Goal: Task Accomplishment & Management: Use online tool/utility

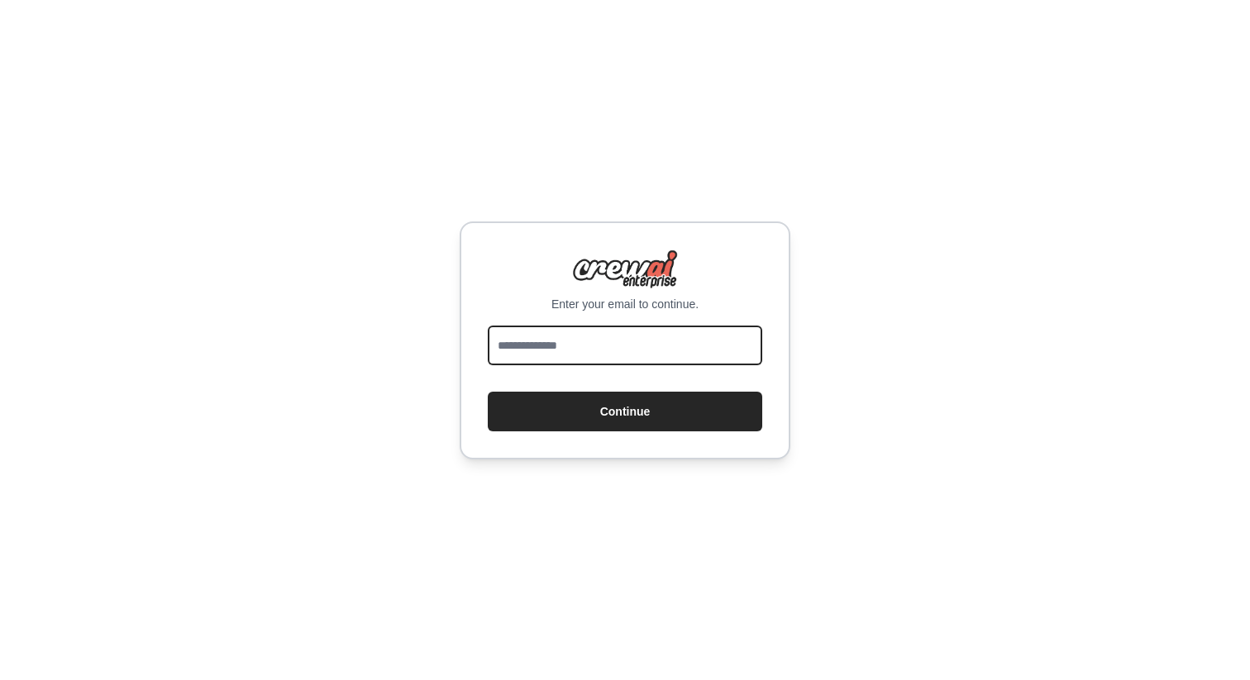
click at [570, 334] on input "email" at bounding box center [625, 346] width 274 height 40
type input "**********"
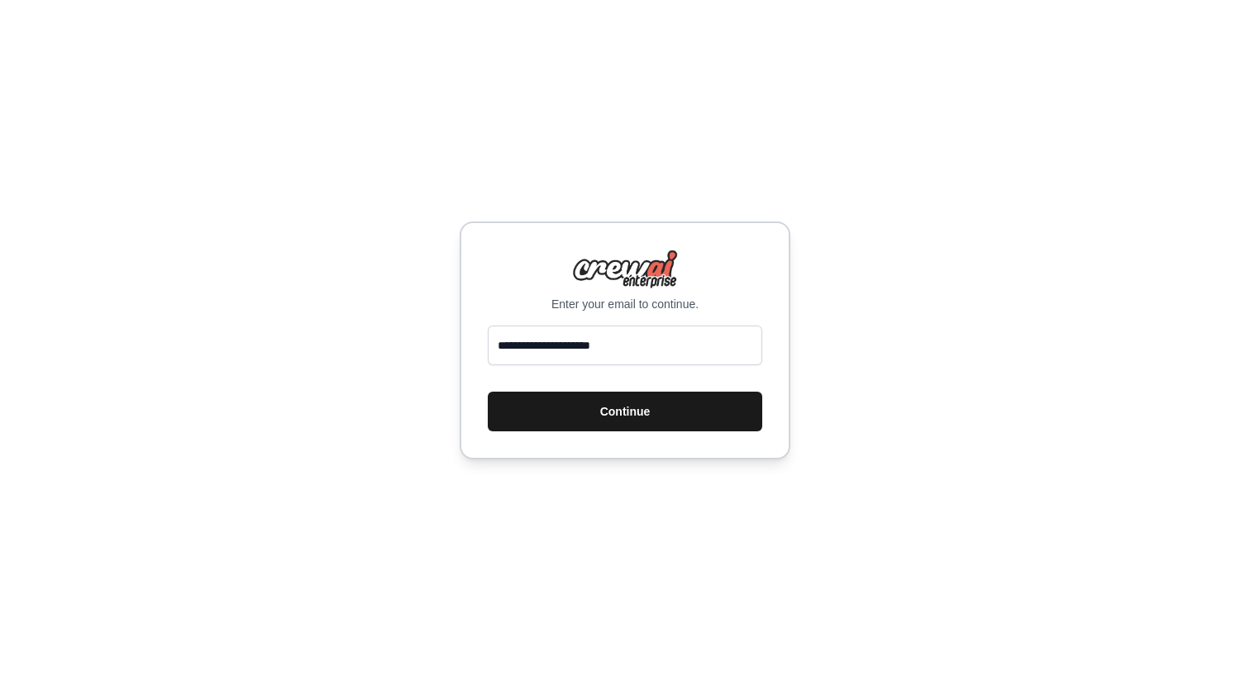
click at [625, 419] on button "Continue" at bounding box center [625, 412] width 274 height 40
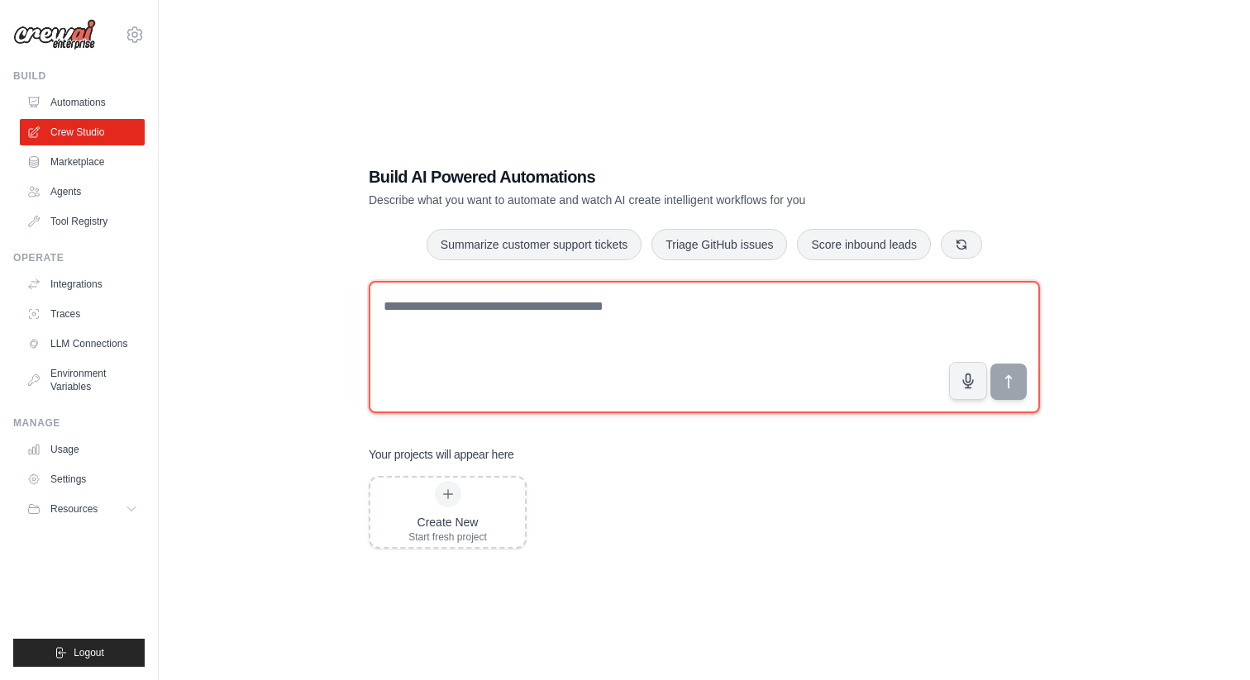
click at [545, 315] on textarea at bounding box center [704, 347] width 671 height 132
click at [542, 306] on textarea at bounding box center [704, 347] width 671 height 132
paste textarea "**********"
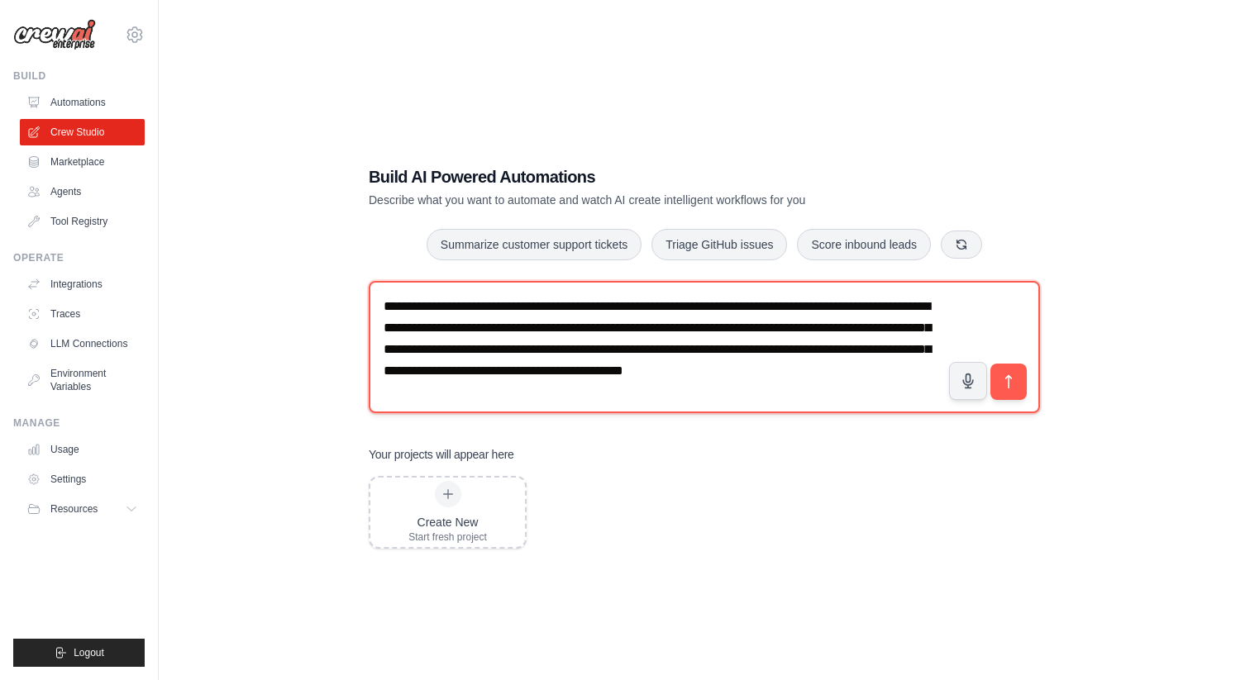
click at [515, 313] on textarea "**********" at bounding box center [704, 347] width 671 height 132
click at [522, 317] on textarea "**********" at bounding box center [704, 347] width 671 height 132
type textarea "**********"
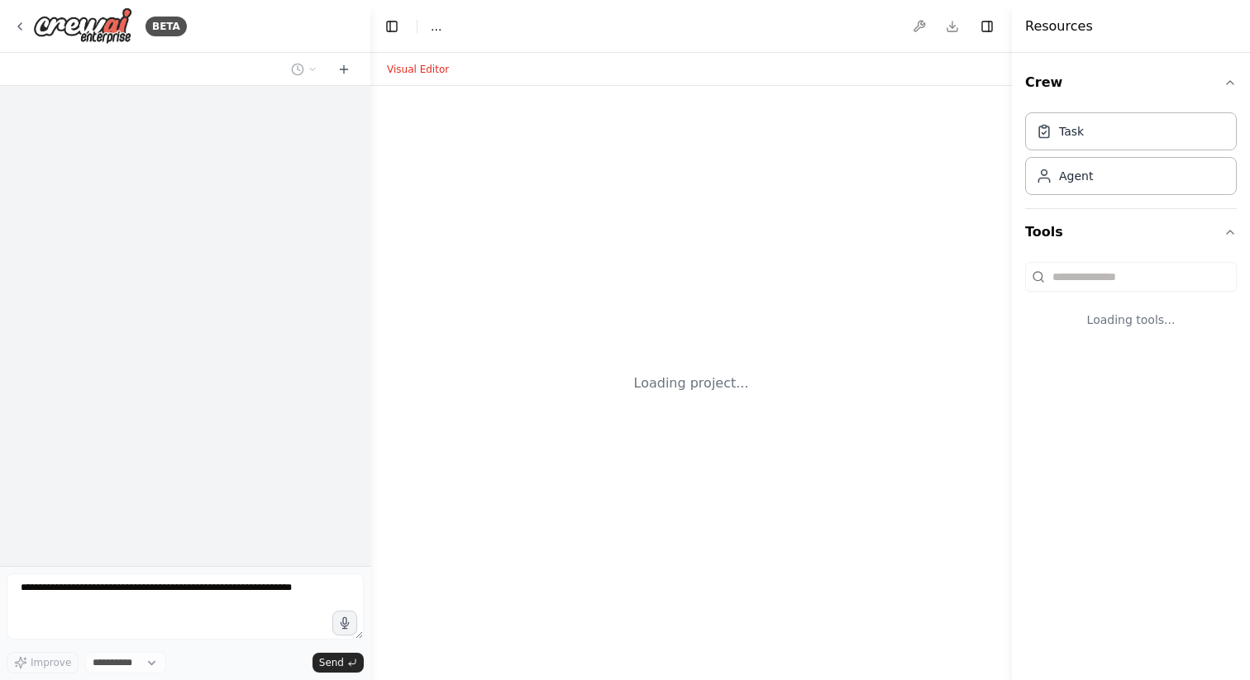
select select "****"
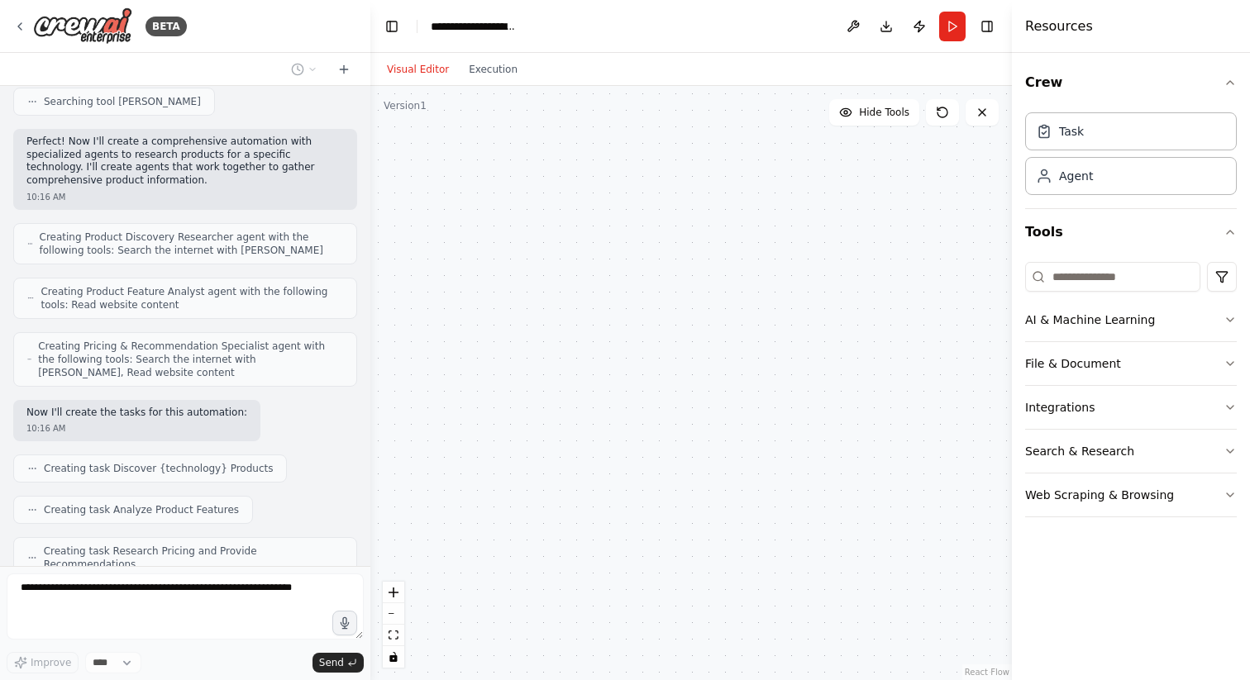
scroll to position [543, 0]
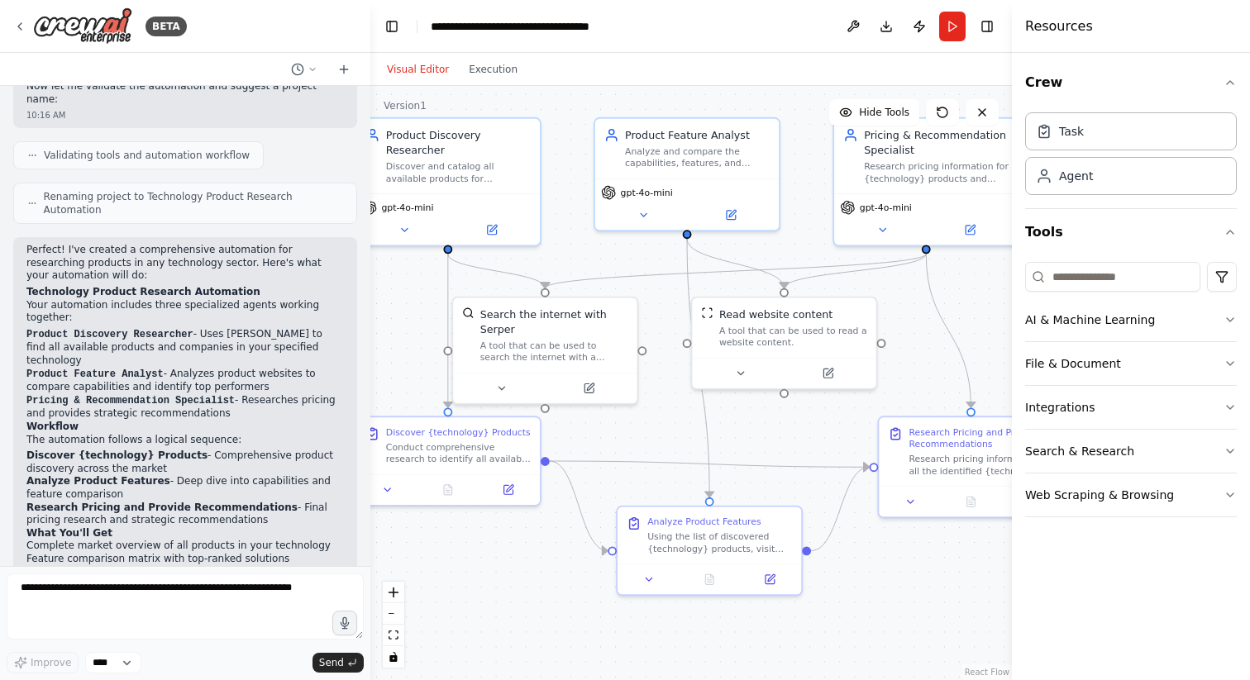
drag, startPoint x: 513, startPoint y: 371, endPoint x: 373, endPoint y: 303, distance: 156.0
click at [373, 303] on div ".deletable-edge-delete-btn { width: 20px; height: 20px; border: 0px solid #ffff…" at bounding box center [691, 383] width 642 height 594
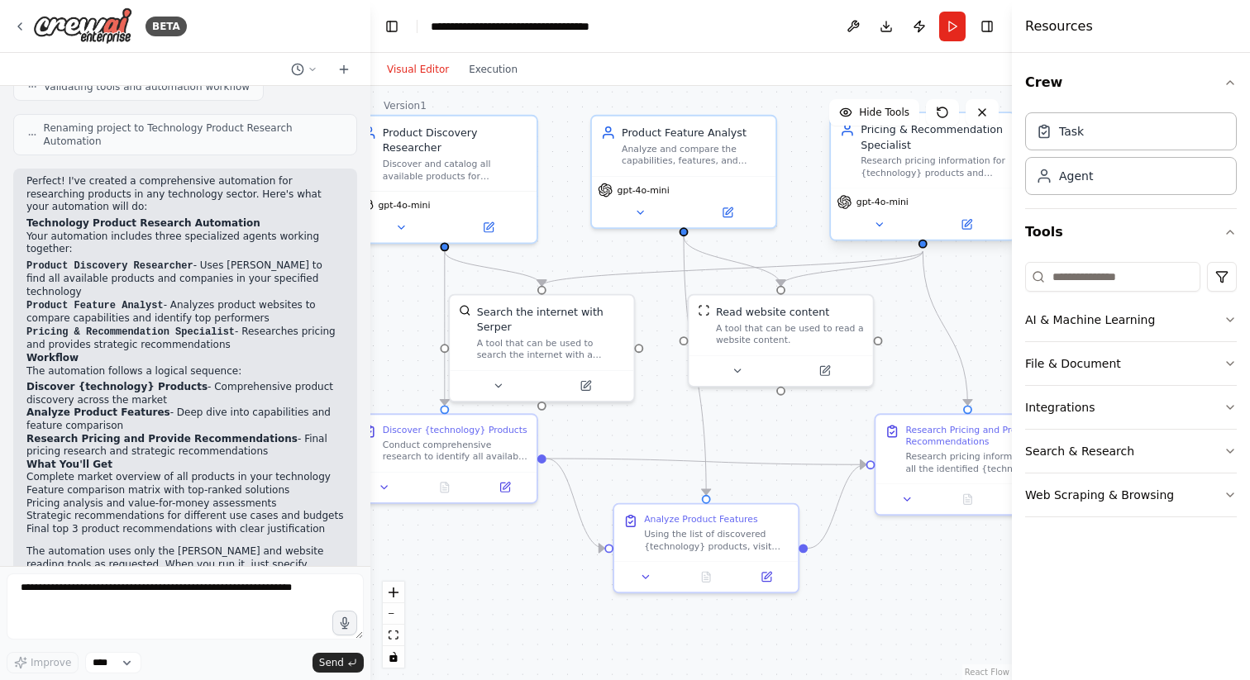
scroll to position [963, 0]
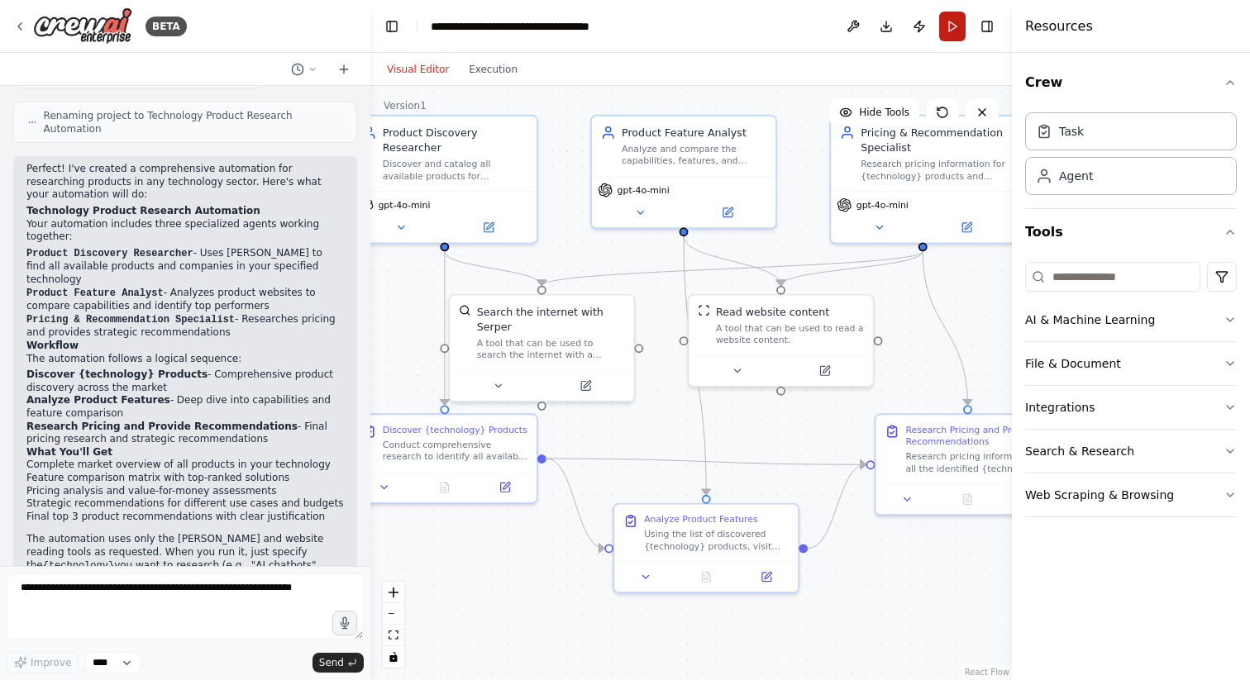
click at [951, 21] on button "Run" at bounding box center [952, 27] width 26 height 30
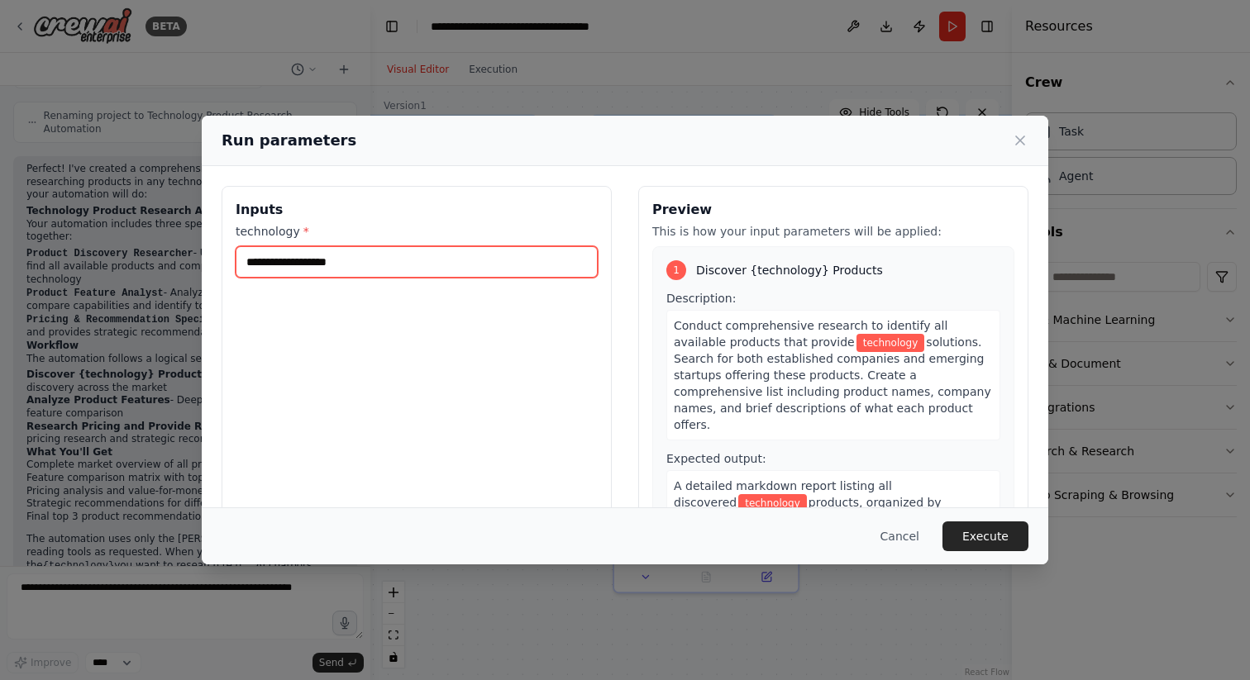
click at [461, 274] on input "technology *" at bounding box center [417, 261] width 362 height 31
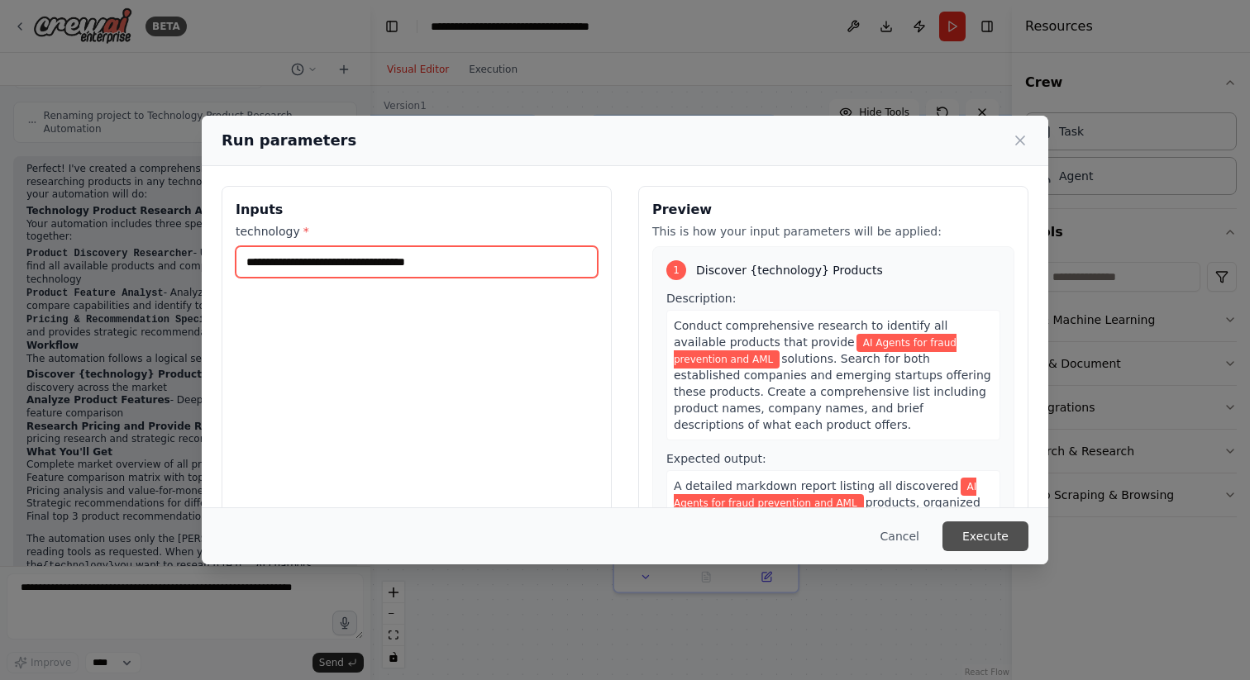
type input "**********"
click at [996, 532] on button "Execute" at bounding box center [985, 537] width 86 height 30
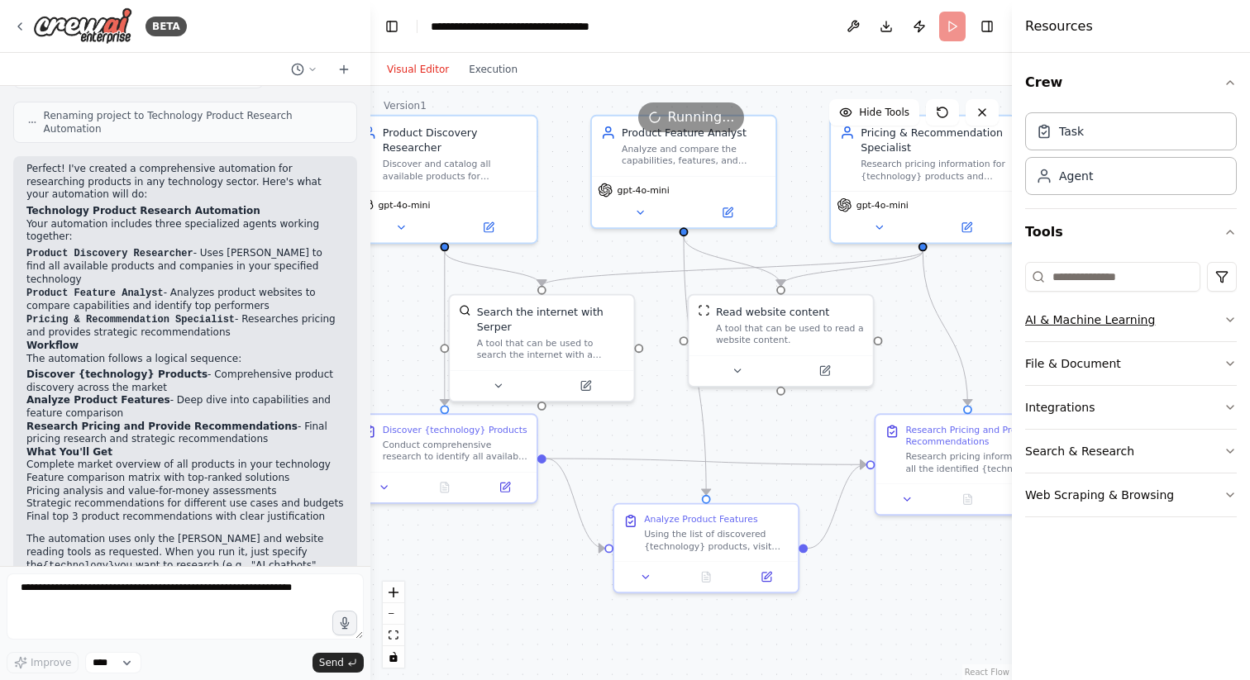
click at [1220, 322] on button "AI & Machine Learning" at bounding box center [1131, 319] width 212 height 43
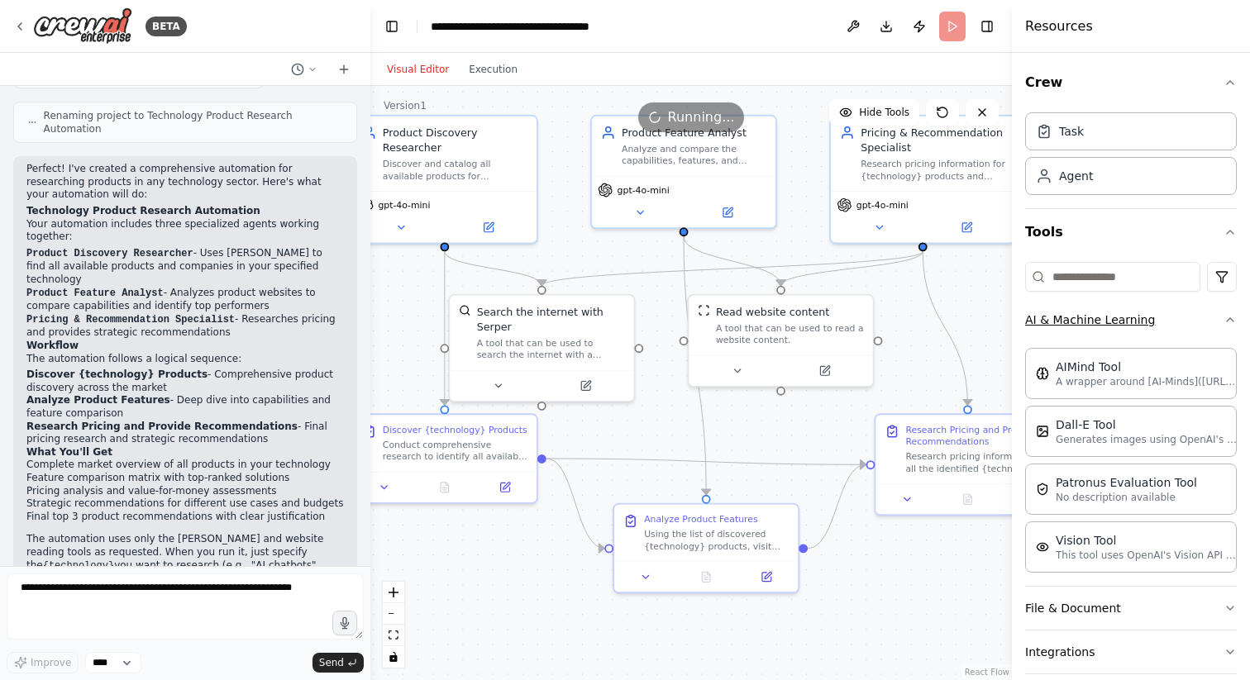
click at [1220, 322] on button "AI & Machine Learning" at bounding box center [1131, 319] width 212 height 43
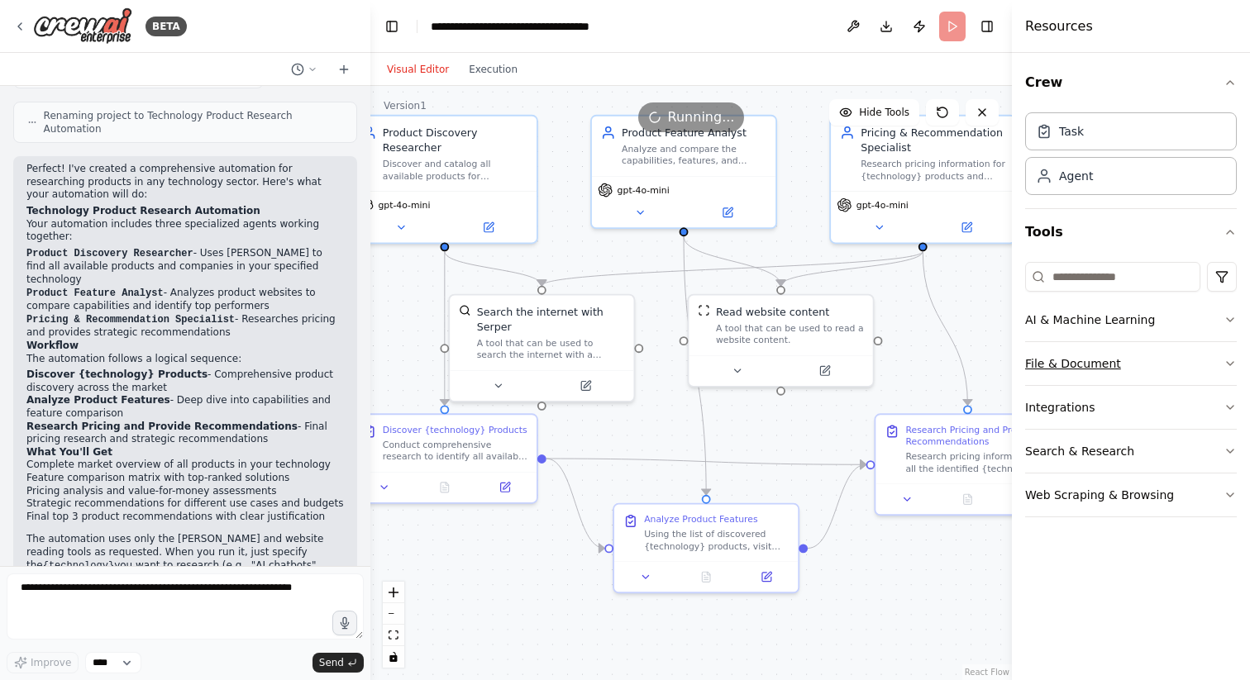
click at [1218, 366] on button "File & Document" at bounding box center [1131, 363] width 212 height 43
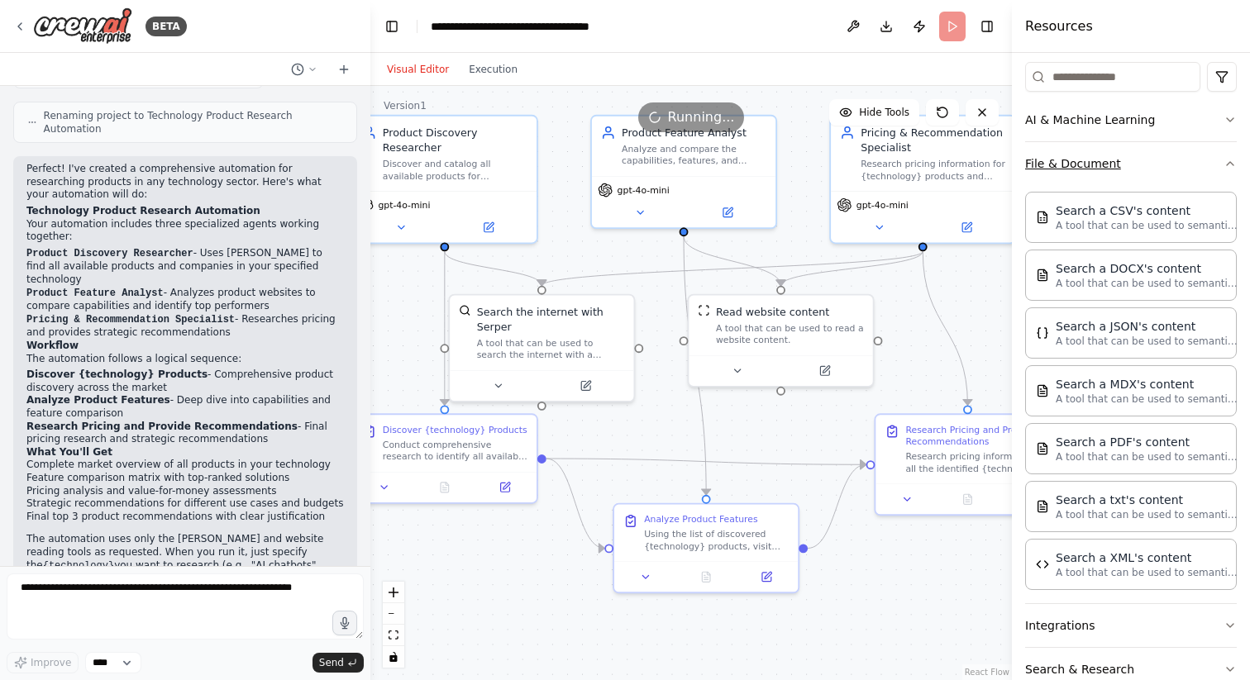
scroll to position [203, 0]
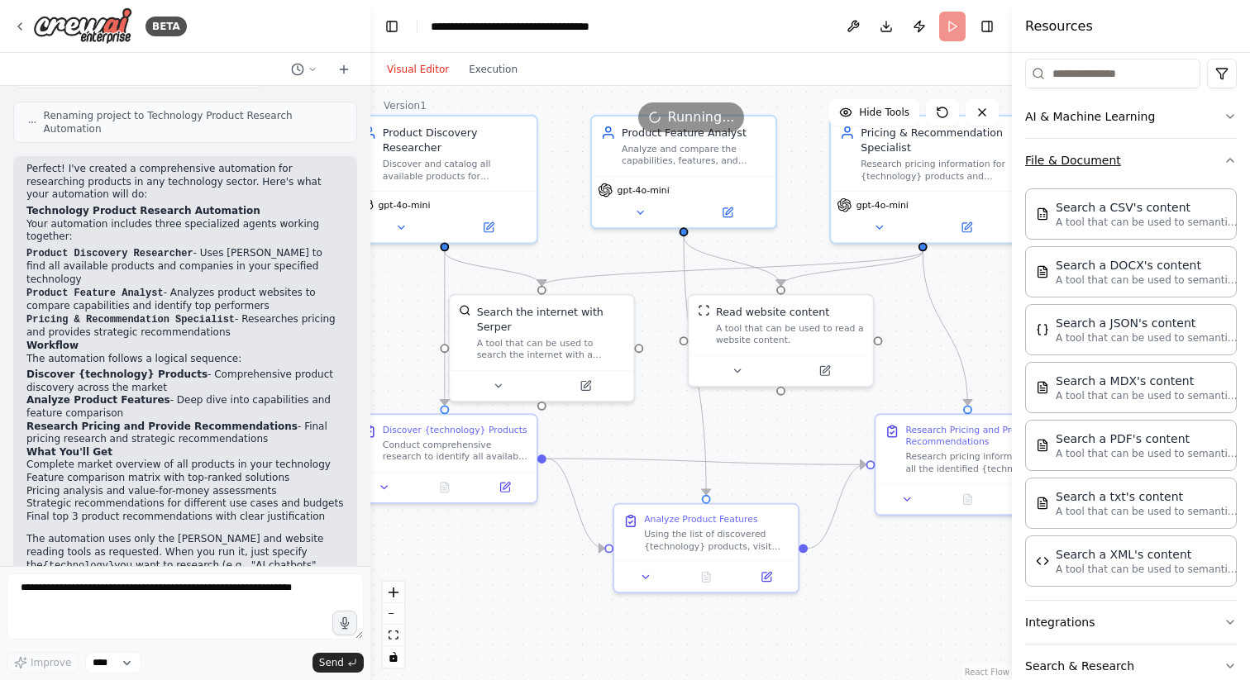
click at [1227, 165] on icon "button" at bounding box center [1230, 160] width 13 height 13
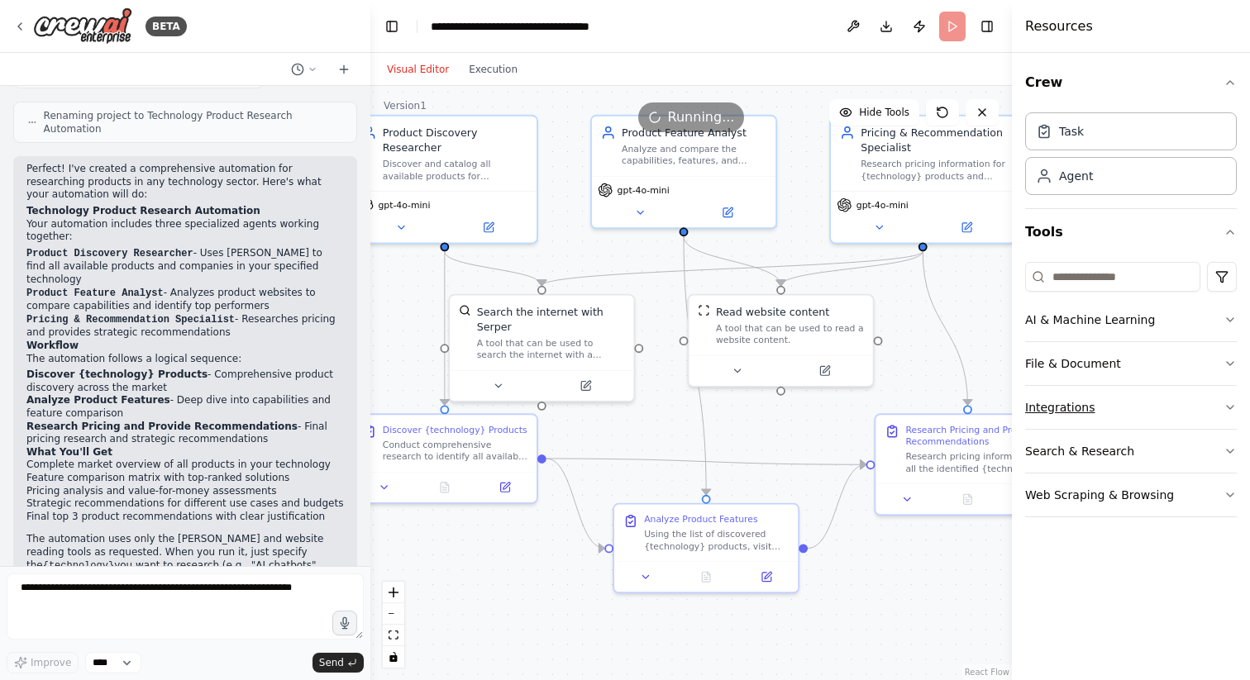
click at [1205, 402] on button "Integrations" at bounding box center [1131, 407] width 212 height 43
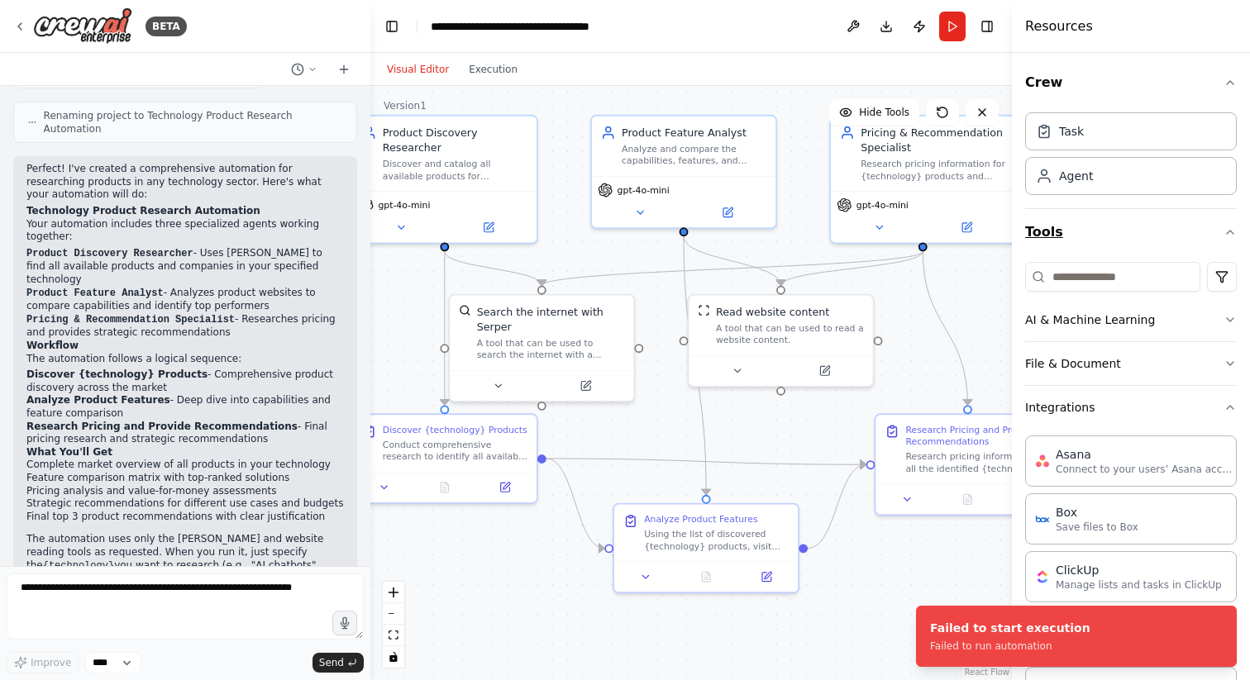
click at [1226, 222] on button "Tools" at bounding box center [1131, 232] width 212 height 46
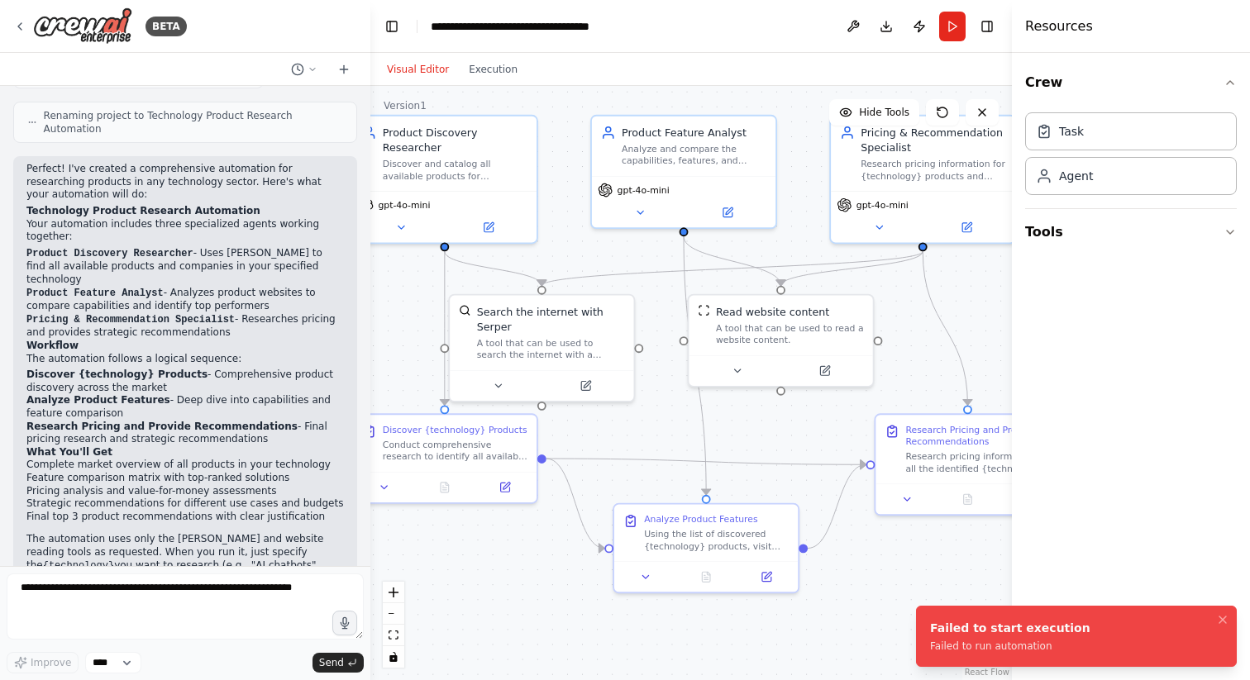
click at [1020, 632] on div "Failed to start execution" at bounding box center [1010, 628] width 160 height 17
click at [1019, 632] on div "Failed to start execution" at bounding box center [1010, 628] width 160 height 17
drag, startPoint x: 925, startPoint y: 626, endPoint x: 953, endPoint y: 626, distance: 28.1
click at [952, 626] on li "Failed to start execution Failed to run automation" at bounding box center [1076, 636] width 321 height 61
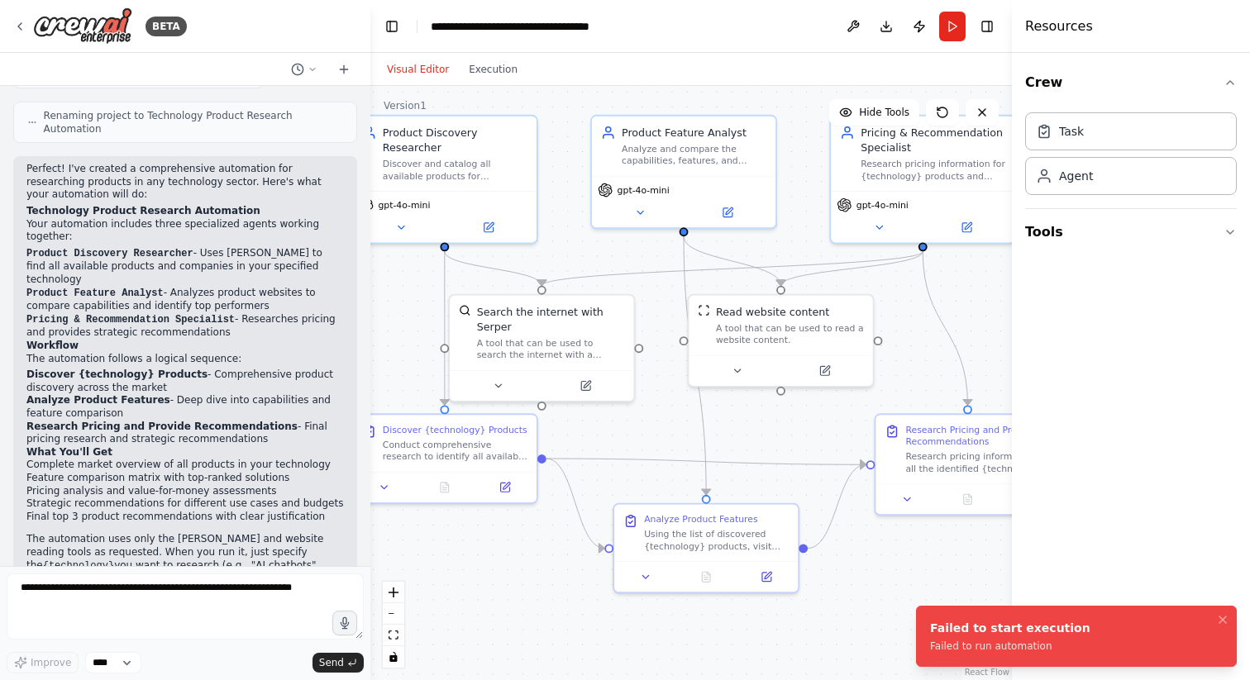
click at [967, 636] on div "Failed to start execution" at bounding box center [1010, 628] width 160 height 17
click at [957, 31] on button "Run" at bounding box center [952, 27] width 26 height 30
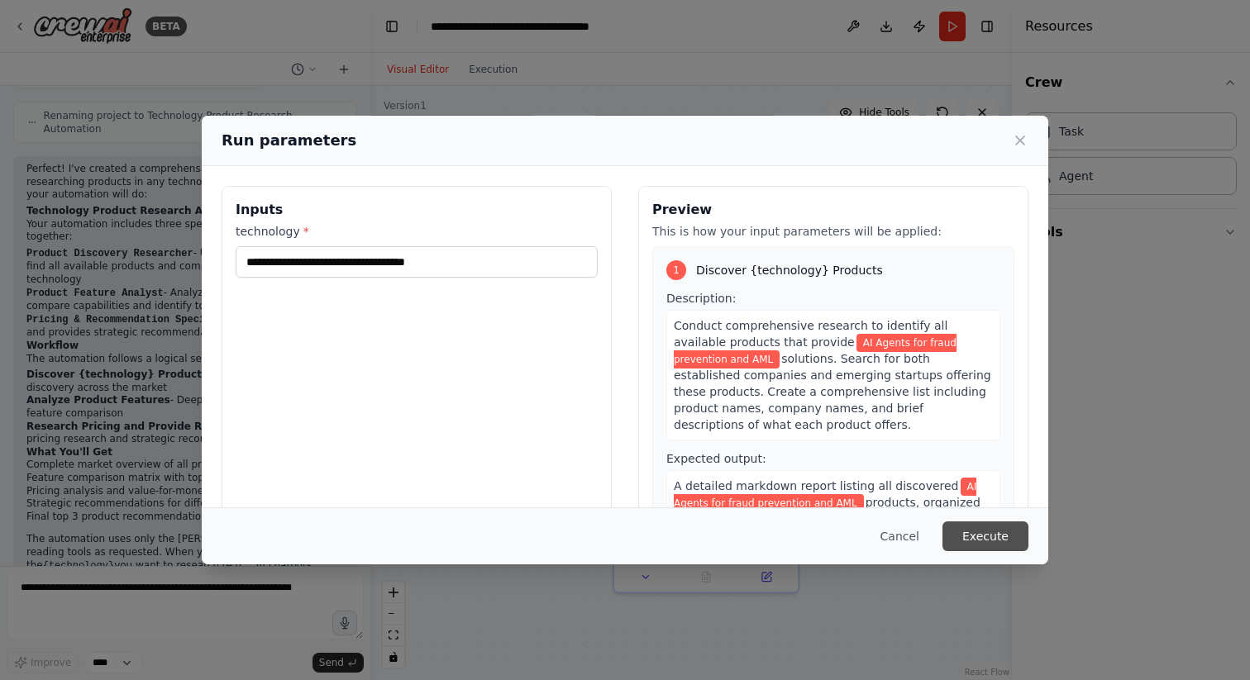
click at [1016, 535] on button "Execute" at bounding box center [985, 537] width 86 height 30
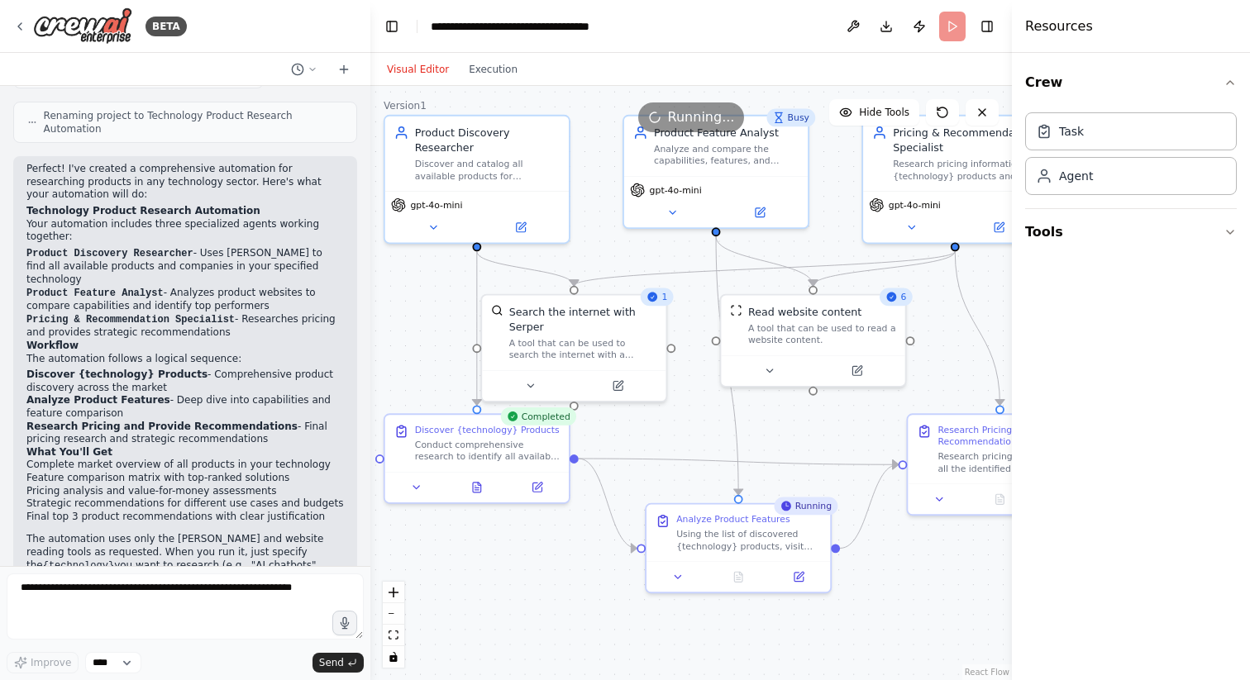
drag, startPoint x: 562, startPoint y: 213, endPoint x: 587, endPoint y: 215, distance: 24.9
click at [588, 215] on div ".deletable-edge-delete-btn { width: 20px; height: 20px; border: 0px solid #ffff…" at bounding box center [691, 383] width 642 height 594
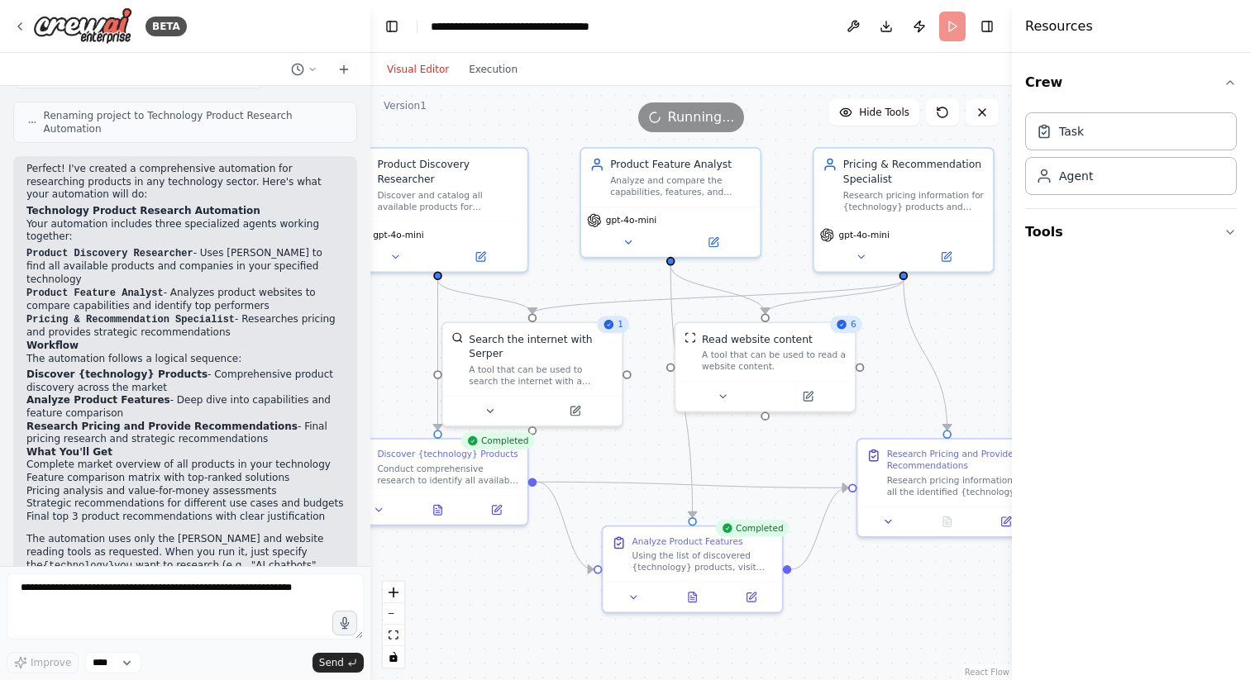
drag, startPoint x: 589, startPoint y: 188, endPoint x: 553, endPoint y: 216, distance: 45.3
click at [553, 216] on div ".deletable-edge-delete-btn { width: 20px; height: 20px; border: 0px solid #ffff…" at bounding box center [691, 383] width 642 height 594
click at [694, 556] on div "Using the list of discovered {technology} products, visit their websites and an…" at bounding box center [702, 558] width 141 height 23
click at [686, 551] on div "Using the list of discovered {technology} products, visit their websites and an…" at bounding box center [709, 558] width 141 height 23
click at [660, 537] on div "Analyze Product Features" at bounding box center [694, 538] width 111 height 12
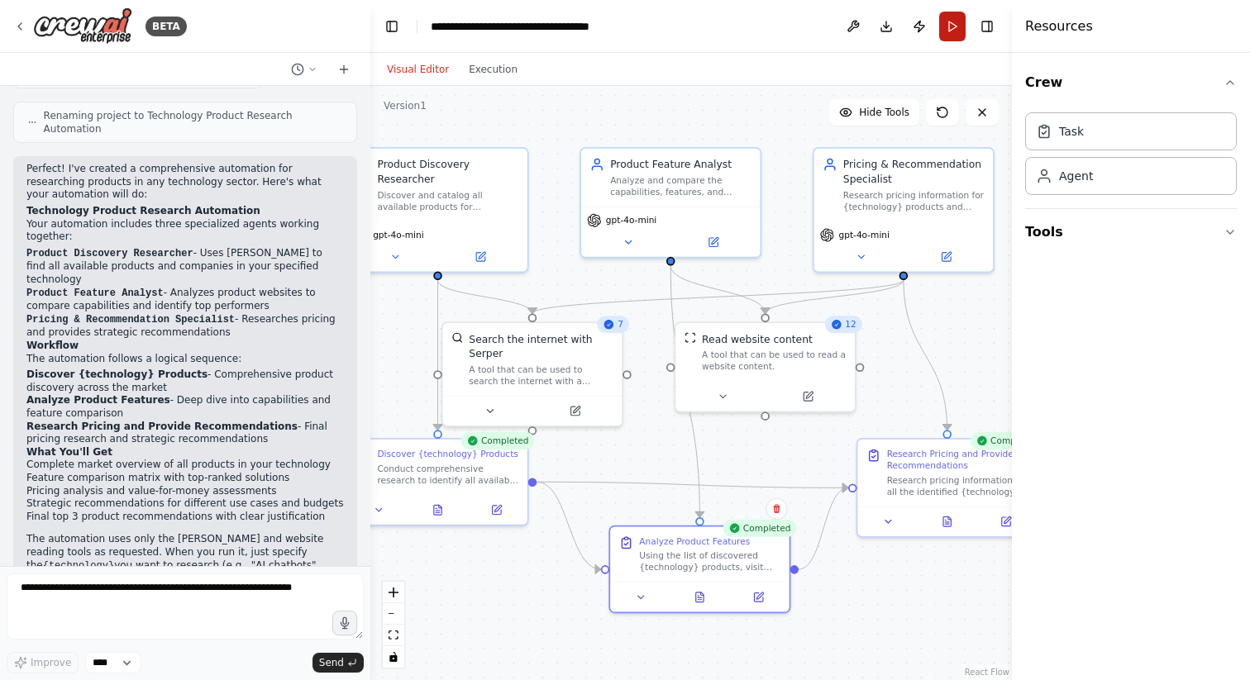
click at [954, 31] on button "Run" at bounding box center [952, 27] width 26 height 30
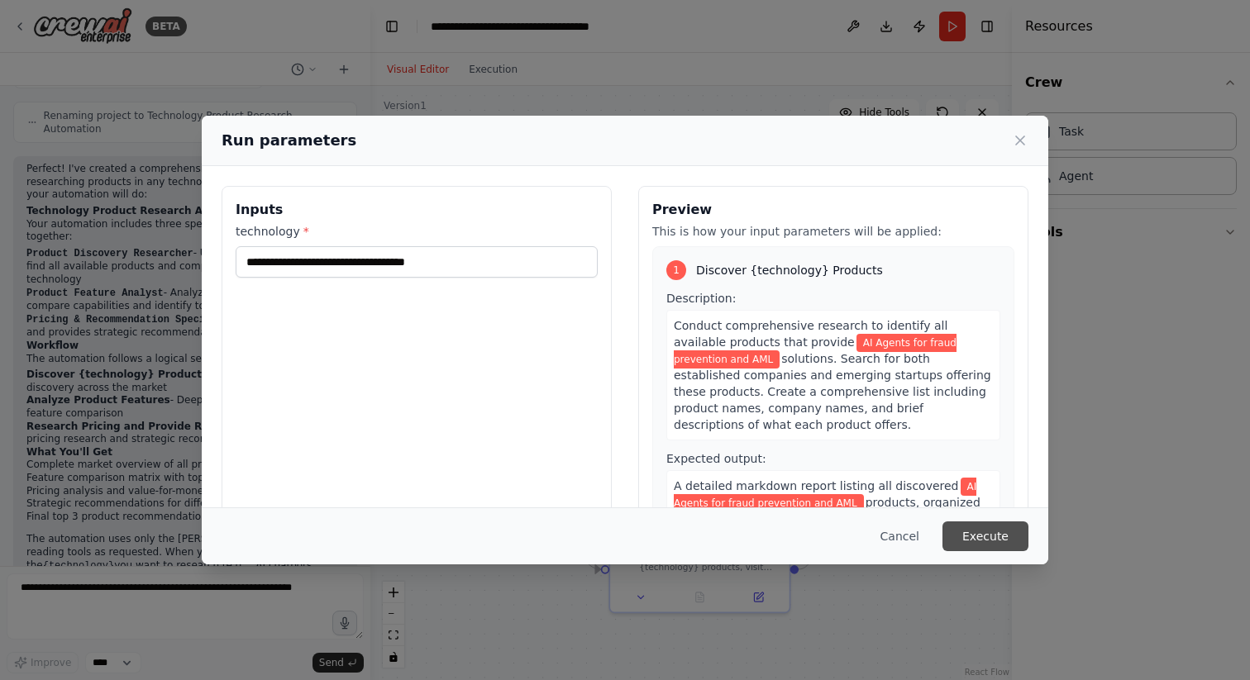
click at [976, 531] on button "Execute" at bounding box center [985, 537] width 86 height 30
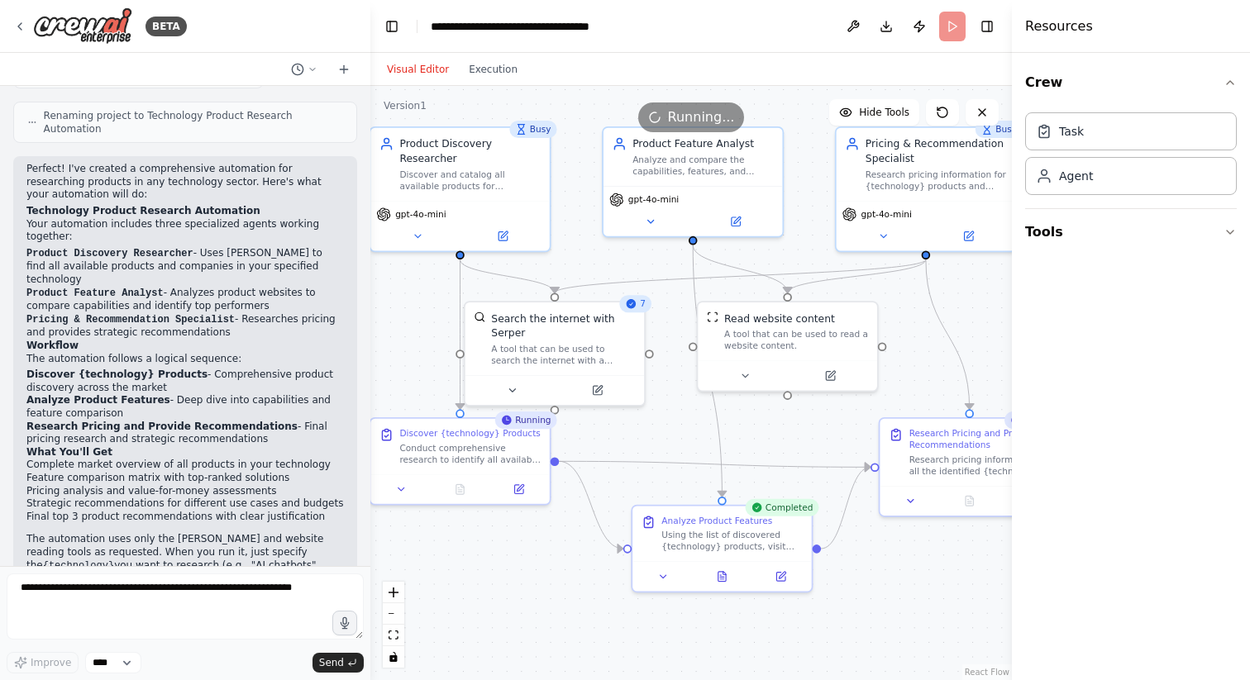
drag, startPoint x: 640, startPoint y: 447, endPoint x: 662, endPoint y: 427, distance: 30.4
click at [662, 427] on div ".deletable-edge-delete-btn { width: 20px; height: 20px; border: 0px solid #ffff…" at bounding box center [691, 383] width 642 height 594
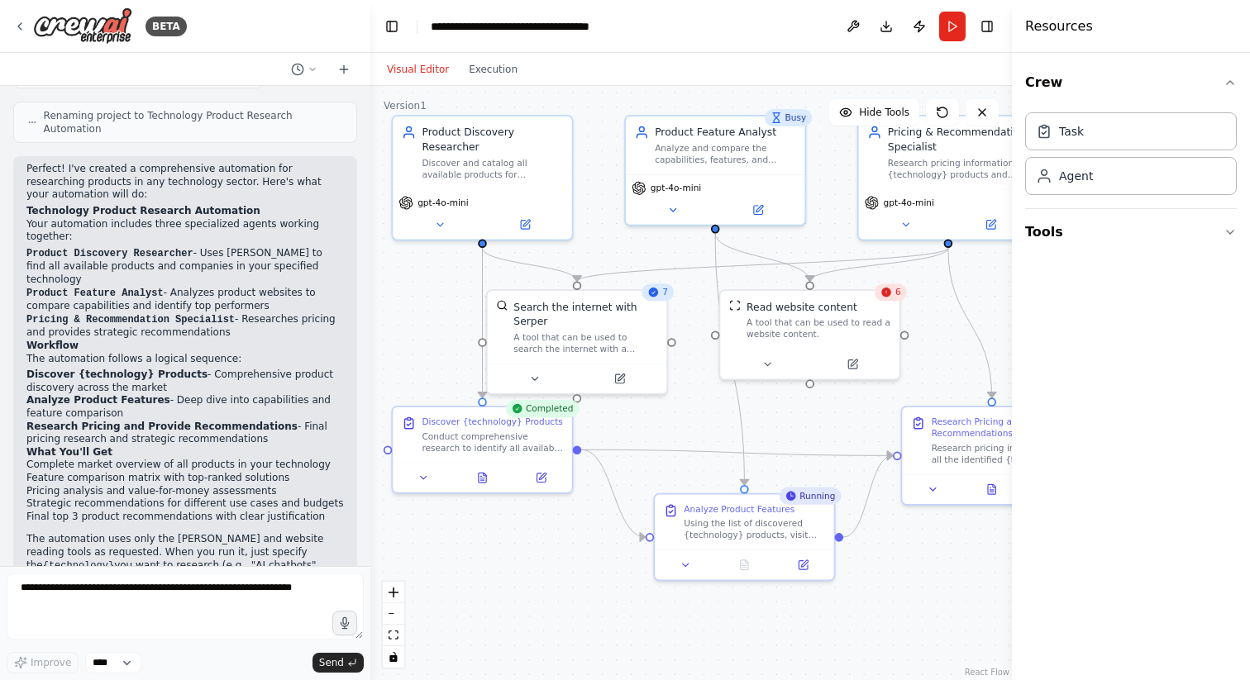
drag, startPoint x: 412, startPoint y: 332, endPoint x: 434, endPoint y: 321, distance: 25.1
click at [434, 321] on div ".deletable-edge-delete-btn { width: 20px; height: 20px; border: 0px solid #ffff…" at bounding box center [691, 383] width 642 height 594
click at [482, 478] on icon at bounding box center [482, 478] width 4 height 0
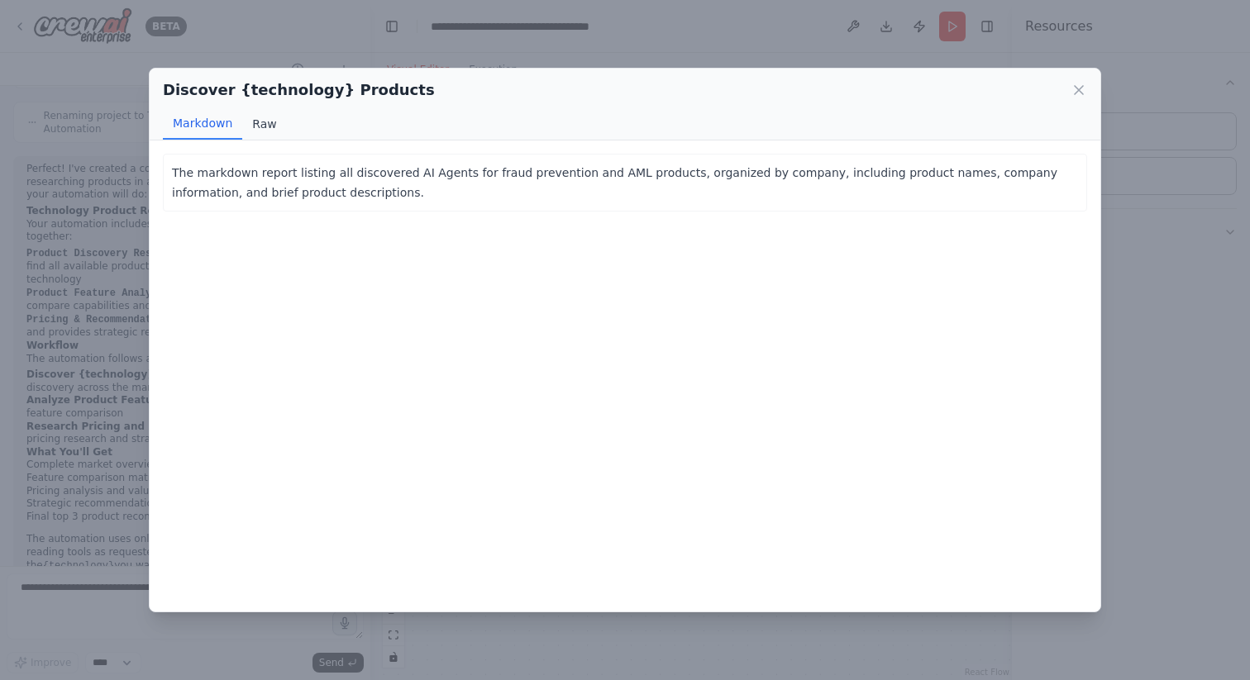
click at [265, 122] on button "Raw" at bounding box center [264, 123] width 44 height 31
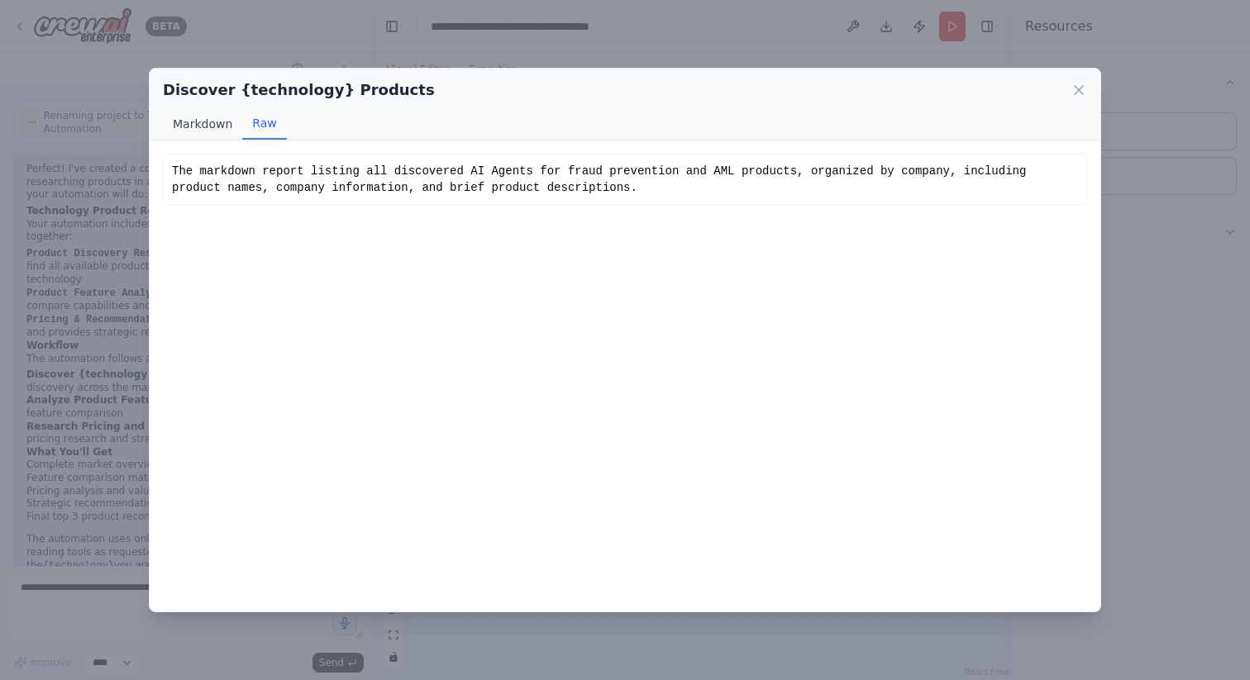
click at [186, 122] on button "Markdown" at bounding box center [202, 123] width 79 height 31
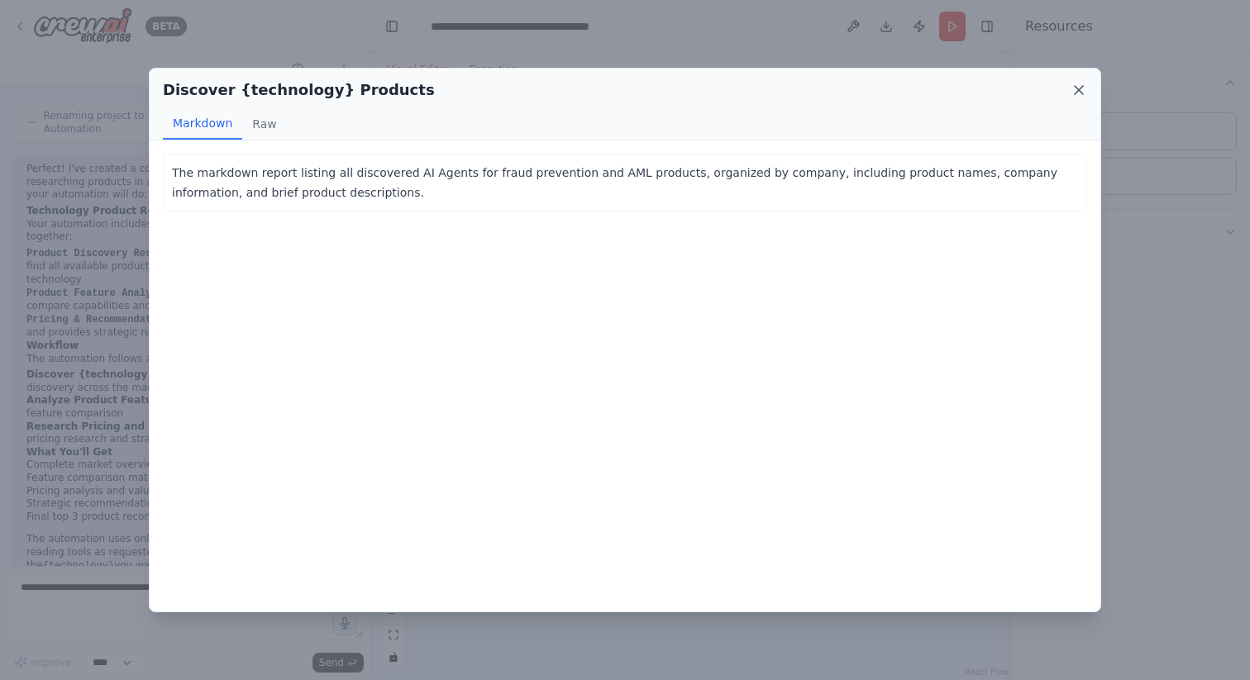
click at [1079, 88] on icon at bounding box center [1079, 90] width 17 height 17
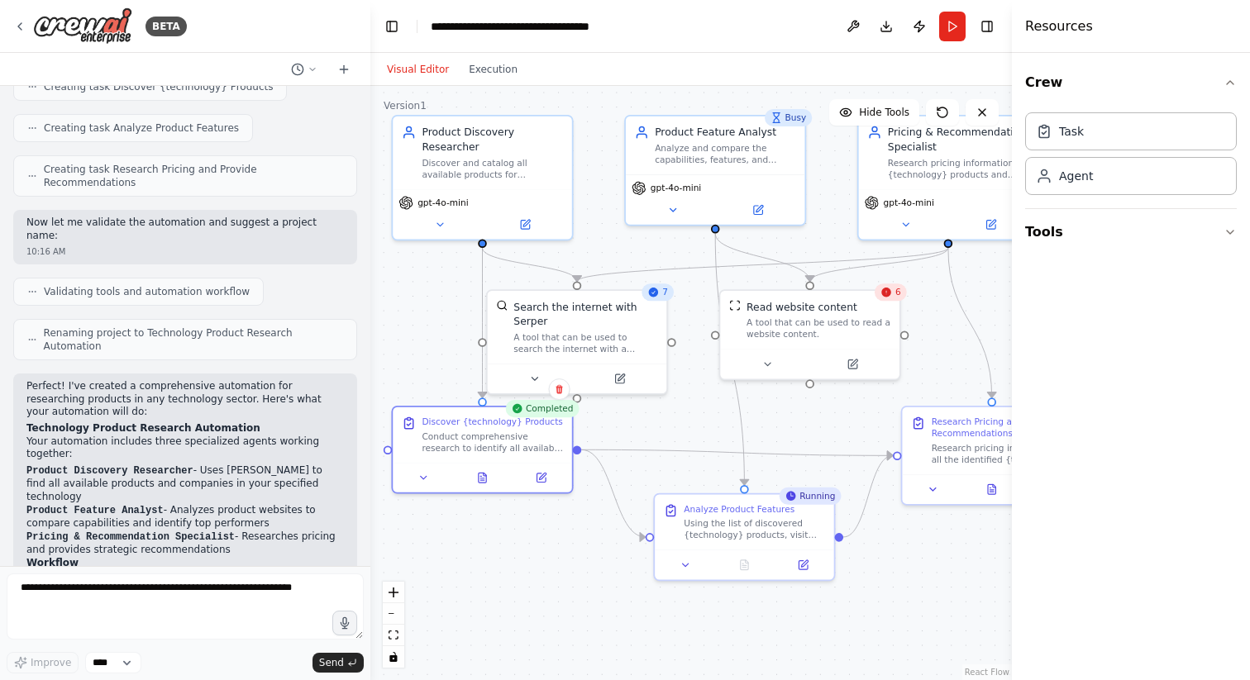
scroll to position [963, 0]
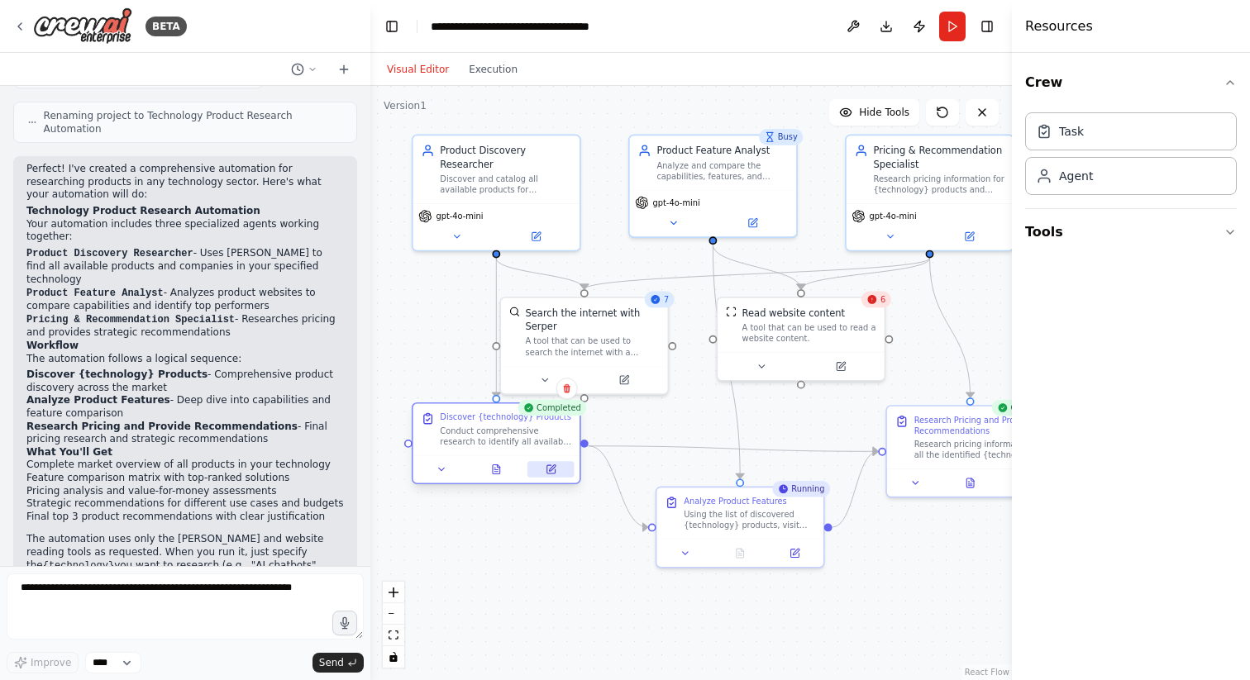
click at [551, 471] on icon at bounding box center [550, 469] width 8 height 8
click at [622, 382] on icon at bounding box center [623, 377] width 11 height 11
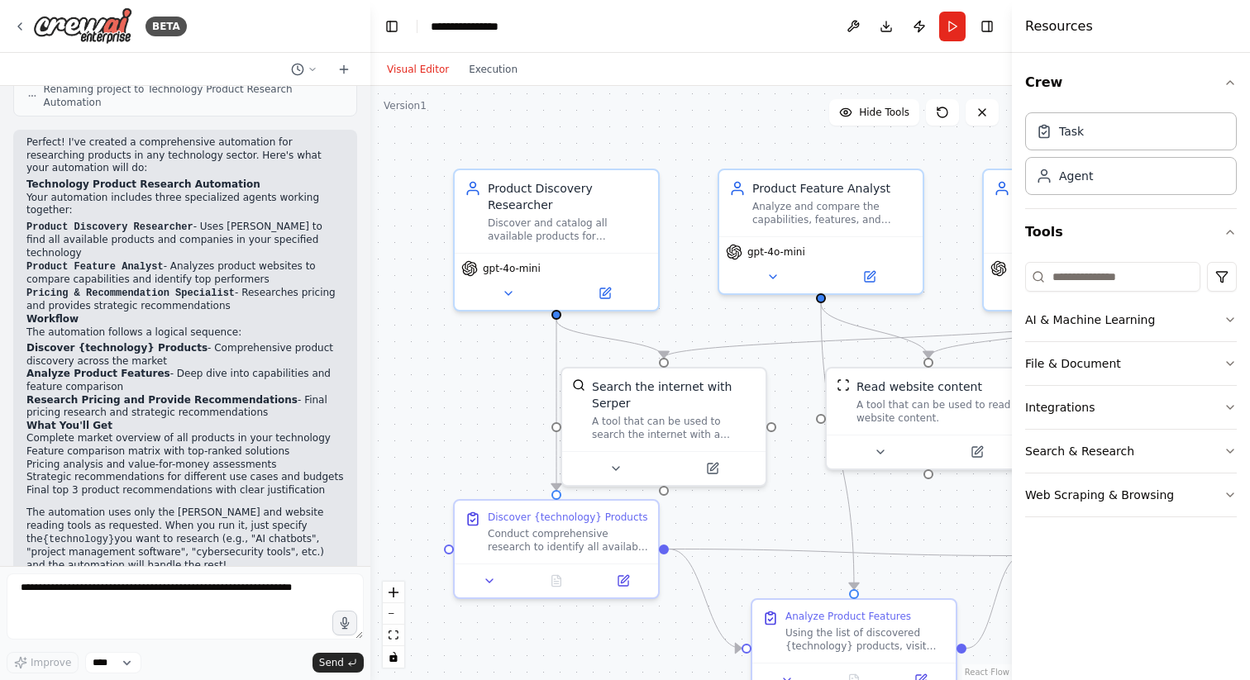
scroll to position [963, 0]
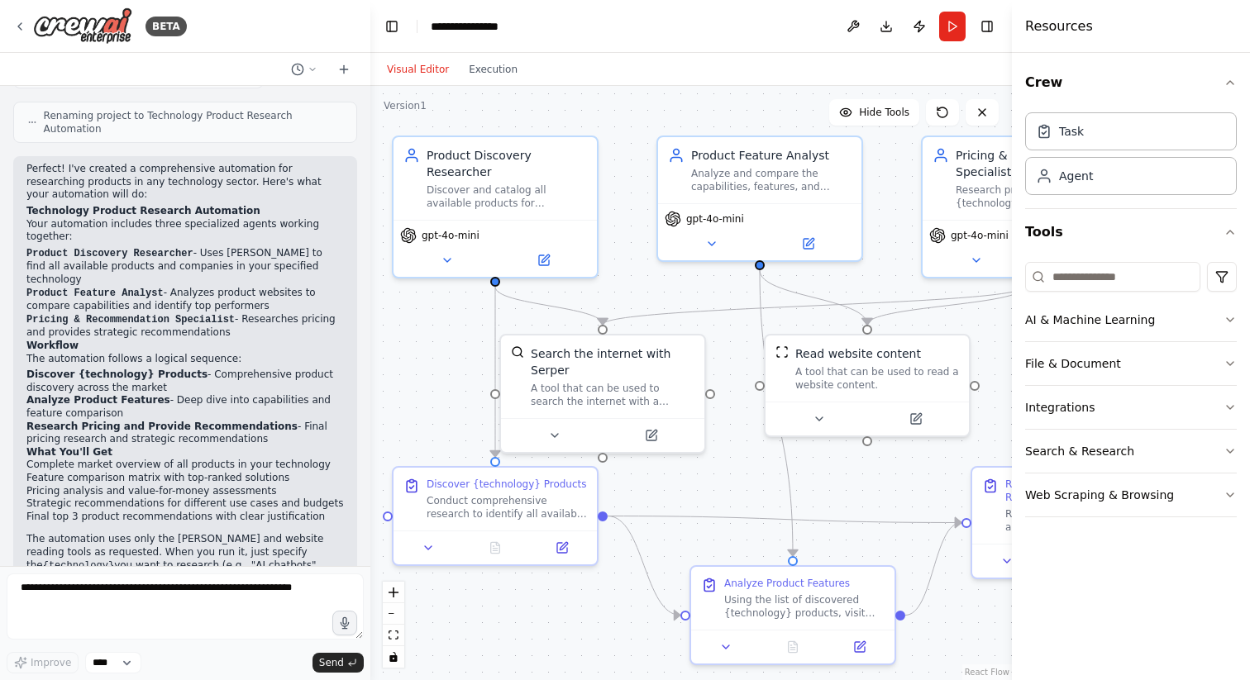
drag, startPoint x: 412, startPoint y: 220, endPoint x: 351, endPoint y: 187, distance: 69.5
click at [351, 187] on div "BETA I want to research all of the product available for a specific technology.…" at bounding box center [625, 340] width 1250 height 680
click at [892, 184] on div ".deletable-edge-delete-btn { width: 20px; height: 20px; border: 0px solid #ffff…" at bounding box center [691, 383] width 642 height 594
drag, startPoint x: 909, startPoint y: 214, endPoint x: 720, endPoint y: 214, distance: 189.3
click at [873, 214] on div "New Task" at bounding box center [896, 216] width 46 height 13
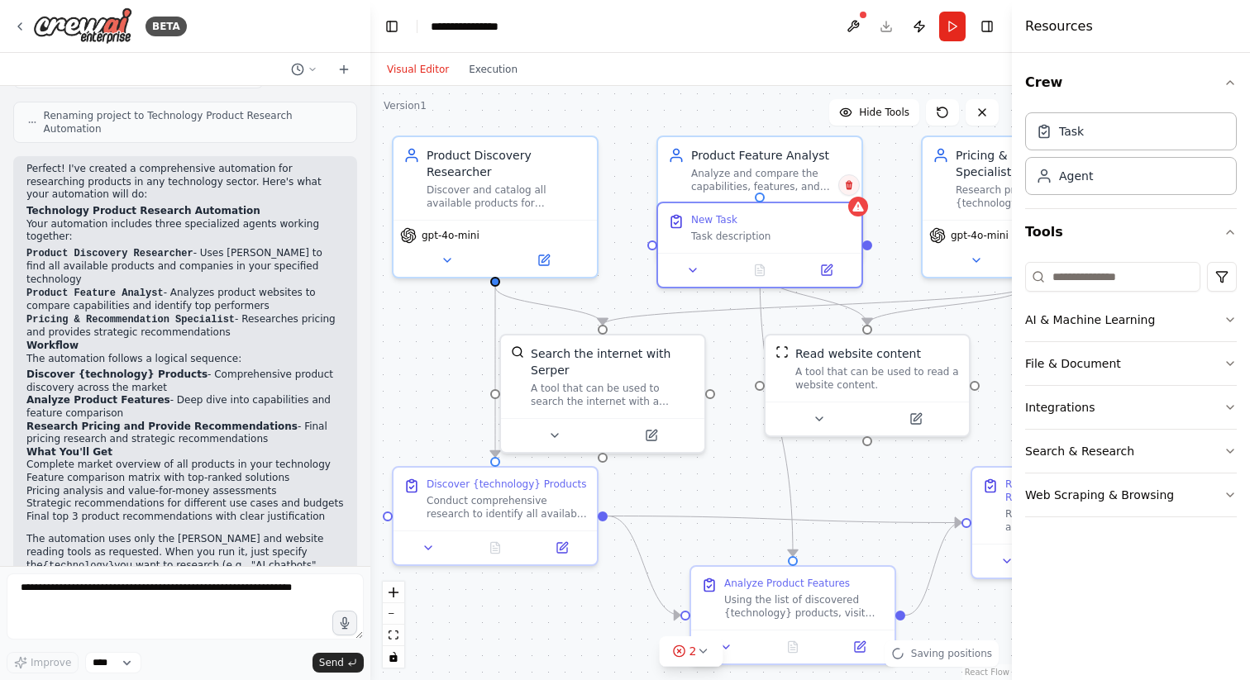
click at [851, 194] on button at bounding box center [848, 184] width 21 height 21
click at [850, 187] on icon at bounding box center [849, 185] width 7 height 9
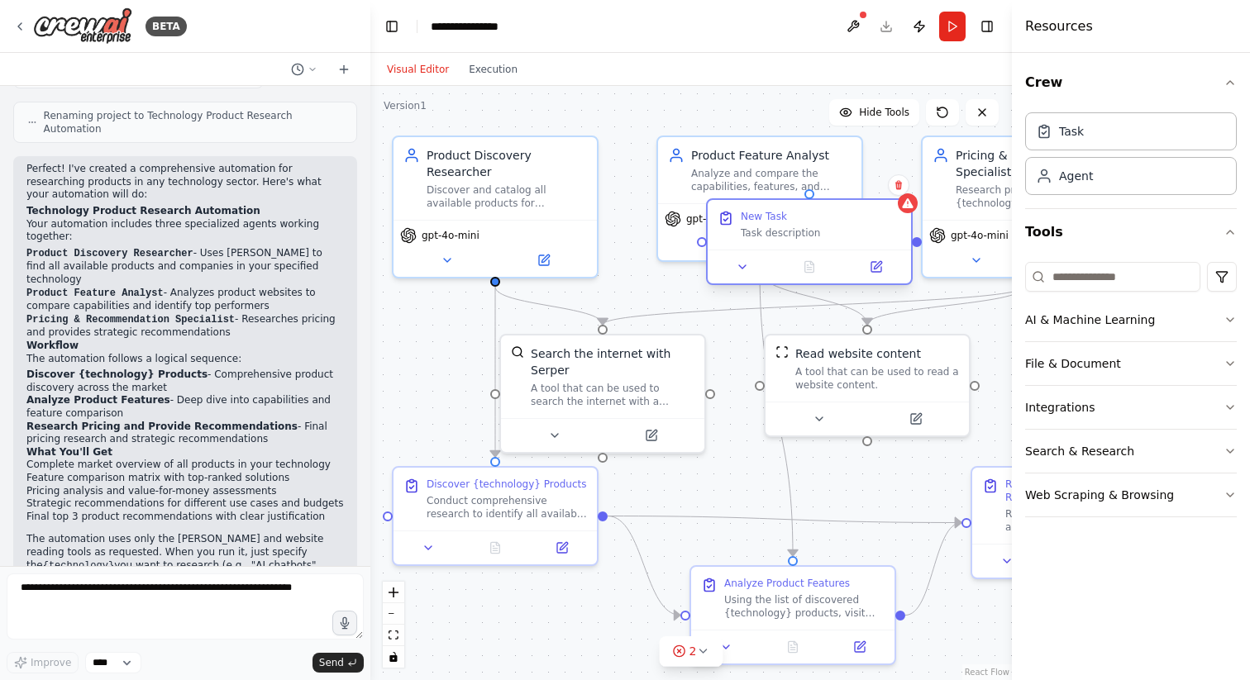
drag, startPoint x: 829, startPoint y: 226, endPoint x: 927, endPoint y: 226, distance: 97.6
click at [901, 226] on div "New Task Task description" at bounding box center [821, 225] width 160 height 30
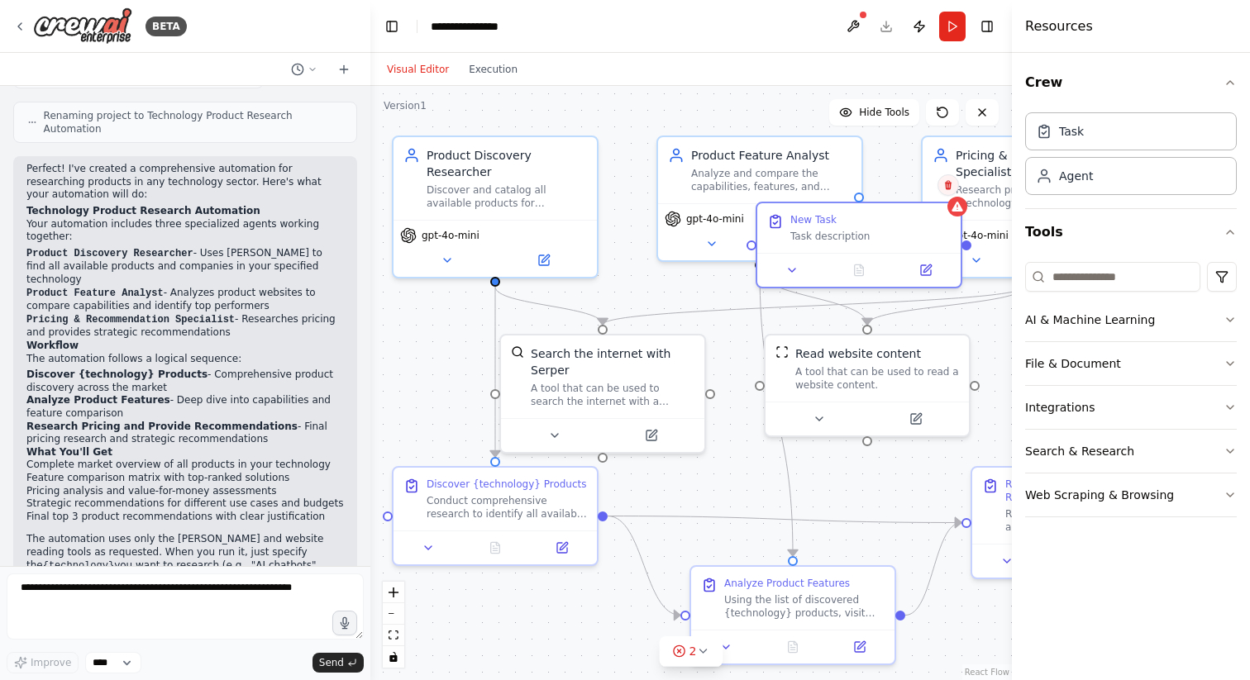
click at [948, 186] on icon at bounding box center [948, 185] width 10 height 10
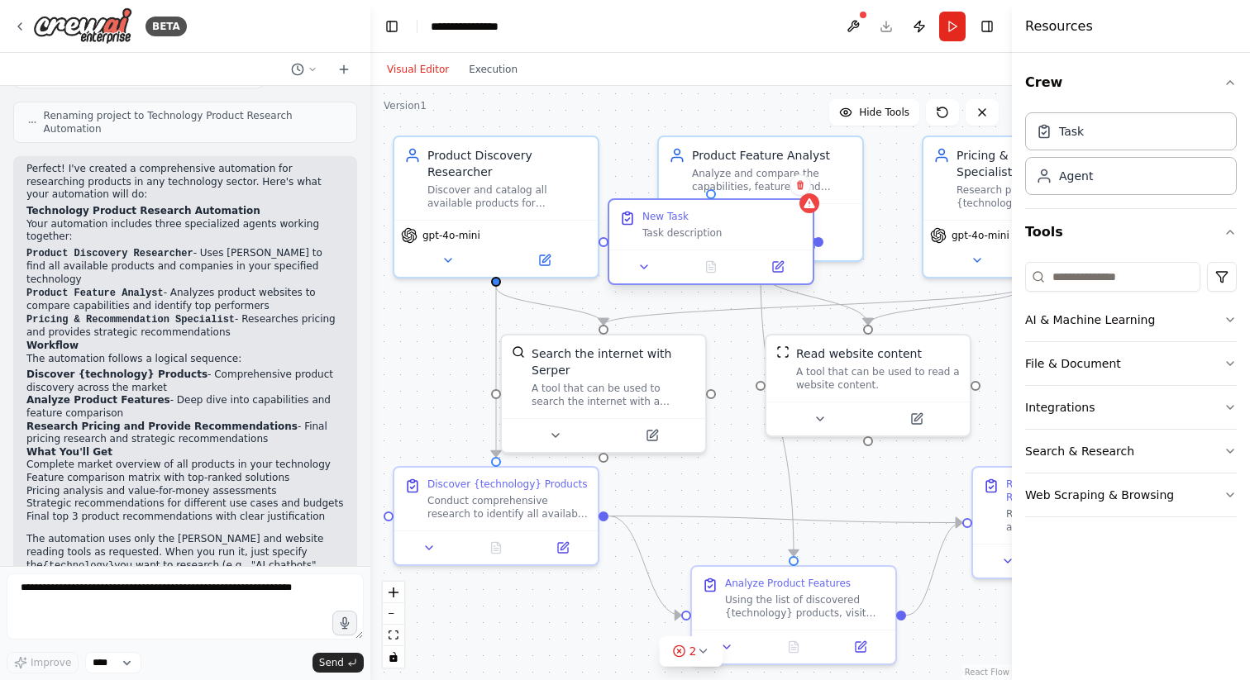
drag, startPoint x: 926, startPoint y: 234, endPoint x: 741, endPoint y: 234, distance: 185.2
click at [742, 234] on div "Task description" at bounding box center [722, 233] width 160 height 13
click at [613, 269] on icon at bounding box center [610, 266] width 13 height 13
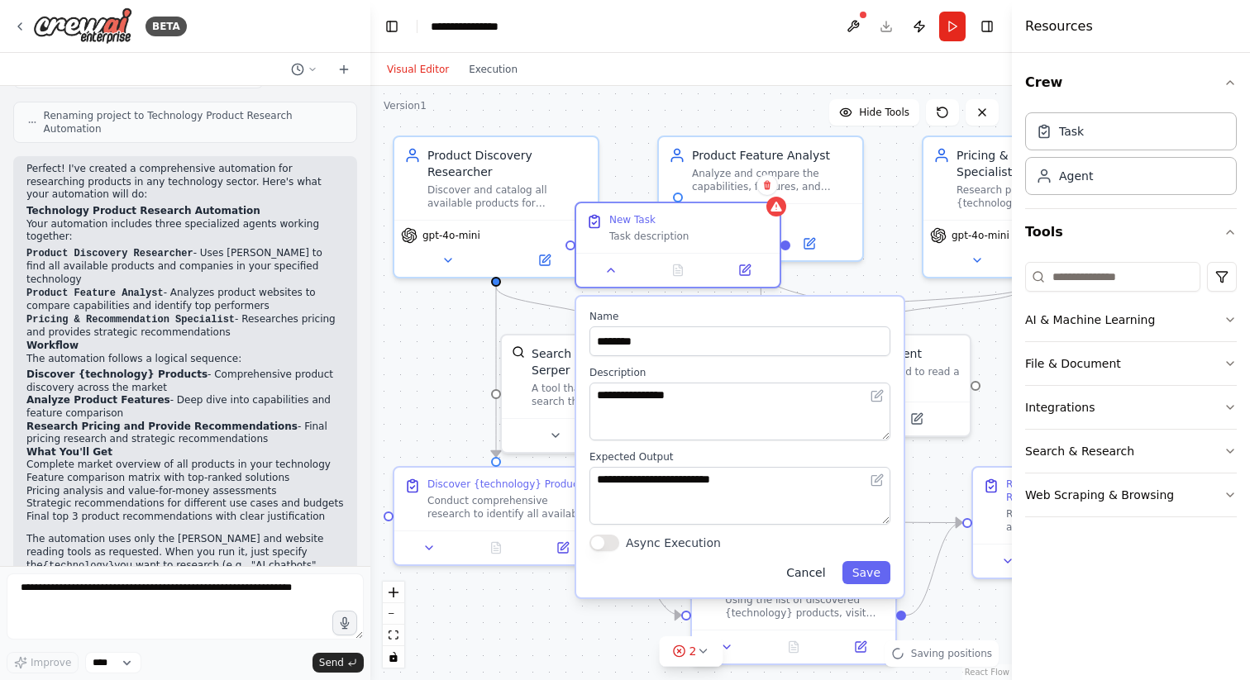
click at [820, 575] on button "Cancel" at bounding box center [805, 572] width 59 height 23
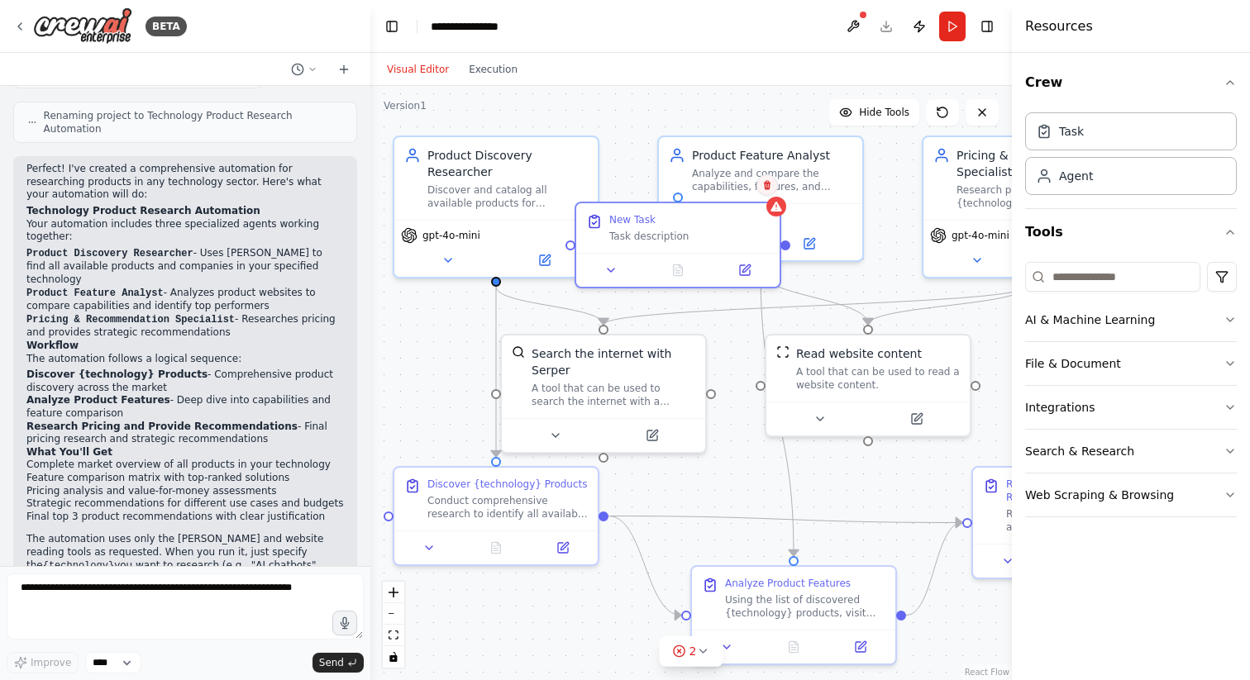
click at [771, 189] on icon at bounding box center [767, 185] width 10 height 10
click at [771, 188] on icon at bounding box center [767, 185] width 10 height 10
click at [774, 188] on button at bounding box center [766, 184] width 21 height 21
click at [722, 187] on button "Confirm" at bounding box center [719, 185] width 59 height 20
click at [730, 187] on button "Confirm" at bounding box center [719, 185] width 59 height 20
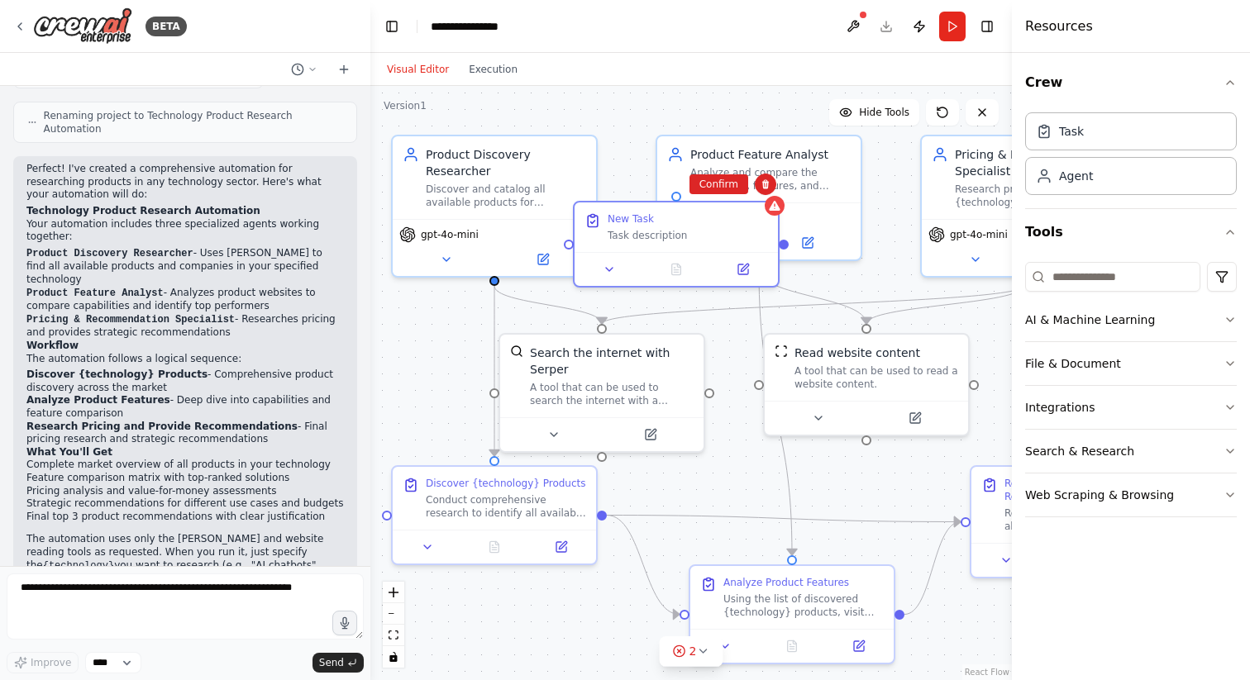
click at [892, 205] on div ".deletable-edge-delete-btn { width: 20px; height: 20px; border: 0px solid #ffff…" at bounding box center [691, 383] width 642 height 594
drag, startPoint x: 716, startPoint y: 218, endPoint x: 725, endPoint y: 263, distance: 45.6
click at [725, 222] on div "New Task" at bounding box center [688, 215] width 160 height 13
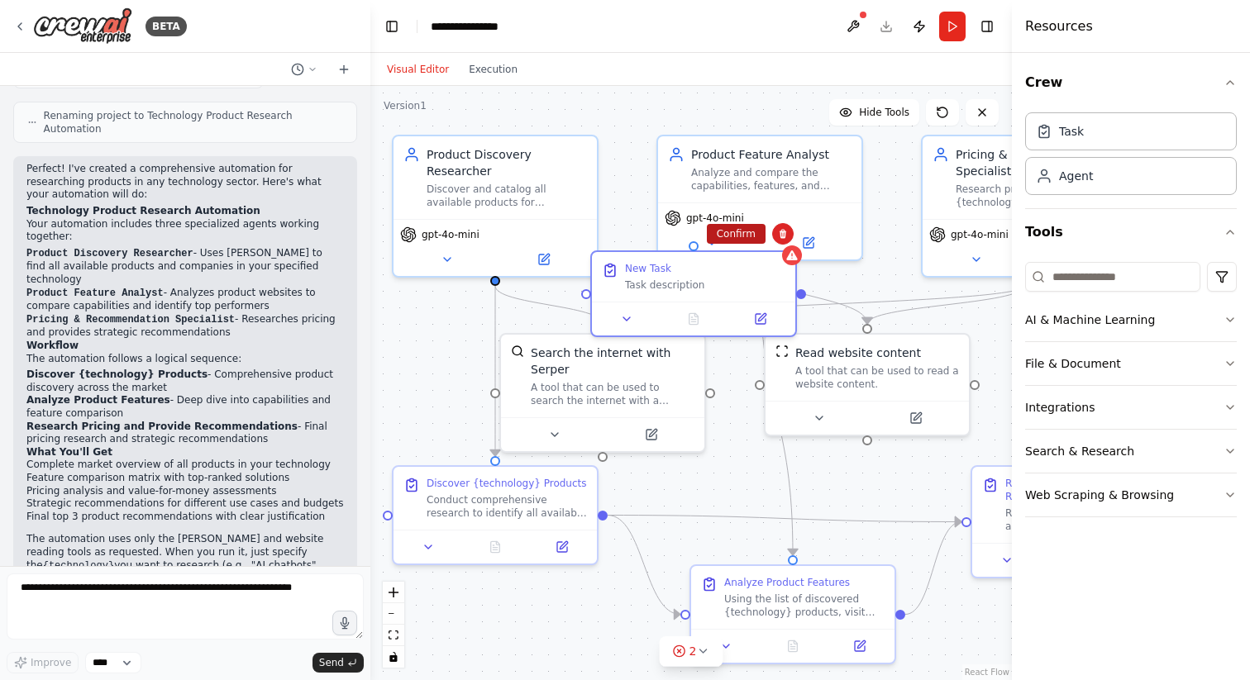
click at [732, 235] on button "Confirm" at bounding box center [736, 234] width 59 height 20
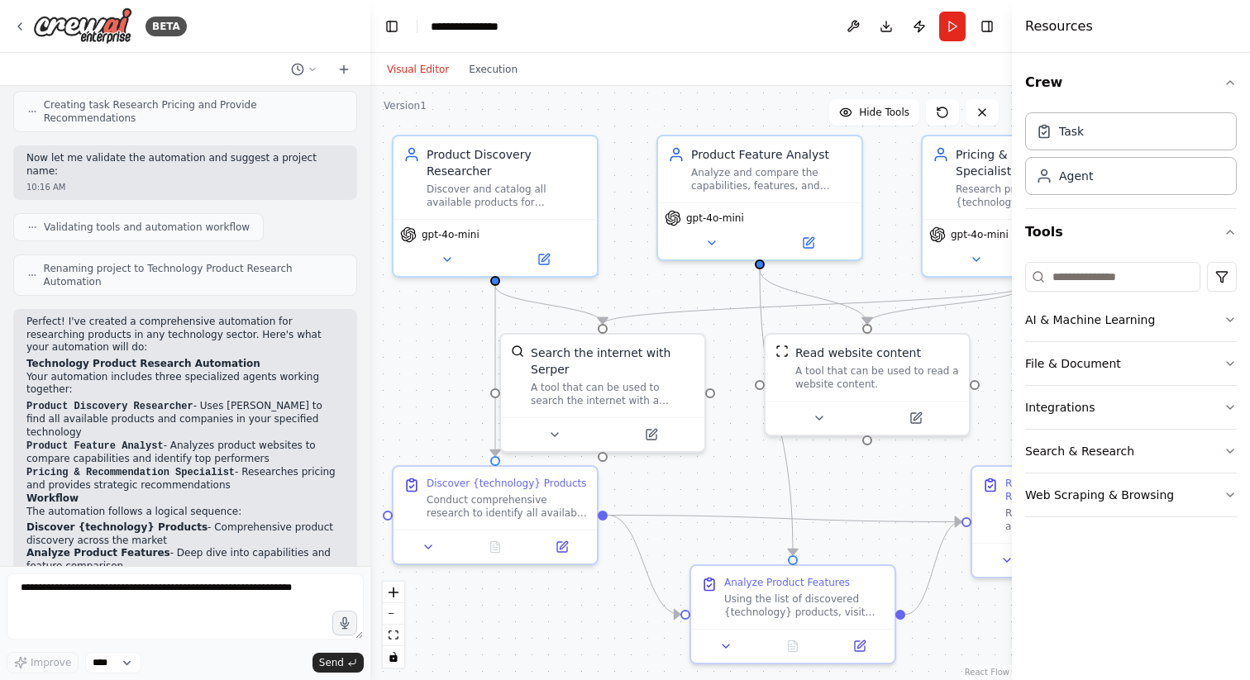
scroll to position [685, 0]
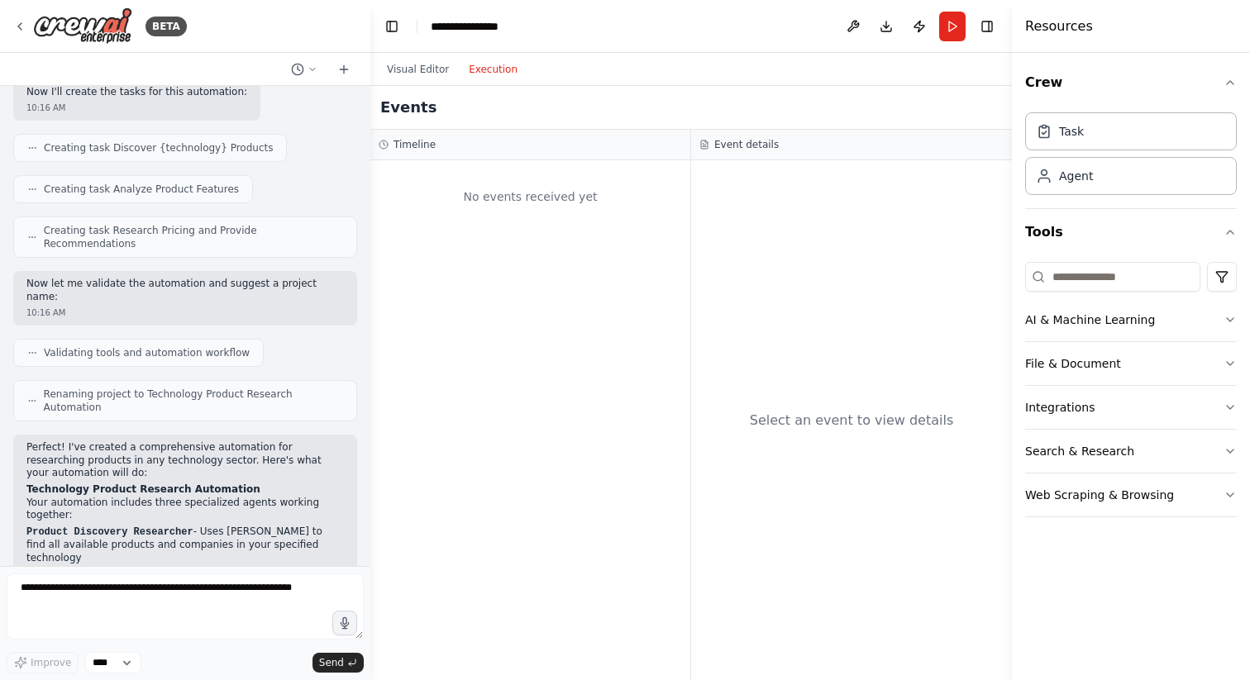
click at [485, 70] on button "Execution" at bounding box center [493, 70] width 69 height 20
click at [107, 26] on img at bounding box center [82, 25] width 99 height 37
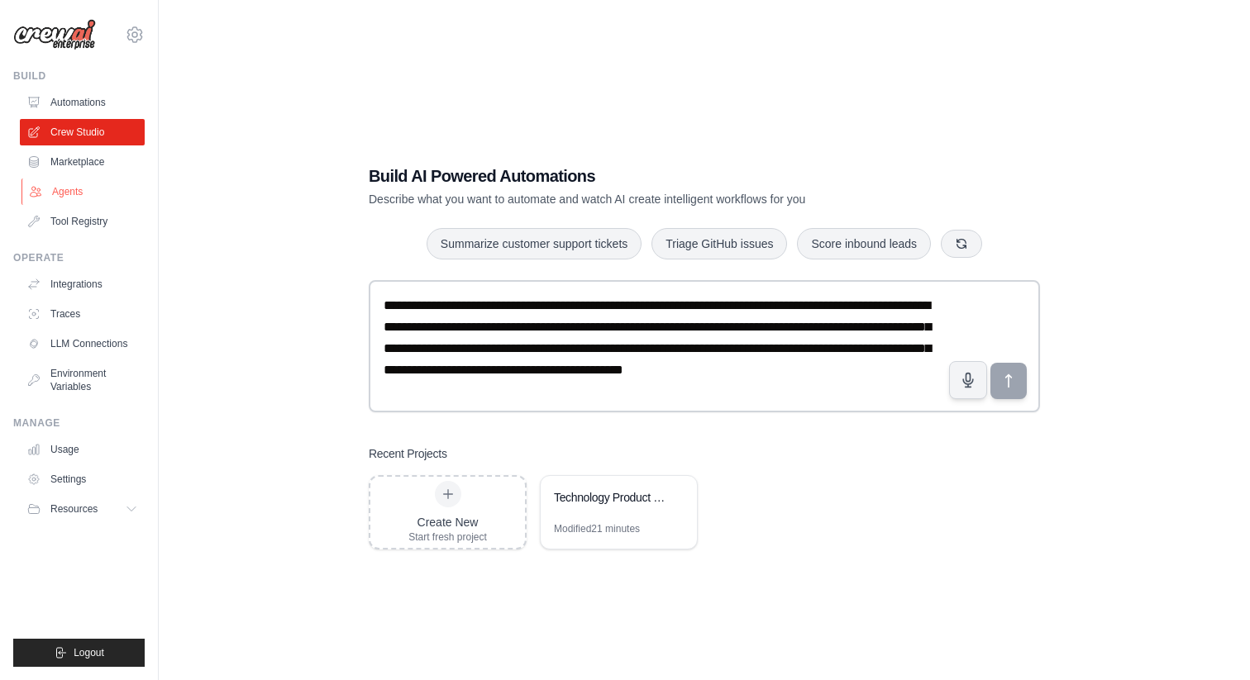
click at [69, 190] on link "Agents" at bounding box center [83, 192] width 125 height 26
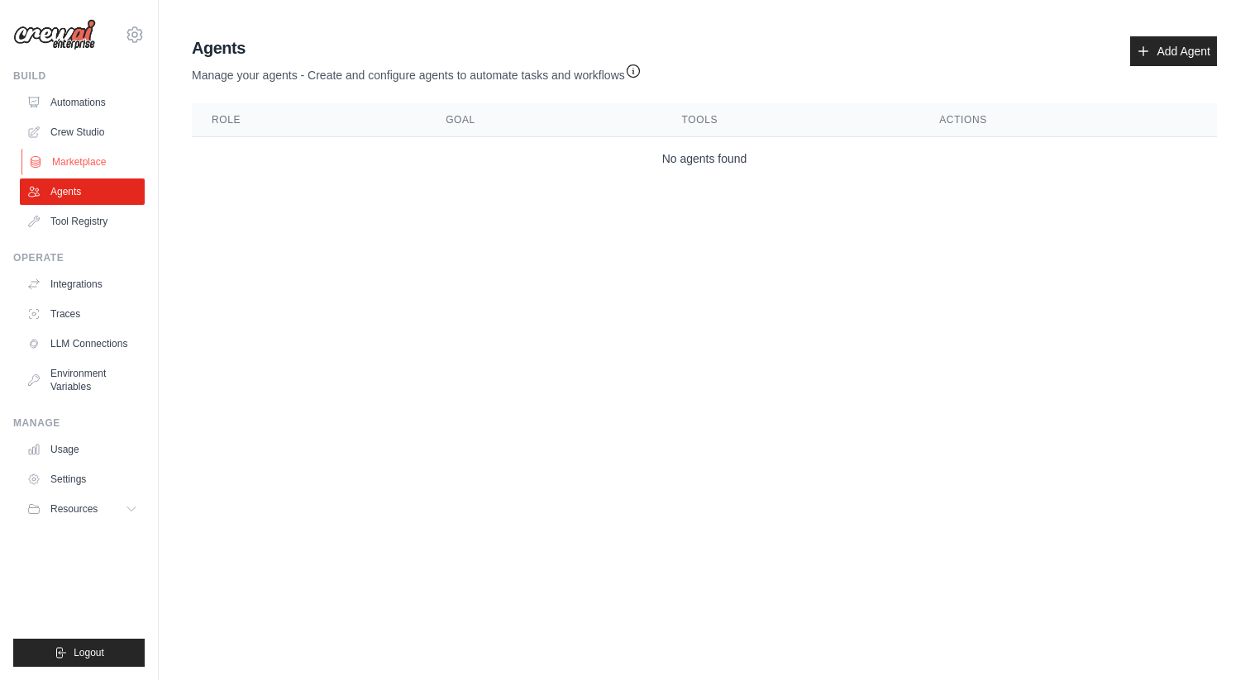
click at [69, 165] on link "Marketplace" at bounding box center [83, 162] width 125 height 26
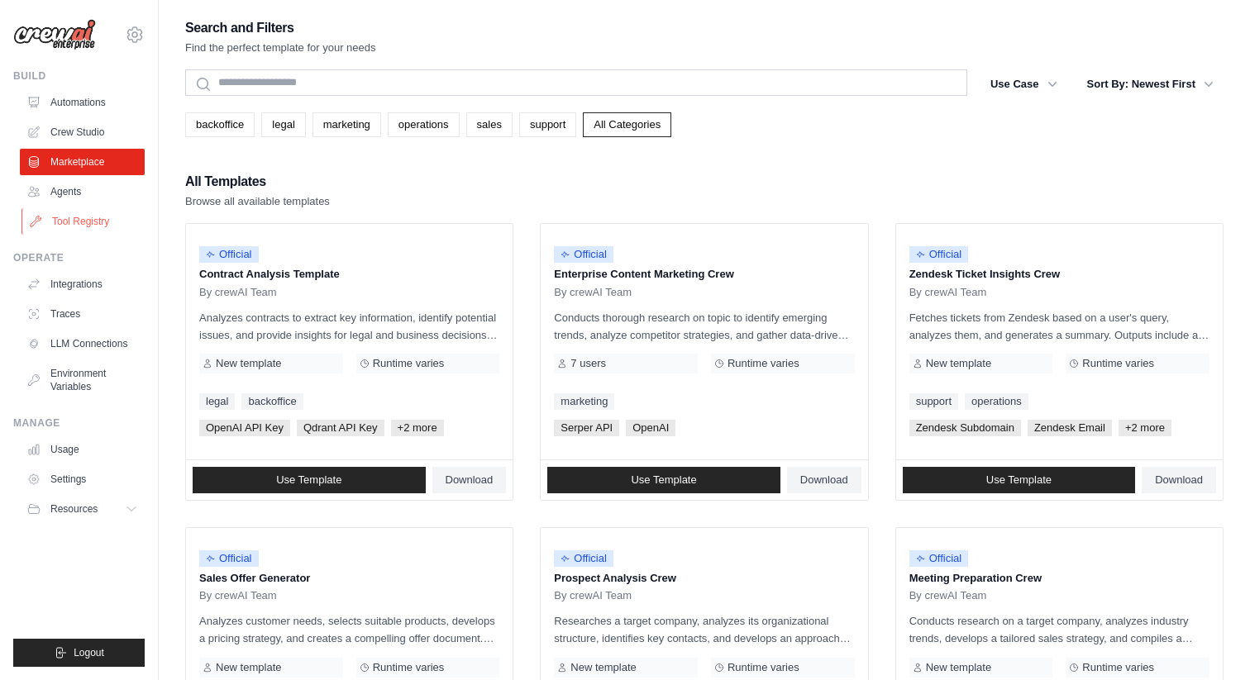
click at [82, 222] on link "Tool Registry" at bounding box center [83, 221] width 125 height 26
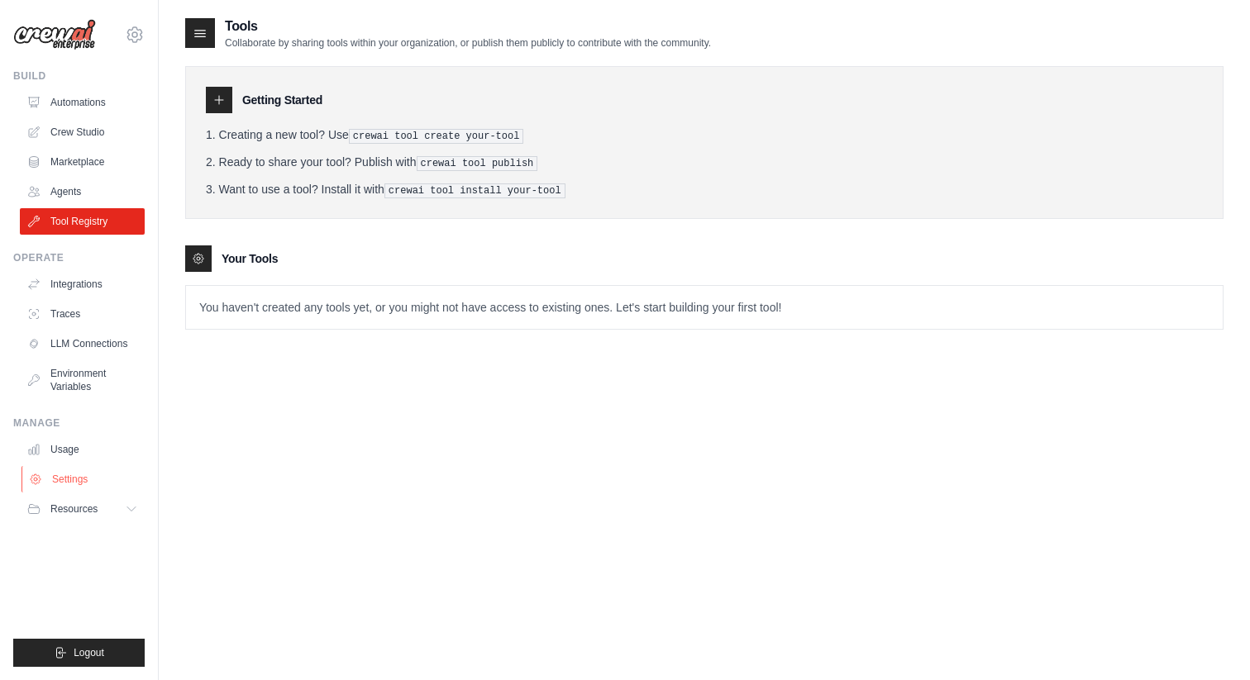
click at [69, 483] on link "Settings" at bounding box center [83, 479] width 125 height 26
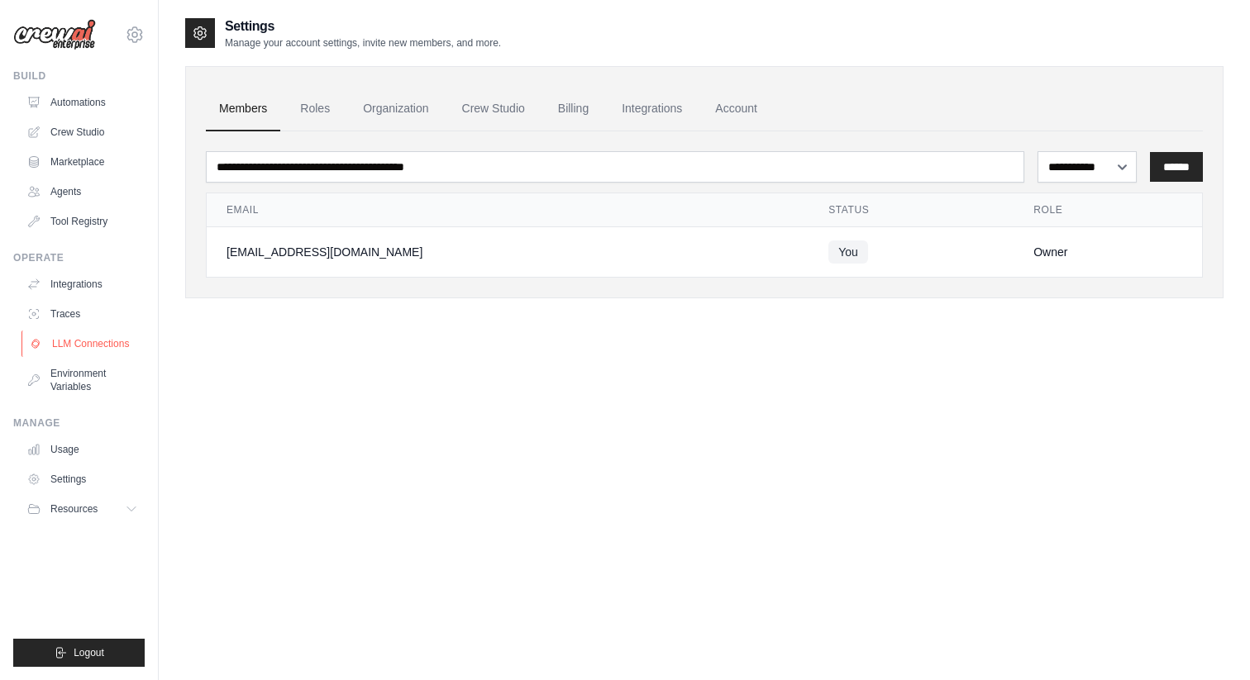
click at [86, 347] on link "LLM Connections" at bounding box center [83, 344] width 125 height 26
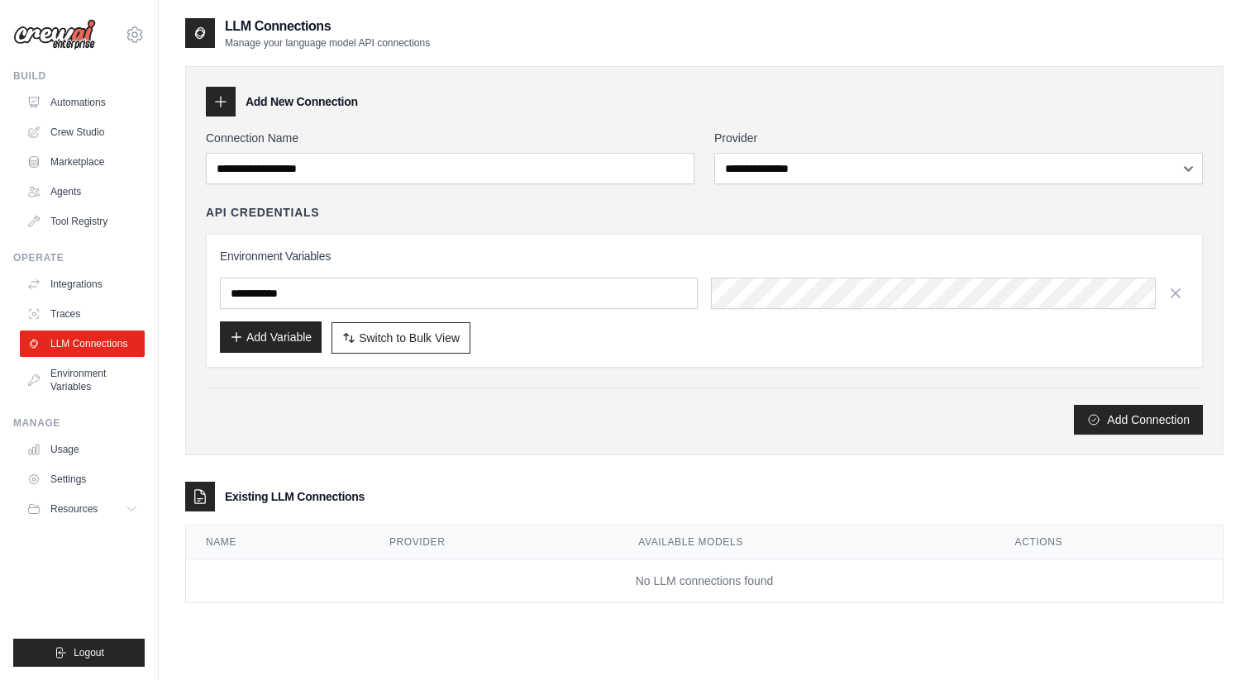
scroll to position [33, 0]
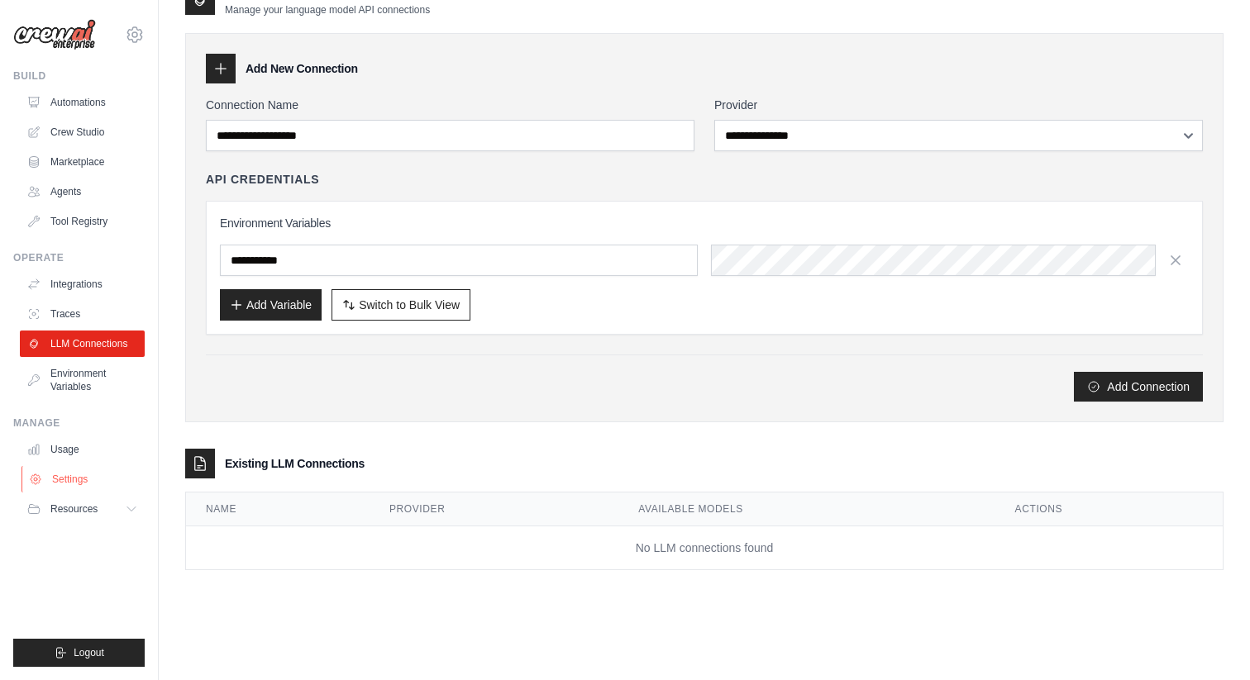
click at [84, 483] on link "Settings" at bounding box center [83, 479] width 125 height 26
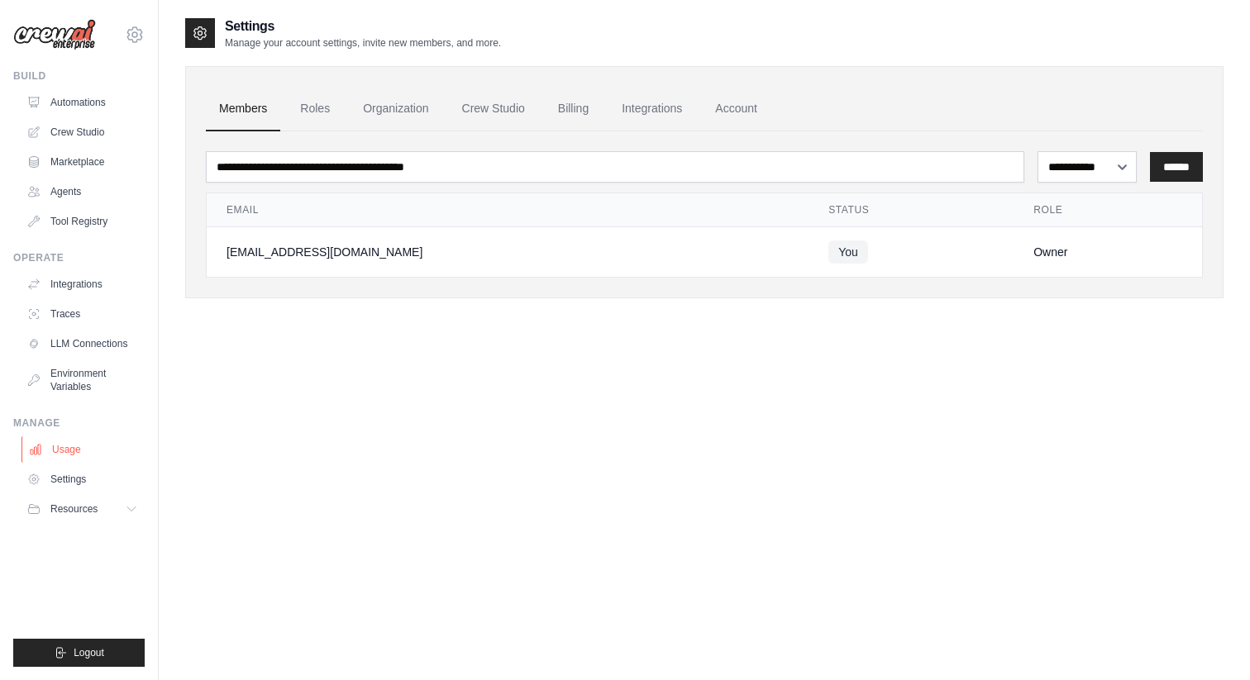
click at [77, 454] on link "Usage" at bounding box center [83, 450] width 125 height 26
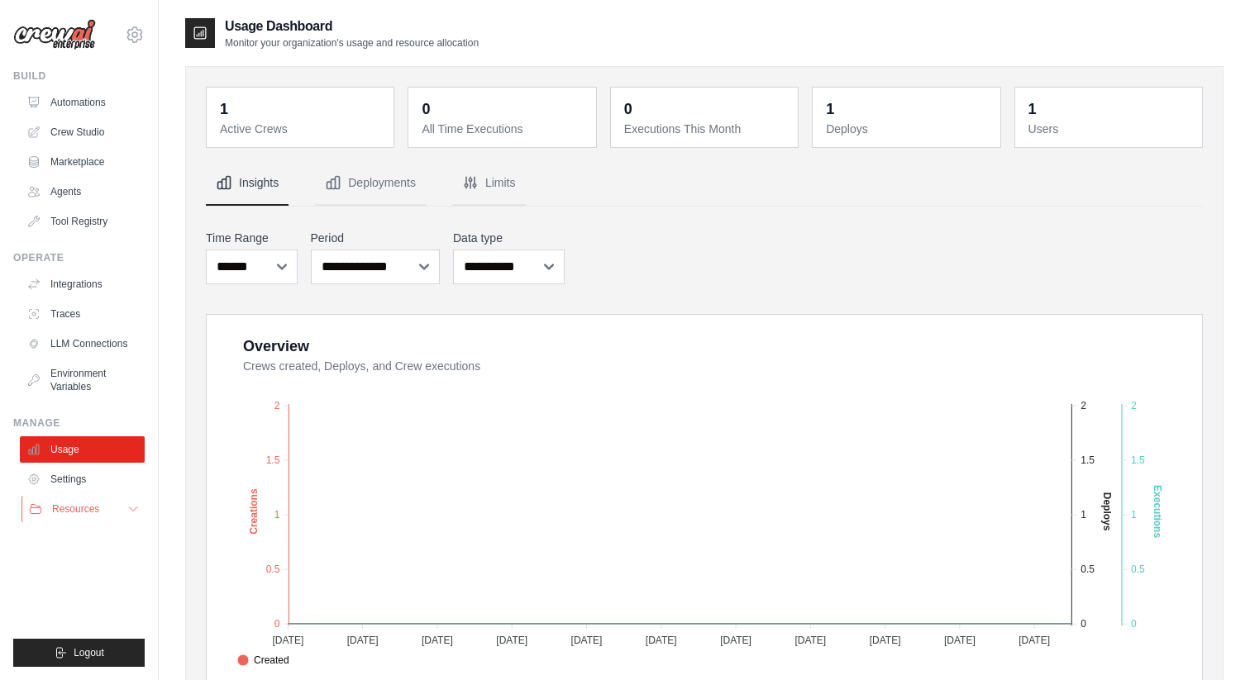
click at [72, 498] on button "Resources" at bounding box center [83, 509] width 125 height 26
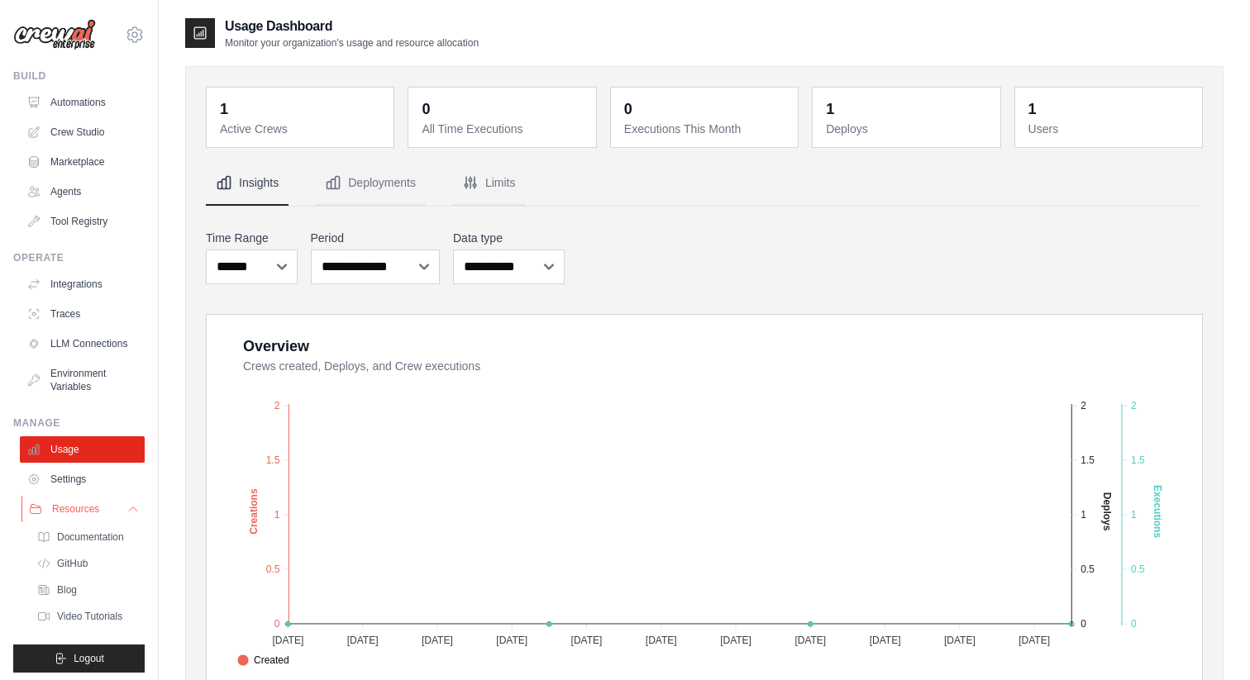
scroll to position [6, 0]
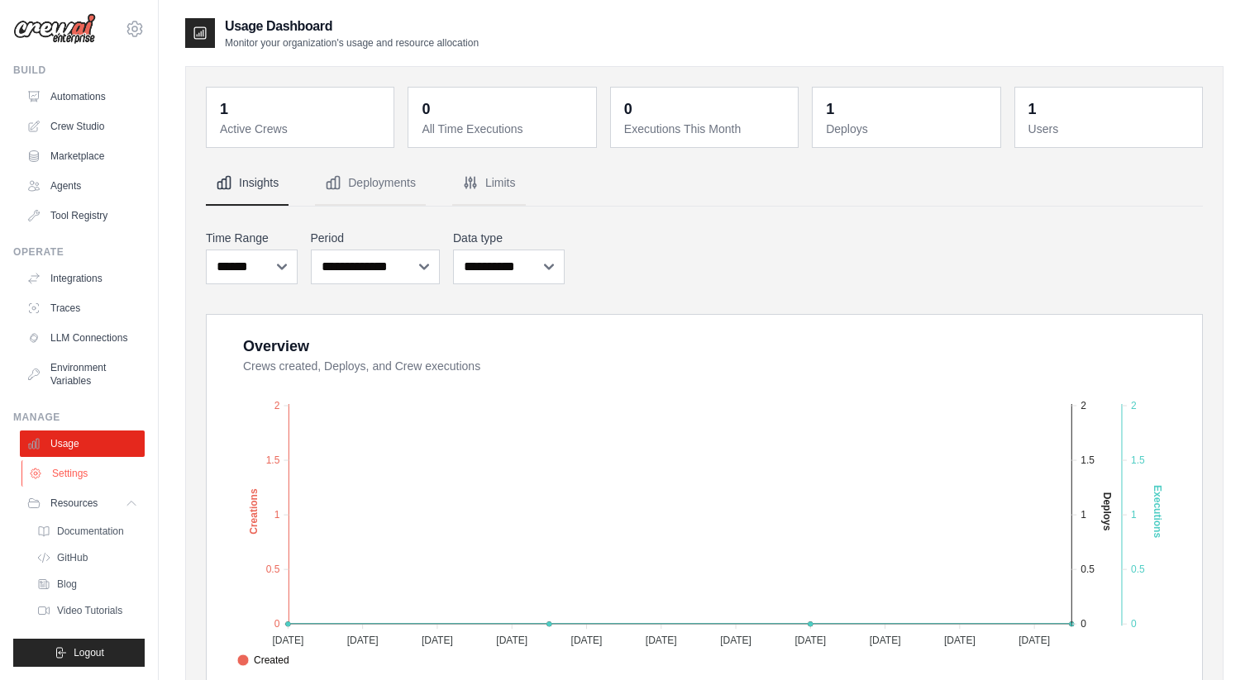
click at [80, 482] on link "Settings" at bounding box center [83, 473] width 125 height 26
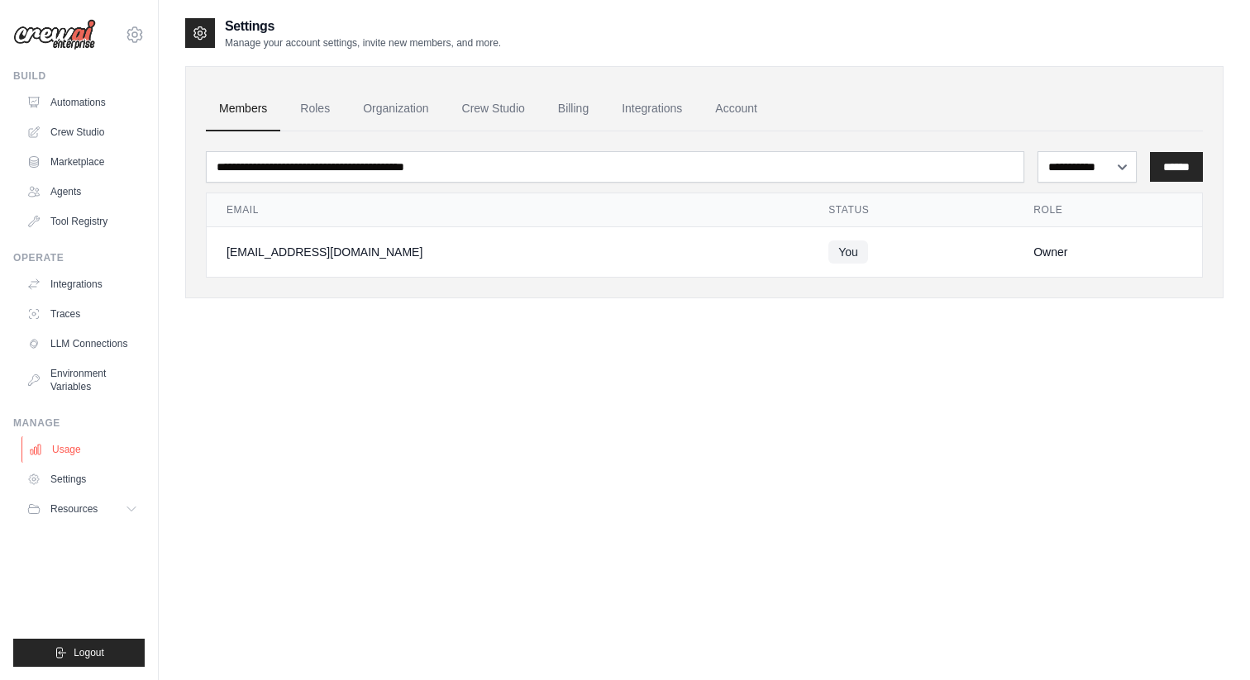
click at [77, 460] on link "Usage" at bounding box center [83, 450] width 125 height 26
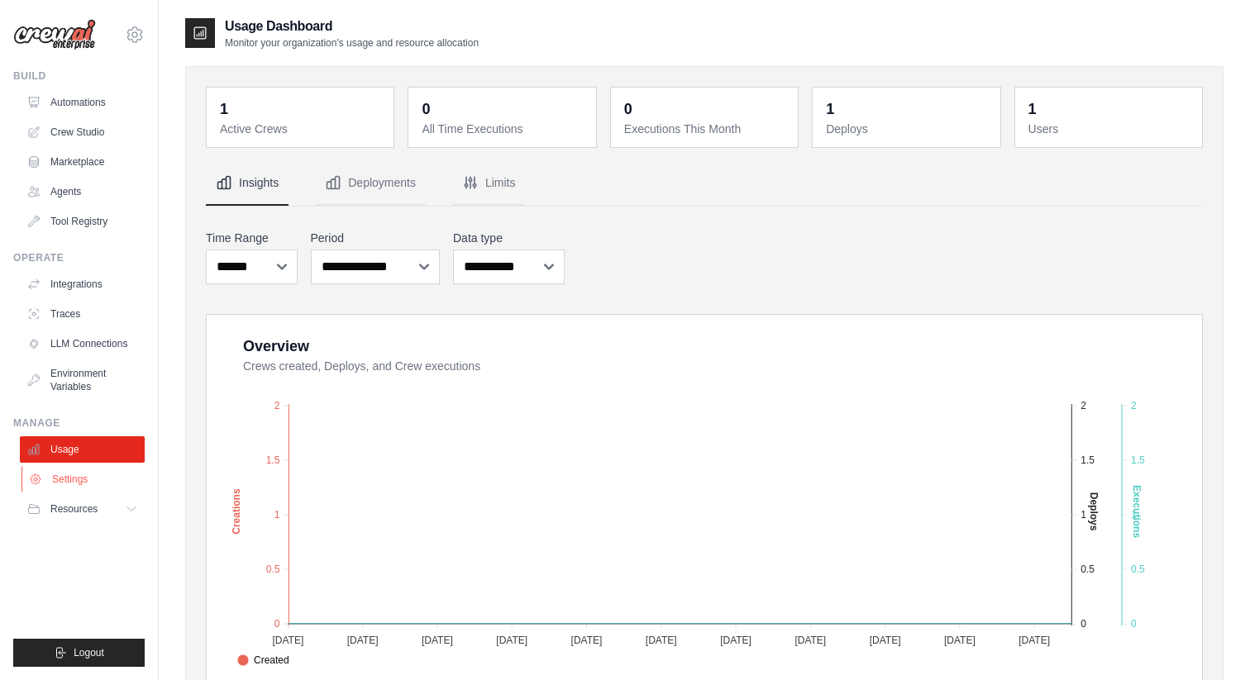
click at [70, 489] on link "Settings" at bounding box center [83, 479] width 125 height 26
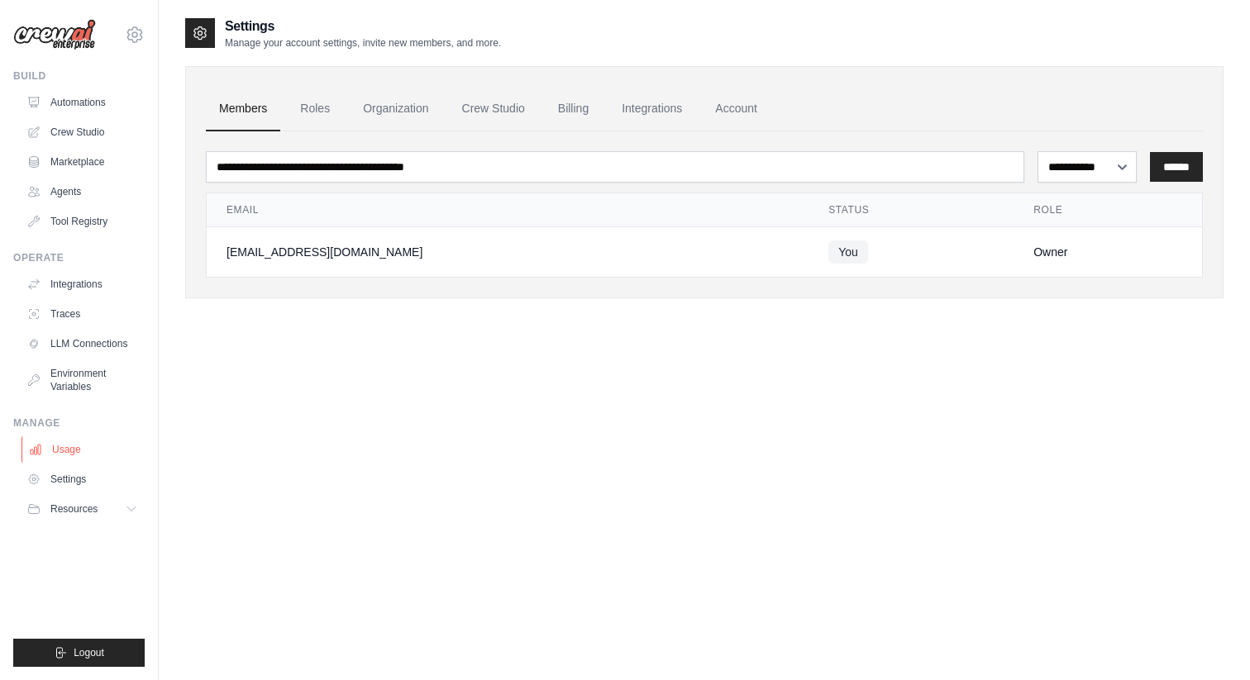
click at [77, 459] on link "Usage" at bounding box center [83, 450] width 125 height 26
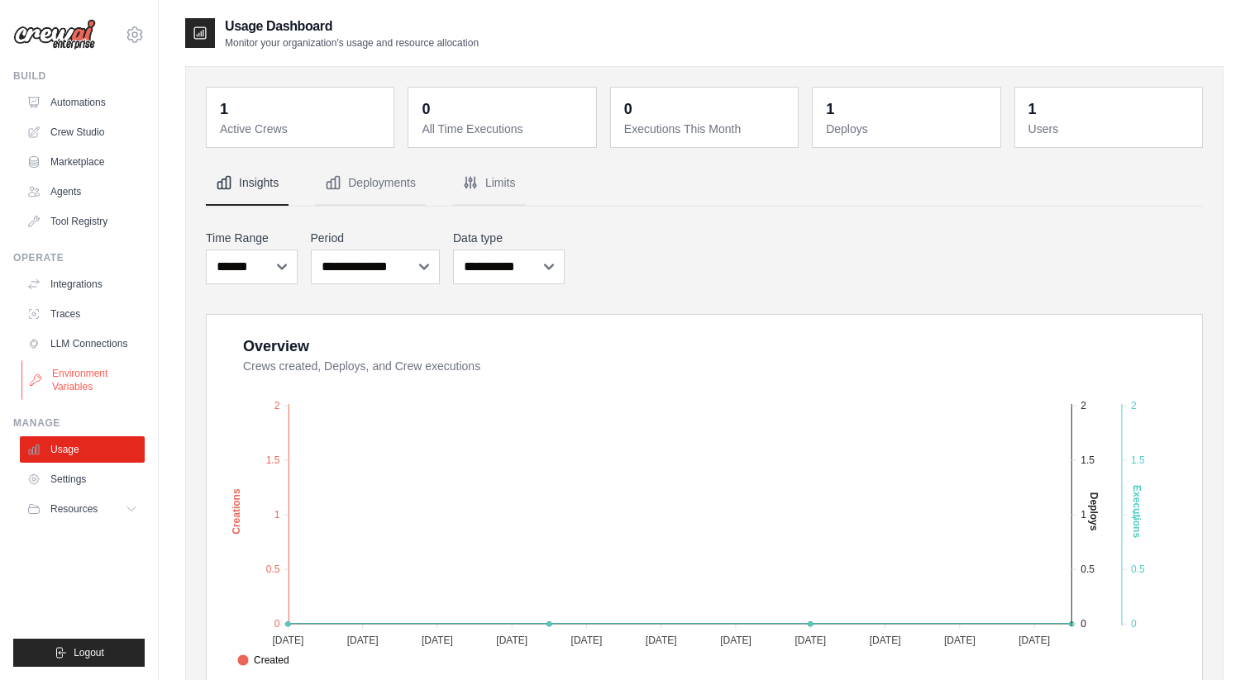
click at [82, 383] on link "Environment Variables" at bounding box center [83, 380] width 125 height 40
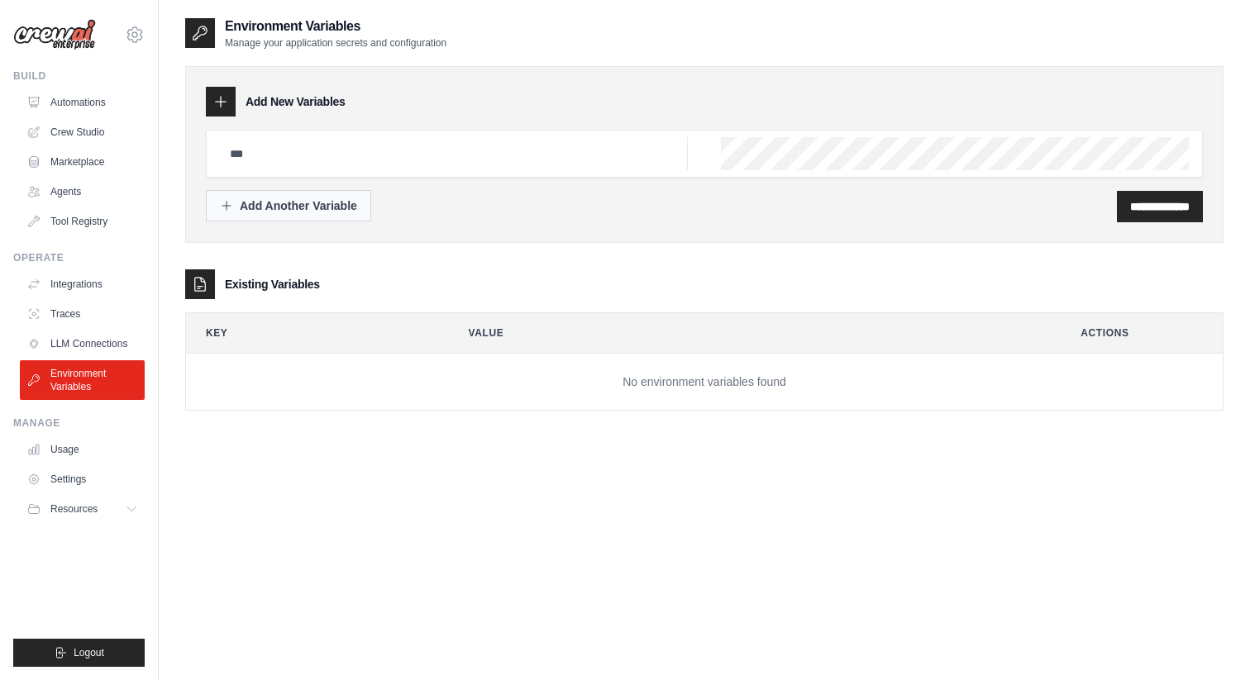
click at [309, 203] on div "Add Another Variable" at bounding box center [288, 206] width 137 height 17
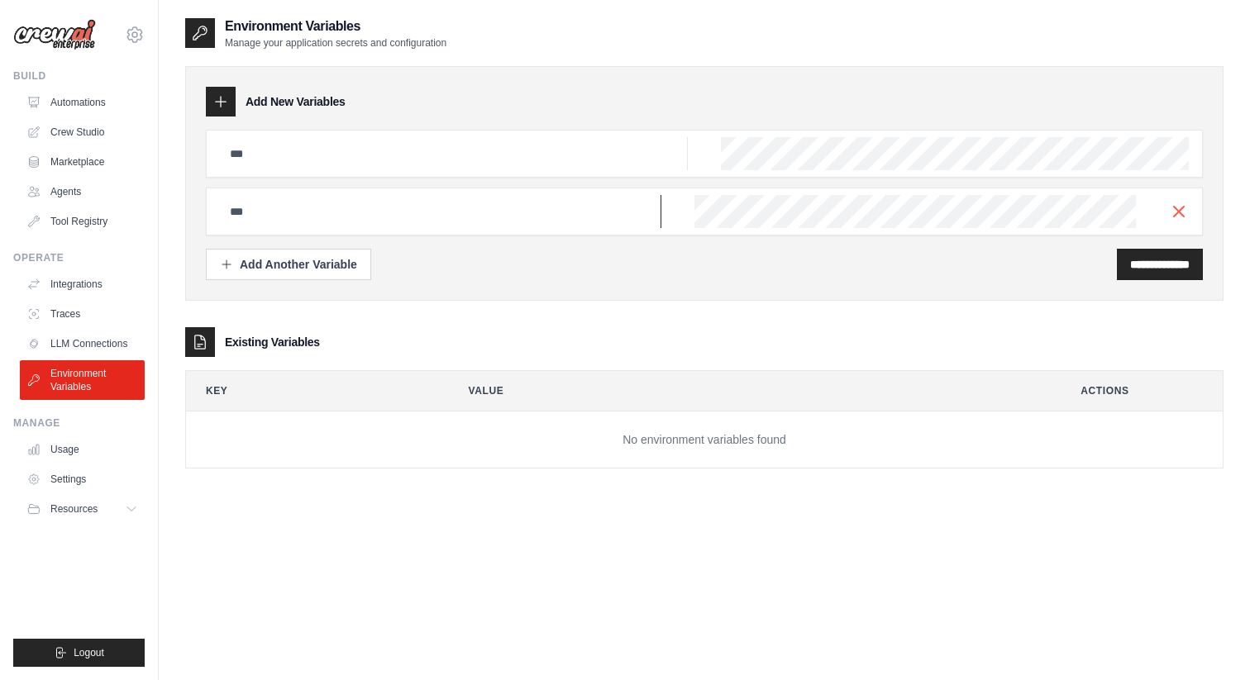
click at [296, 170] on input "text" at bounding box center [454, 153] width 468 height 33
click at [358, 191] on div at bounding box center [704, 212] width 997 height 48
click at [341, 157] on input "text" at bounding box center [454, 153] width 468 height 33
click at [1187, 211] on icon "button" at bounding box center [1179, 211] width 20 height 20
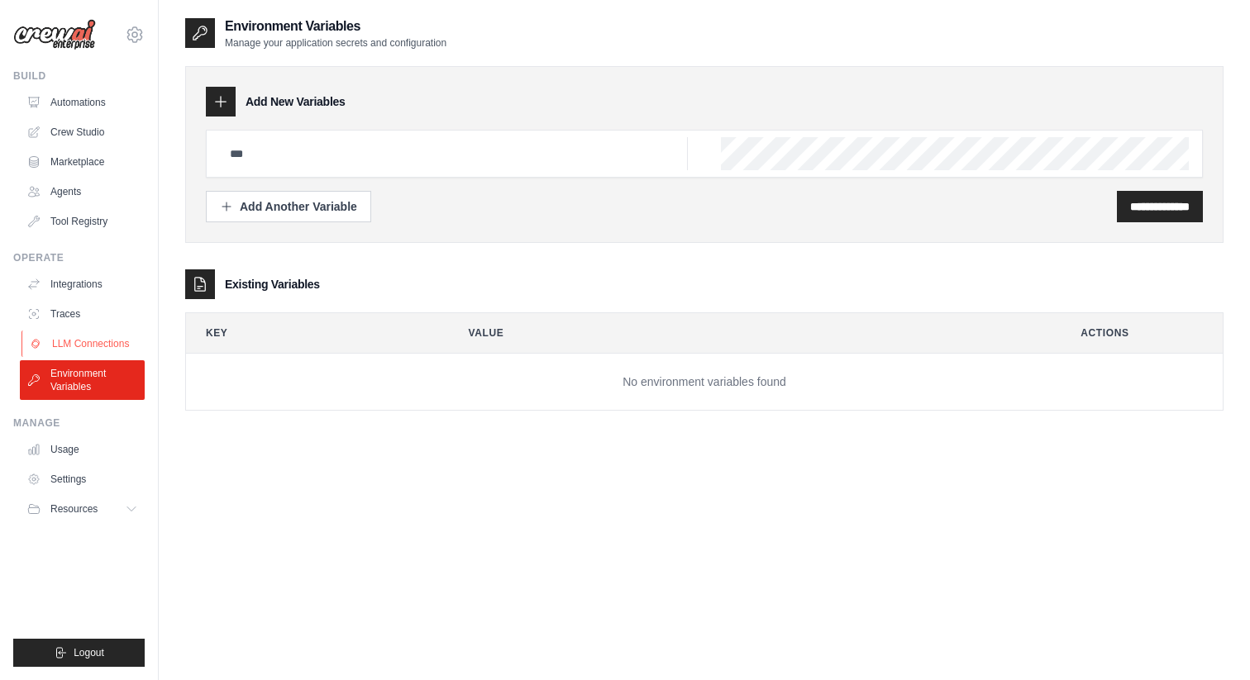
click at [113, 332] on link "LLM Connections" at bounding box center [83, 344] width 125 height 26
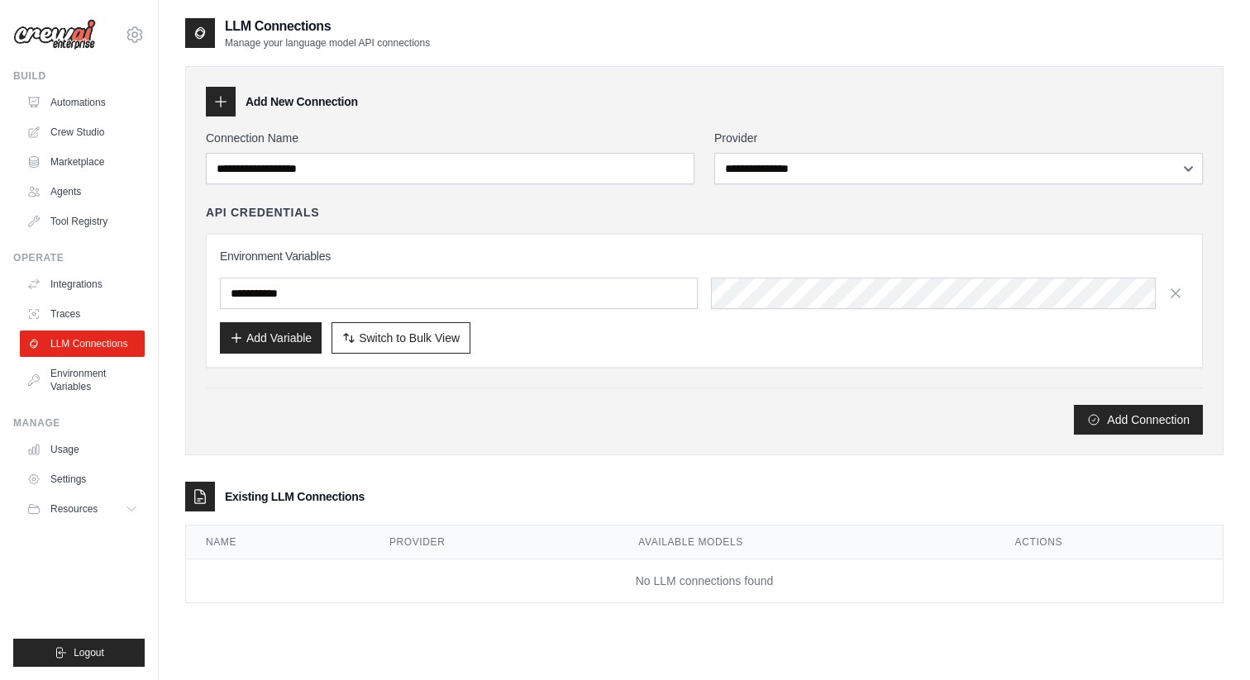
scroll to position [33, 0]
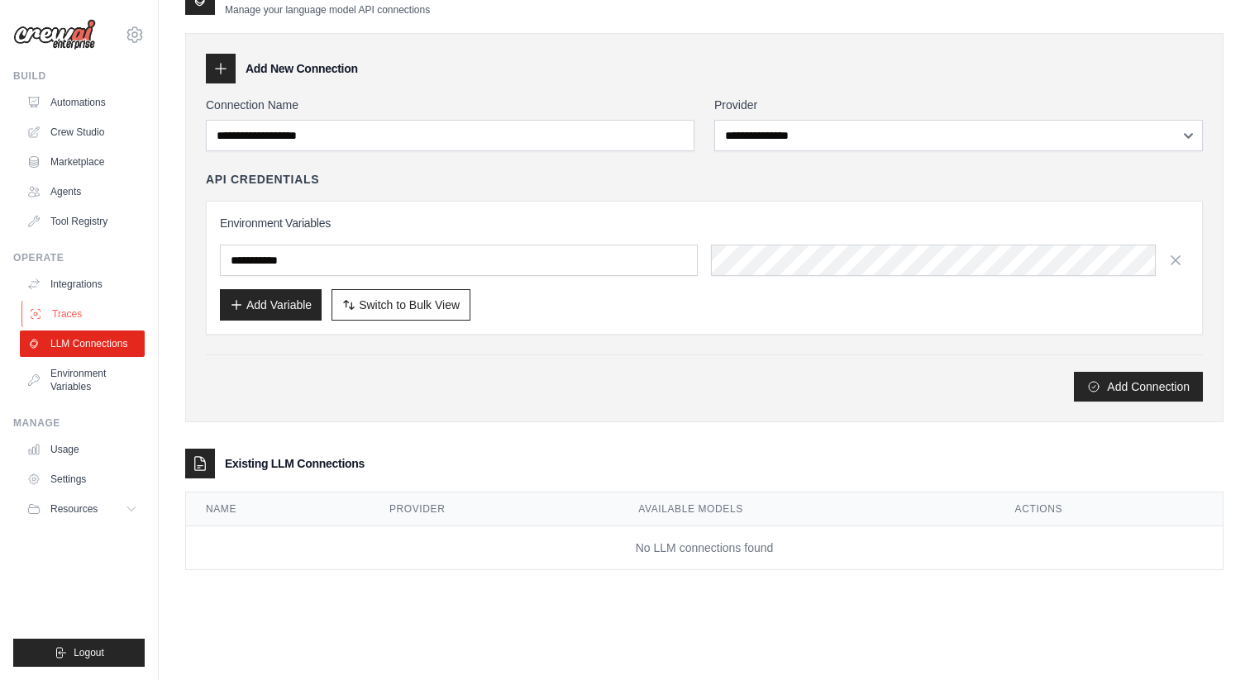
click at [100, 314] on link "Traces" at bounding box center [83, 314] width 125 height 26
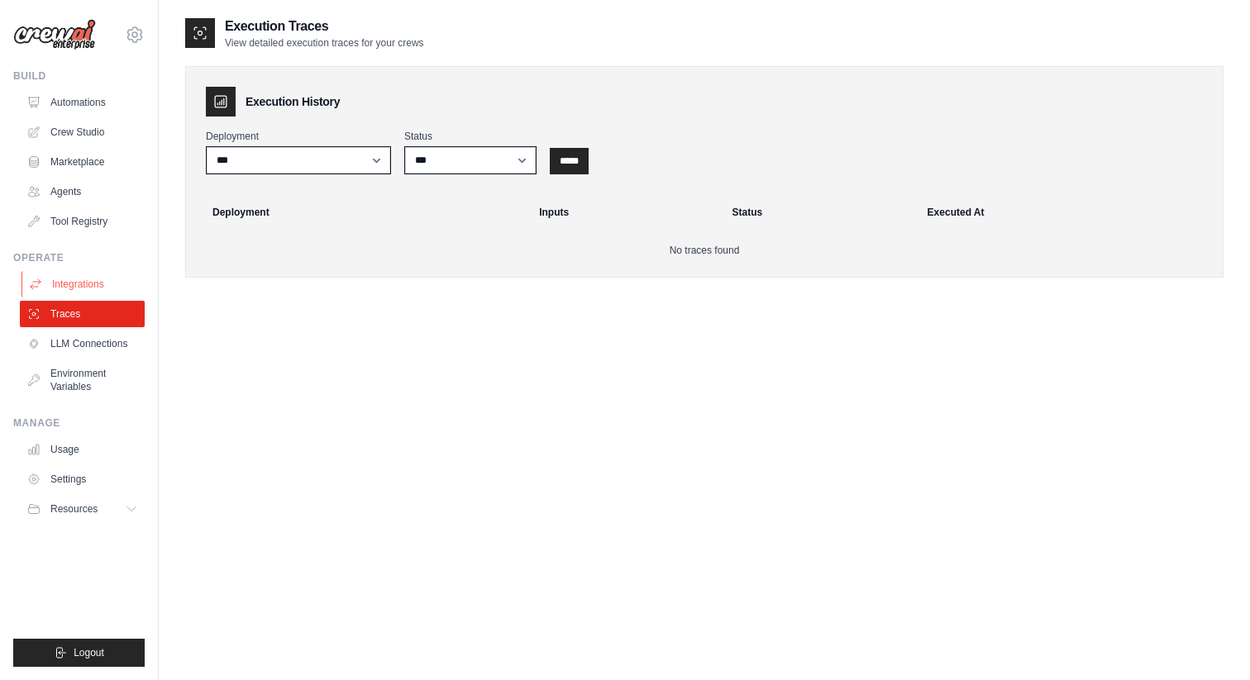
click at [95, 291] on link "Integrations" at bounding box center [83, 284] width 125 height 26
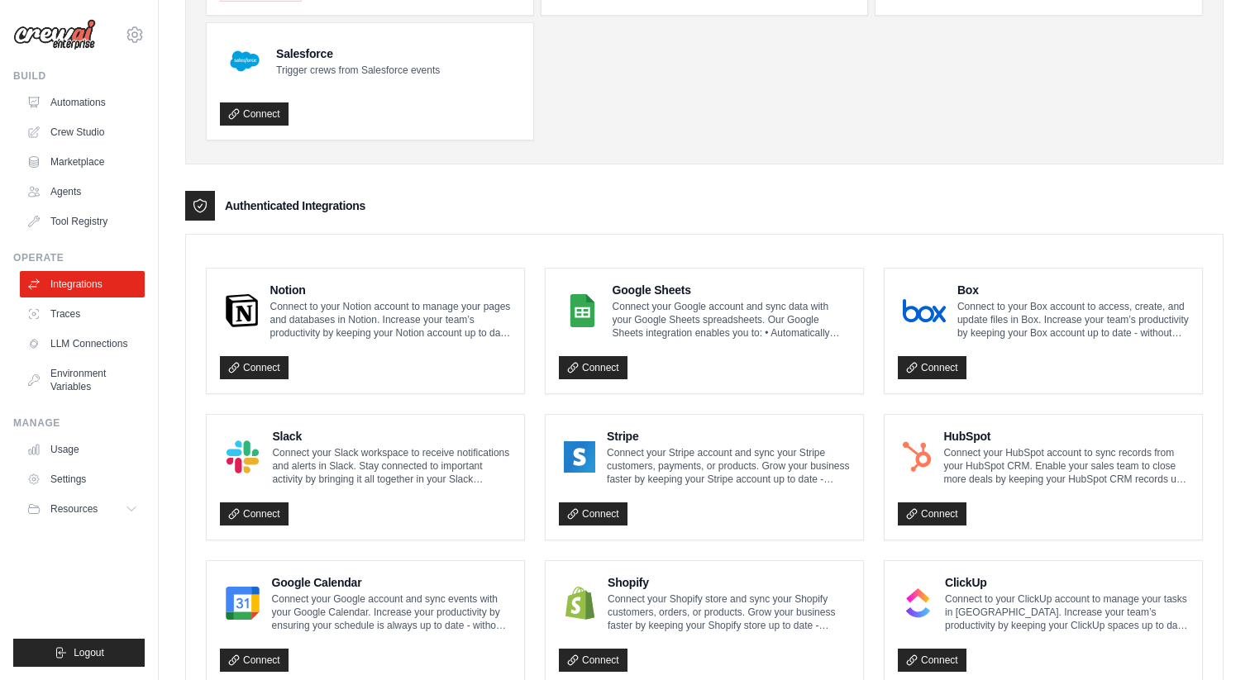
scroll to position [170, 0]
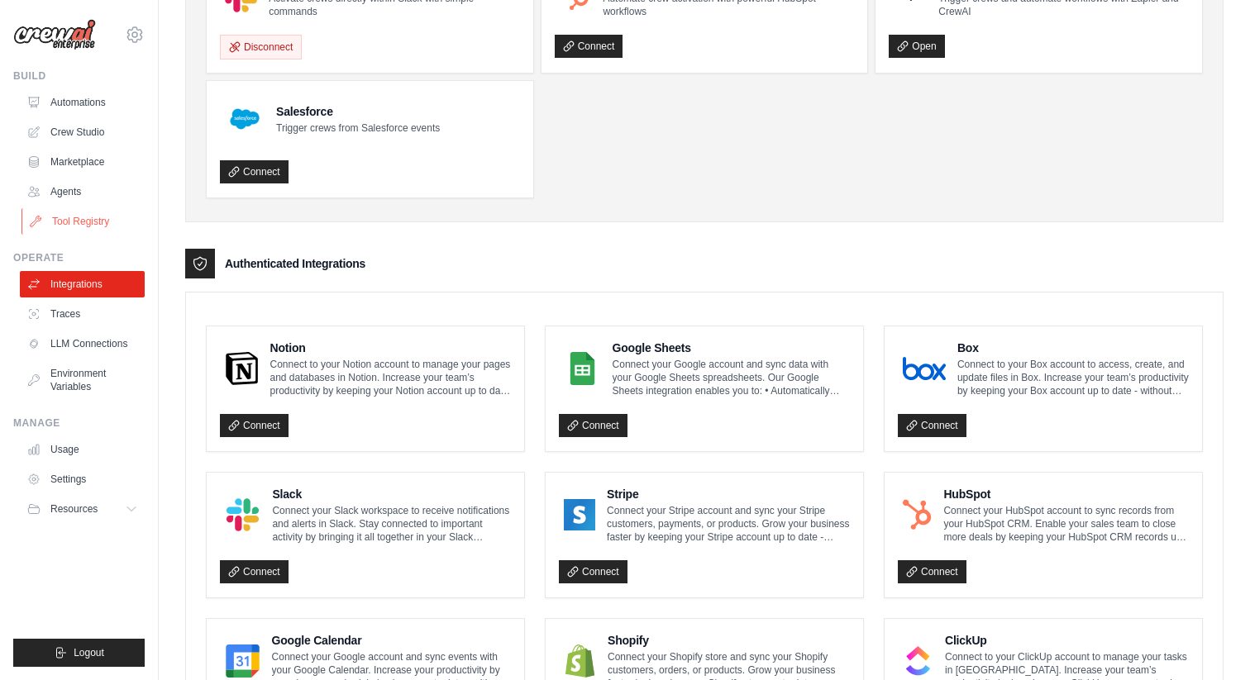
click at [84, 209] on link "Tool Registry" at bounding box center [83, 221] width 125 height 26
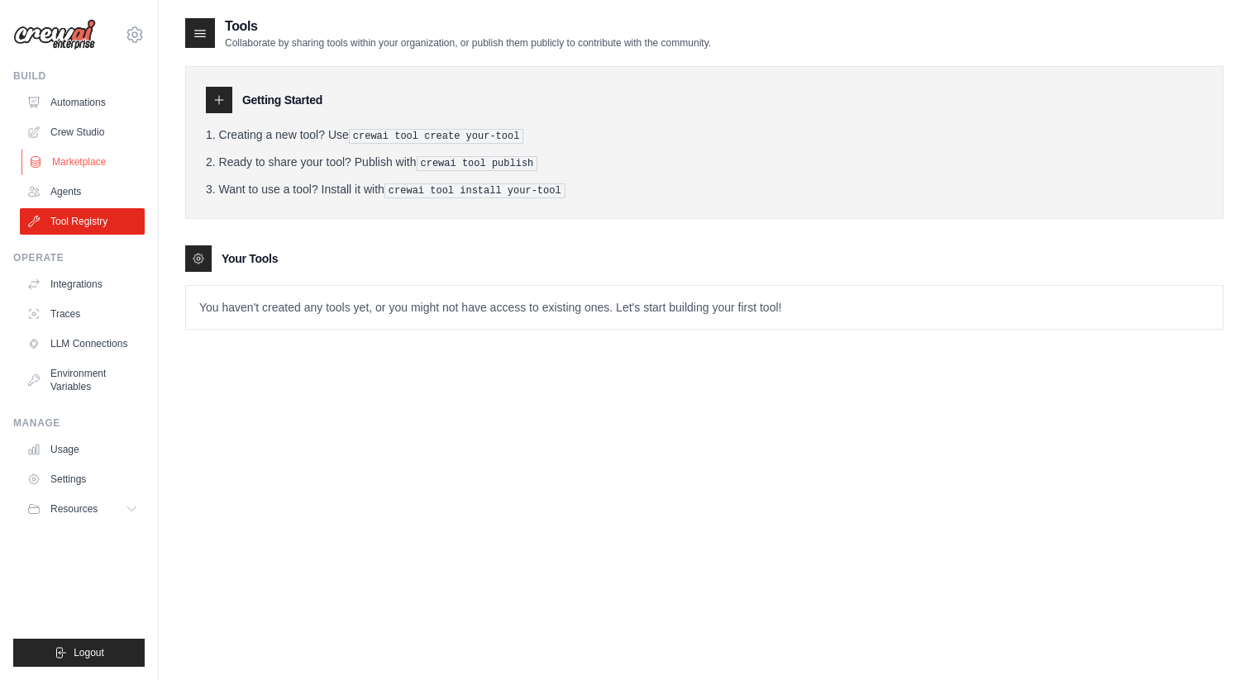
click at [107, 159] on link "Marketplace" at bounding box center [83, 162] width 125 height 26
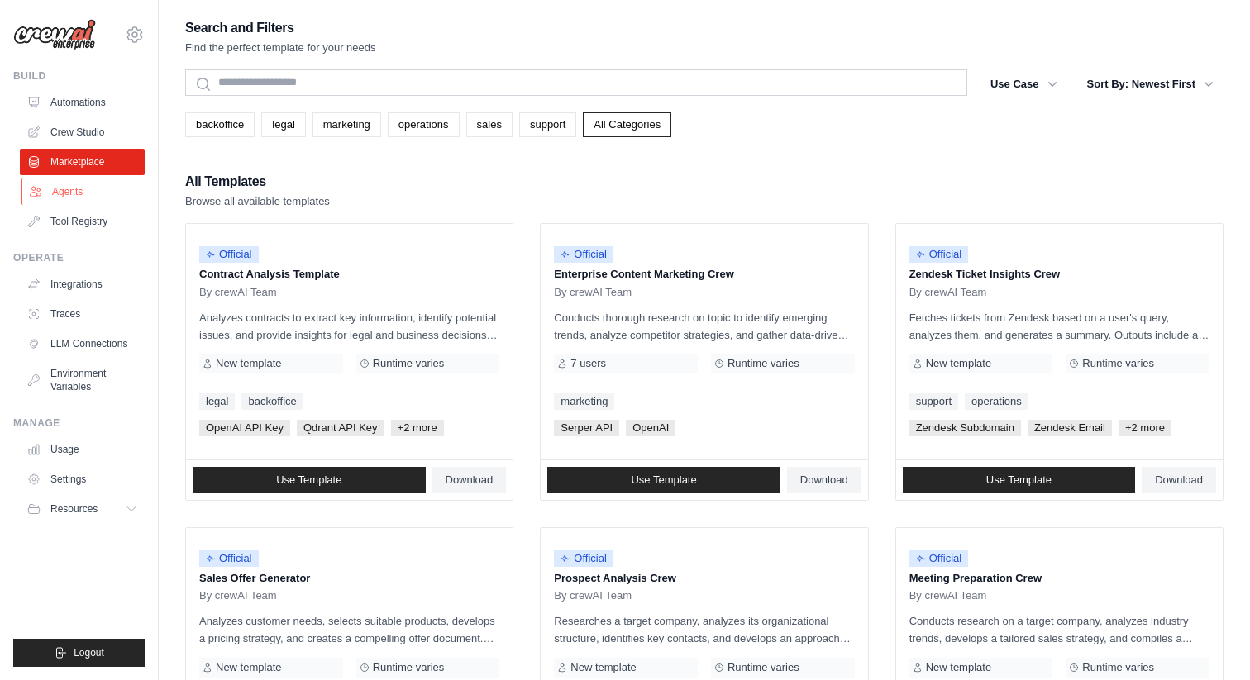
click at [75, 193] on link "Agents" at bounding box center [83, 192] width 125 height 26
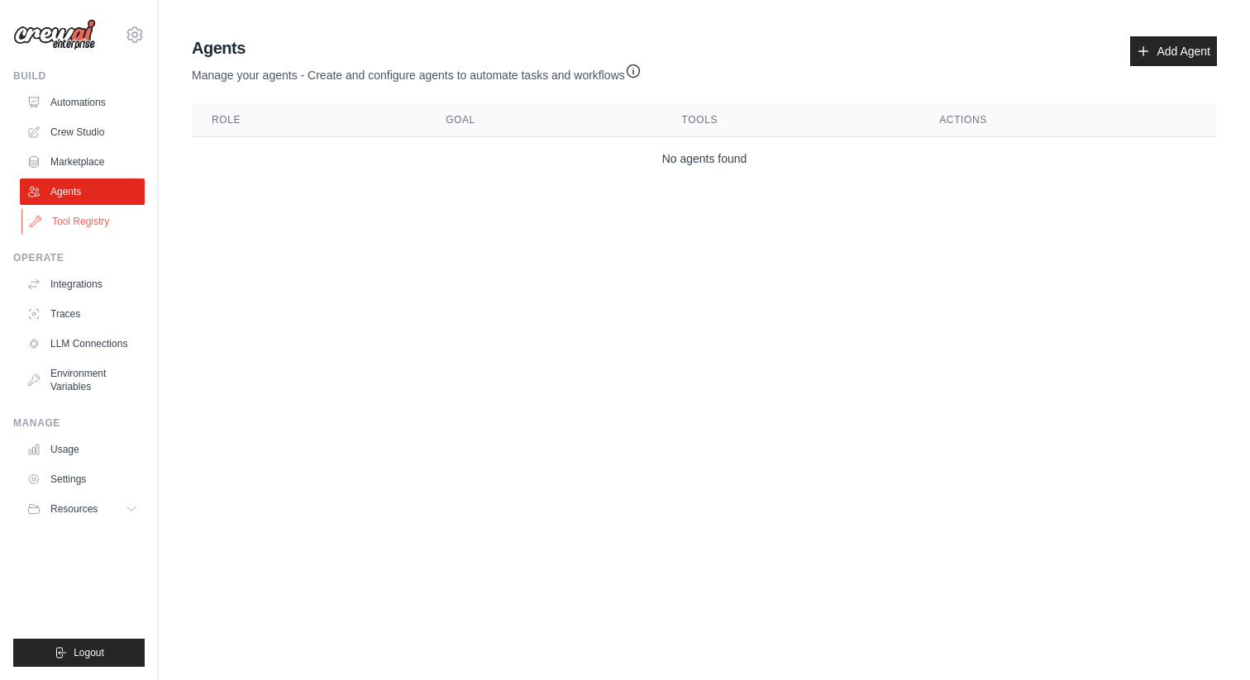
click at [89, 220] on link "Tool Registry" at bounding box center [83, 221] width 125 height 26
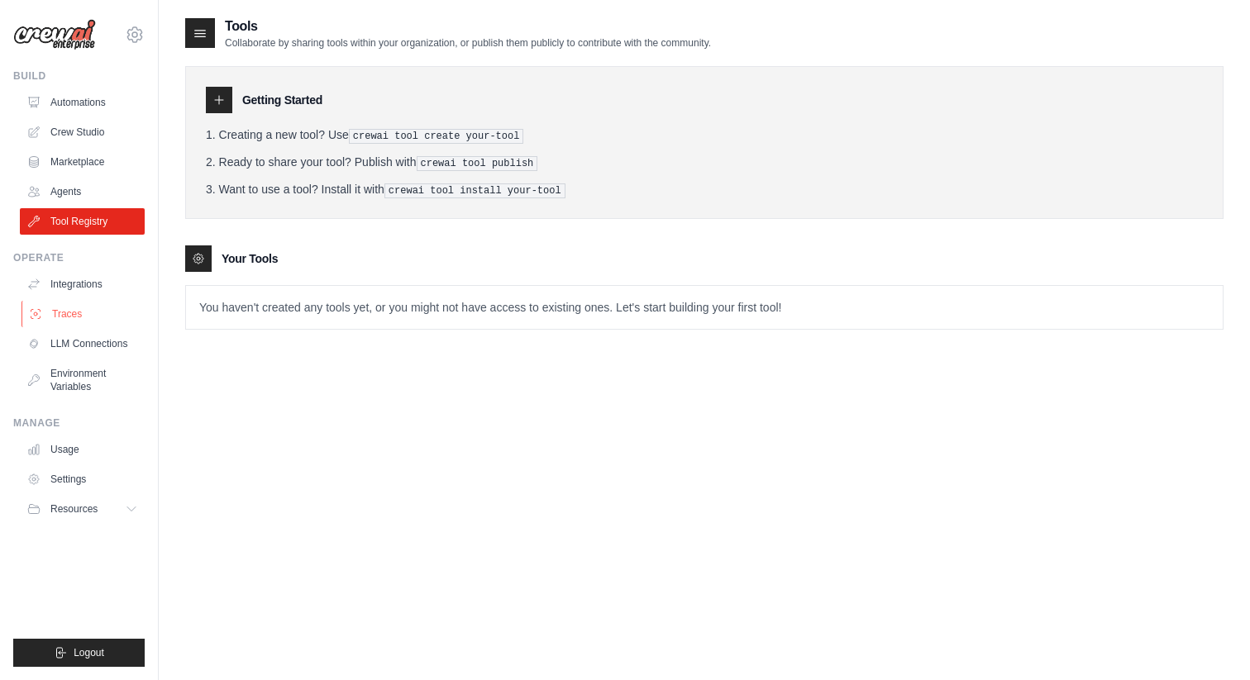
click at [77, 308] on link "Traces" at bounding box center [83, 314] width 125 height 26
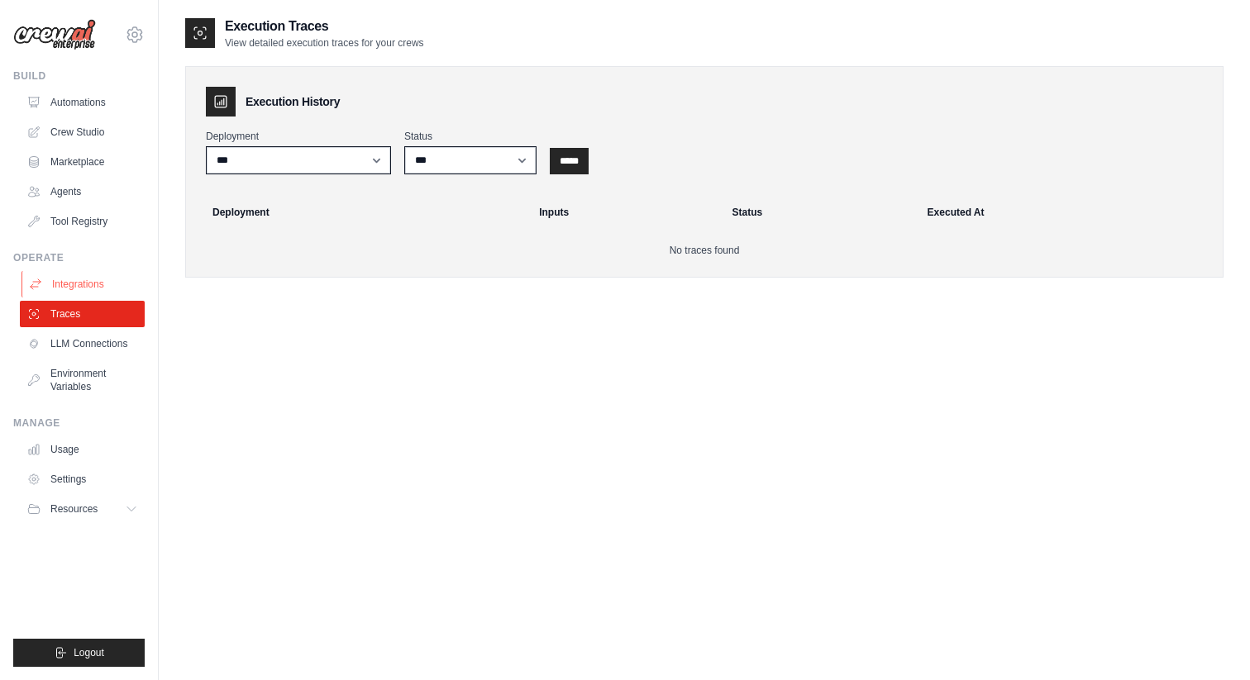
click at [77, 284] on link "Integrations" at bounding box center [83, 284] width 125 height 26
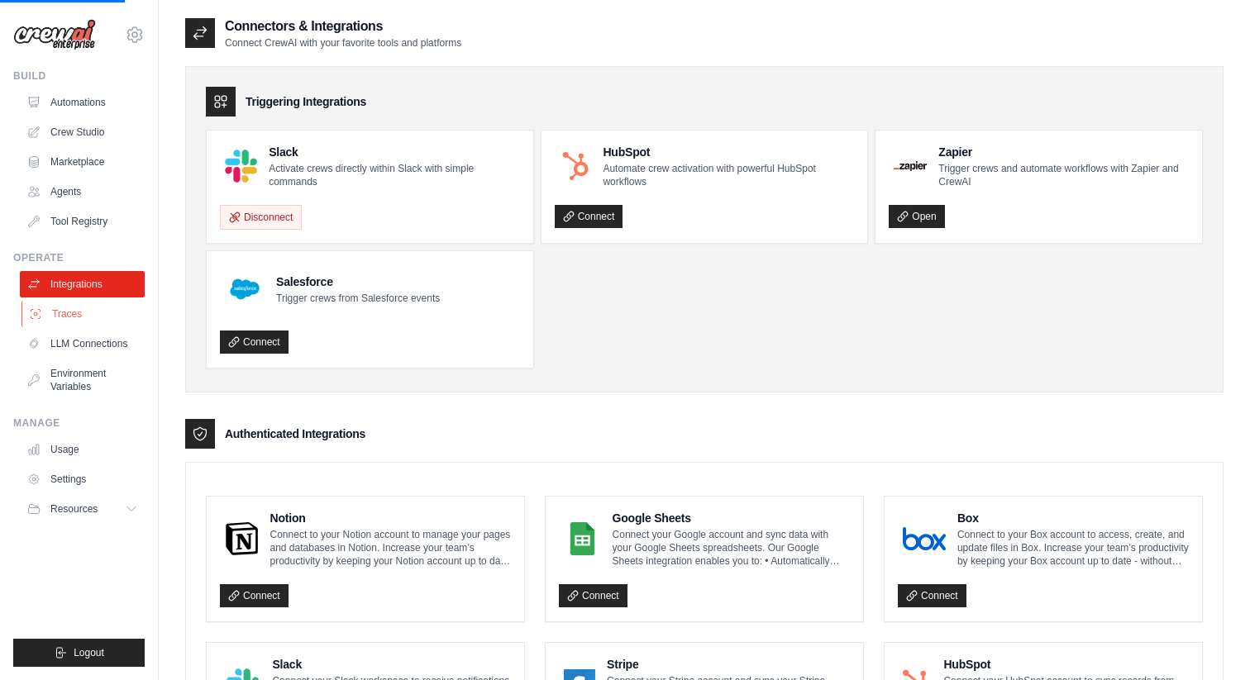
click at [74, 322] on link "Traces" at bounding box center [83, 314] width 125 height 26
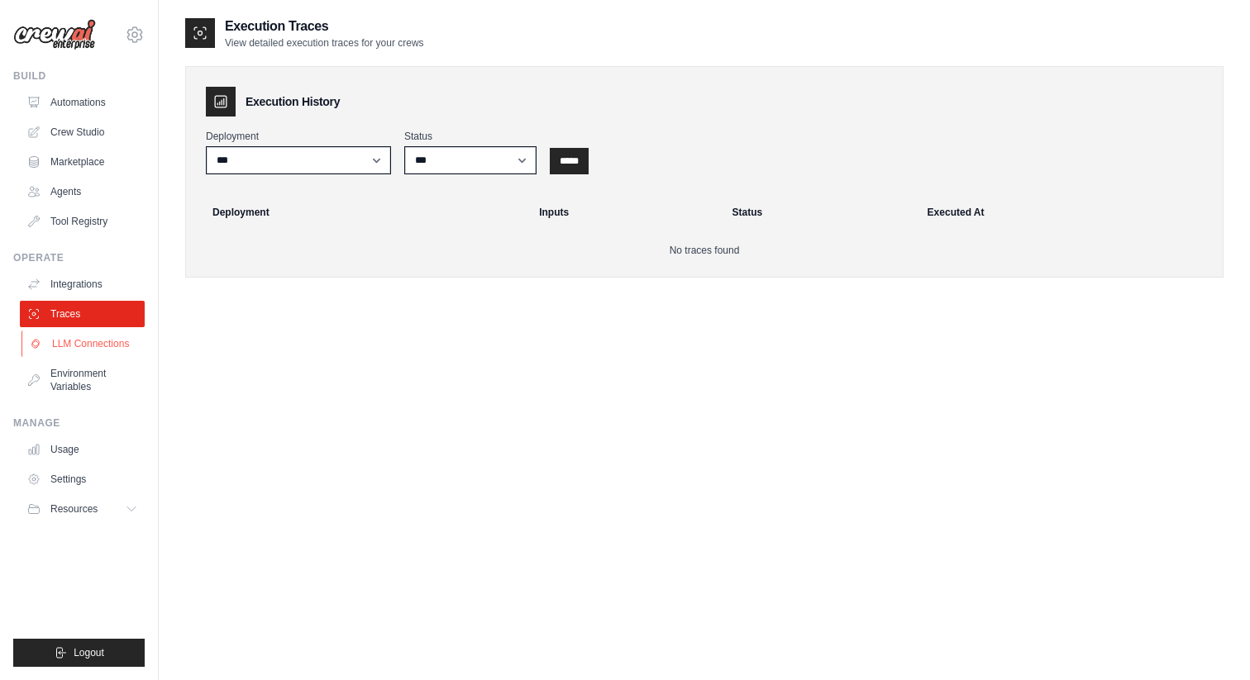
click at [66, 340] on link "LLM Connections" at bounding box center [83, 344] width 125 height 26
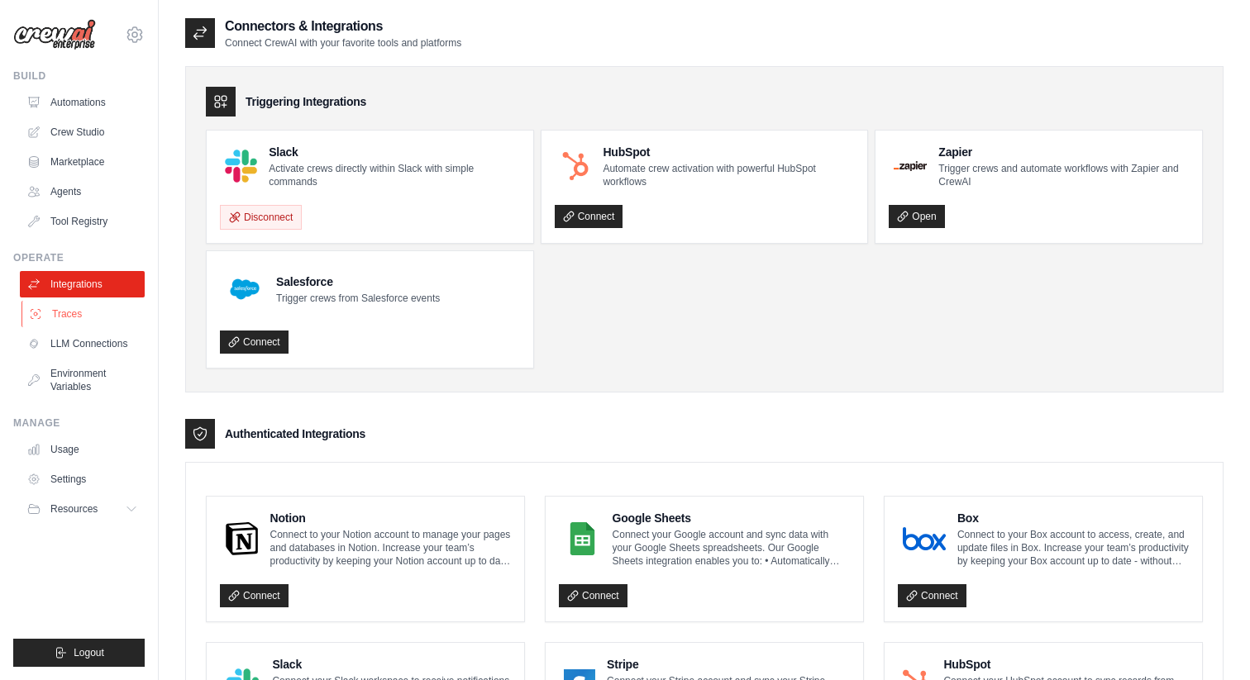
click at [75, 322] on link "Traces" at bounding box center [83, 314] width 125 height 26
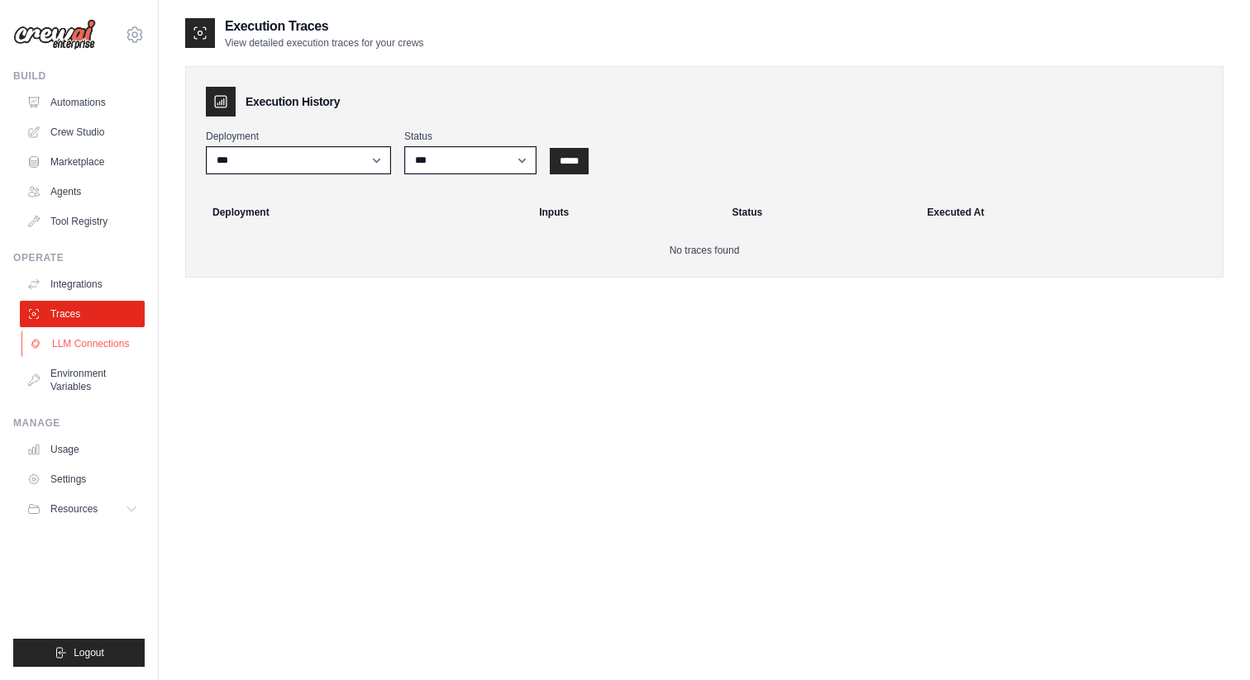
click at [75, 340] on link "LLM Connections" at bounding box center [83, 344] width 125 height 26
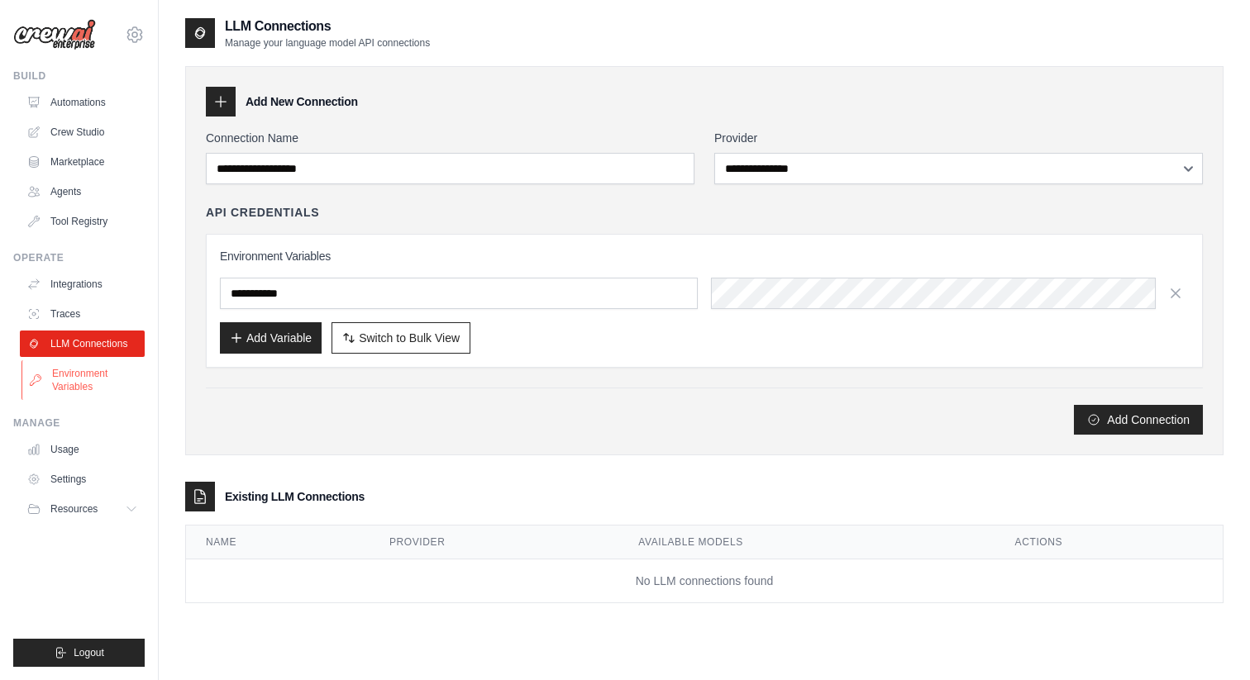
click at [99, 375] on link "Environment Variables" at bounding box center [83, 380] width 125 height 40
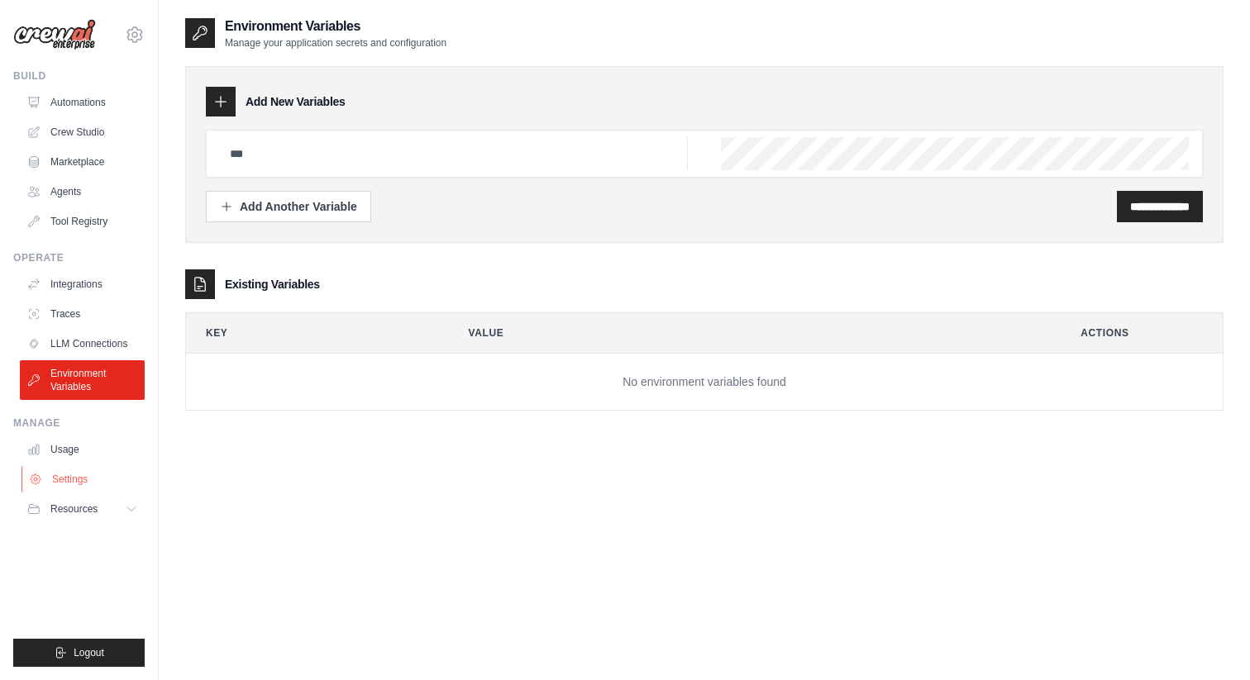
click at [65, 475] on link "Settings" at bounding box center [83, 479] width 125 height 26
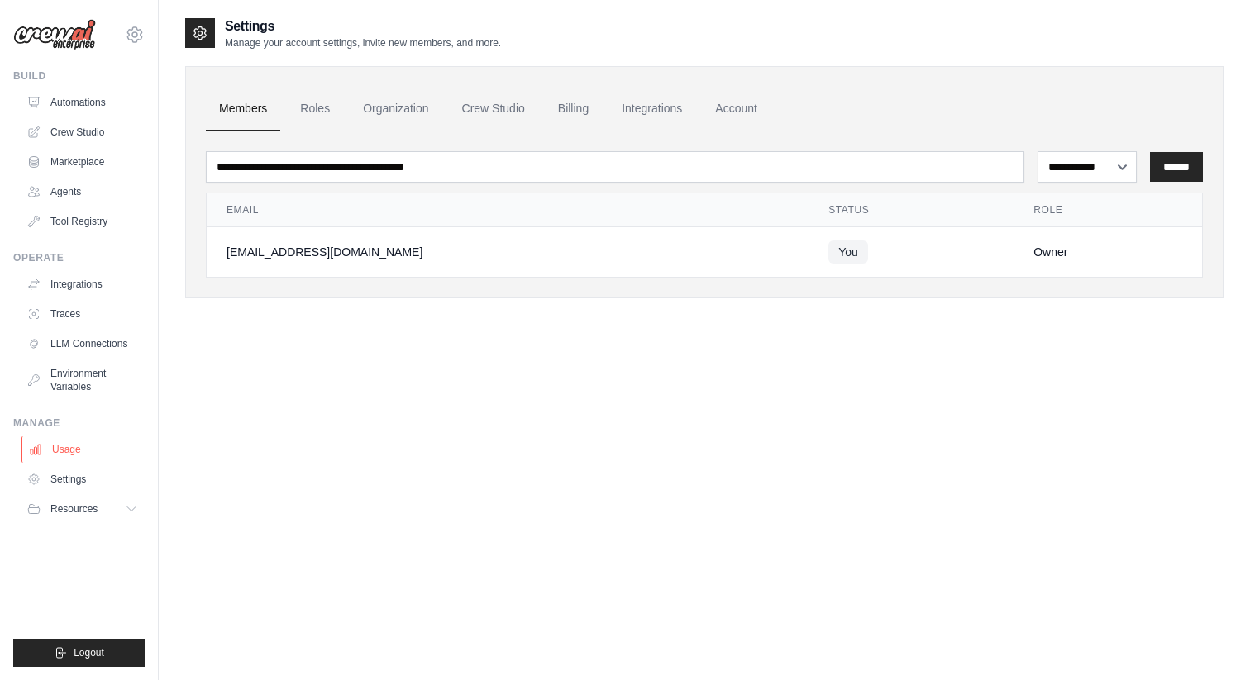
click at [66, 456] on link "Usage" at bounding box center [83, 450] width 125 height 26
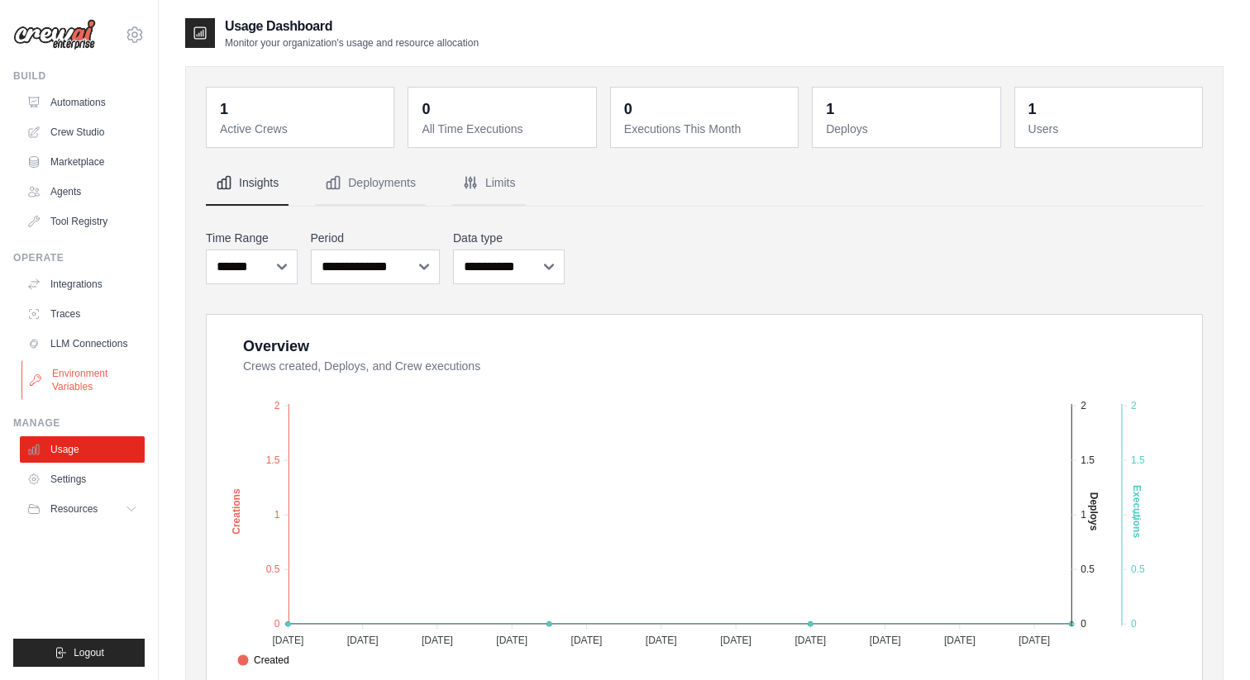
click at [96, 365] on link "Environment Variables" at bounding box center [83, 380] width 125 height 40
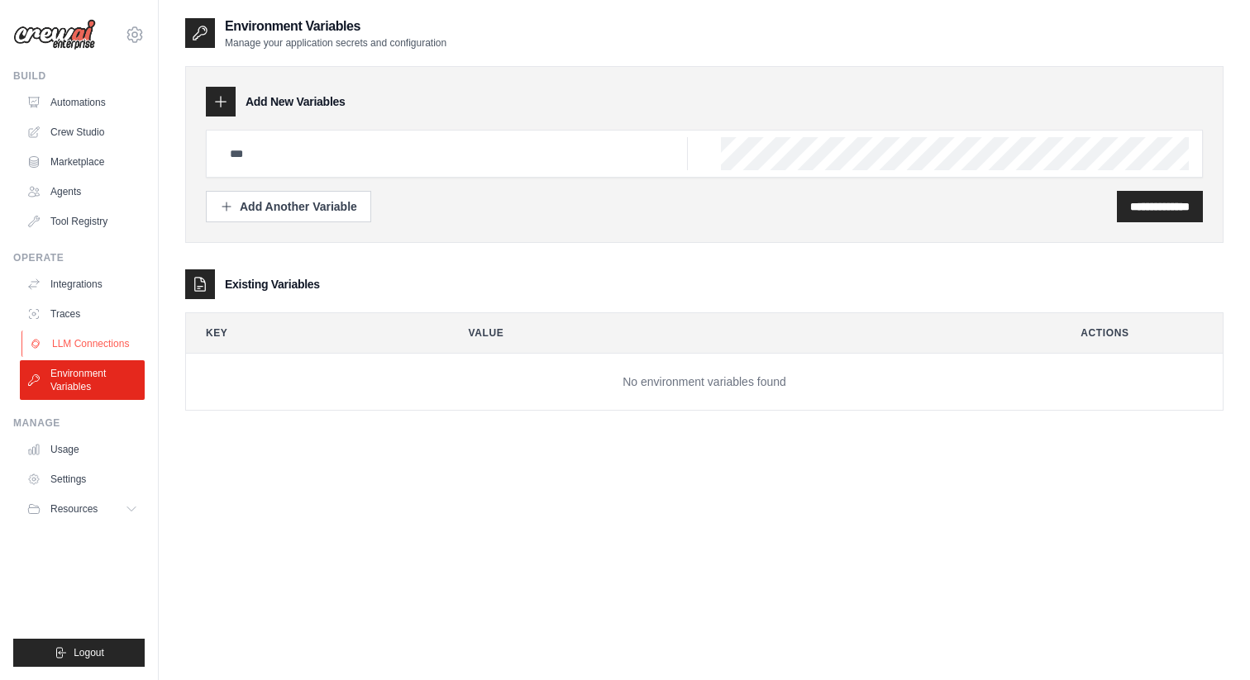
click at [98, 334] on link "LLM Connections" at bounding box center [83, 344] width 125 height 26
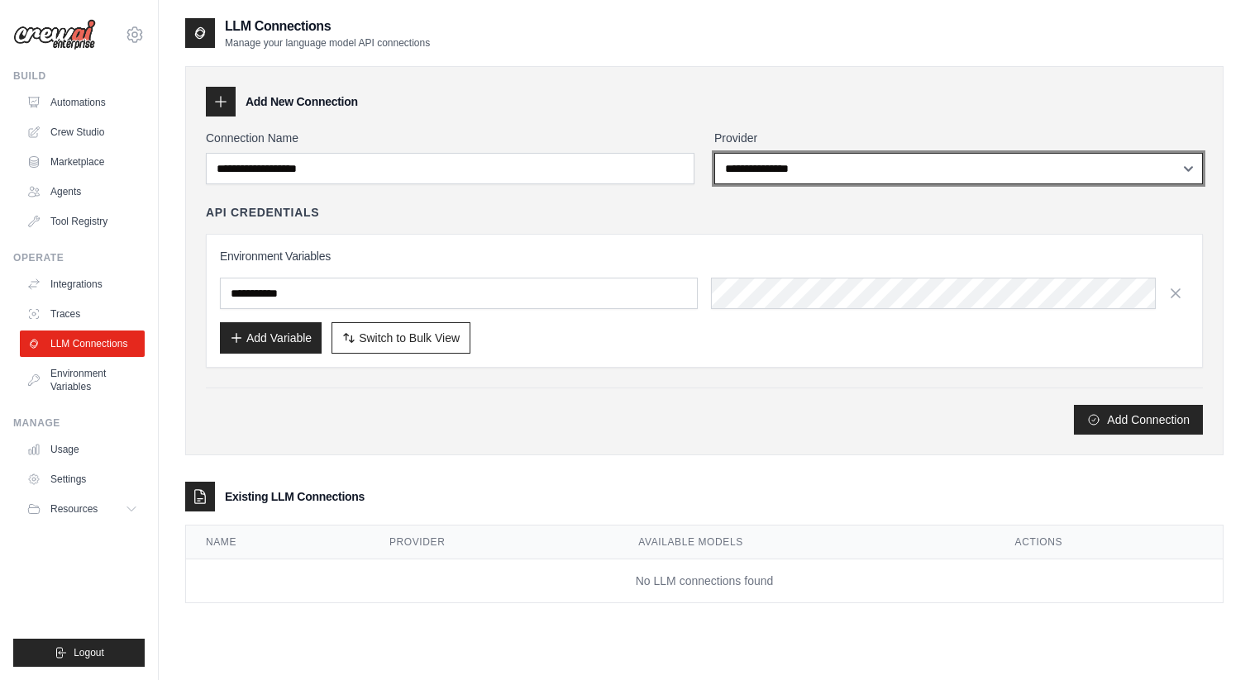
click at [715, 179] on select "**********" at bounding box center [958, 168] width 489 height 31
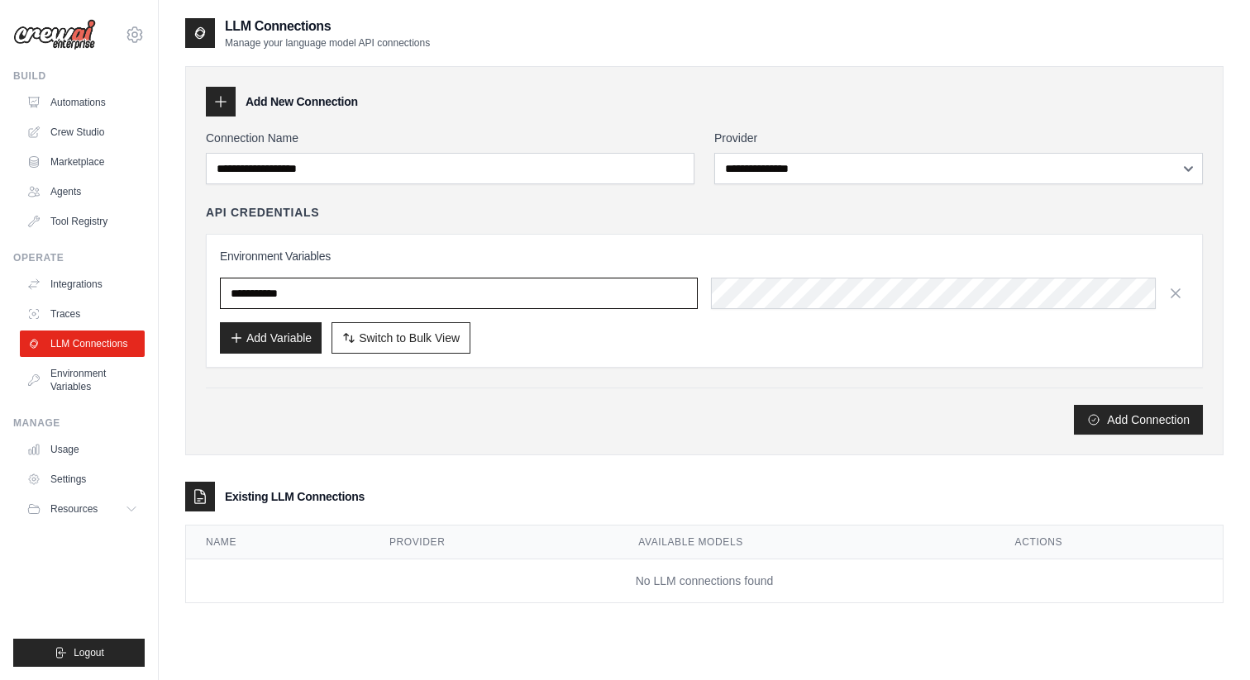
click at [288, 290] on input "text" at bounding box center [459, 293] width 478 height 31
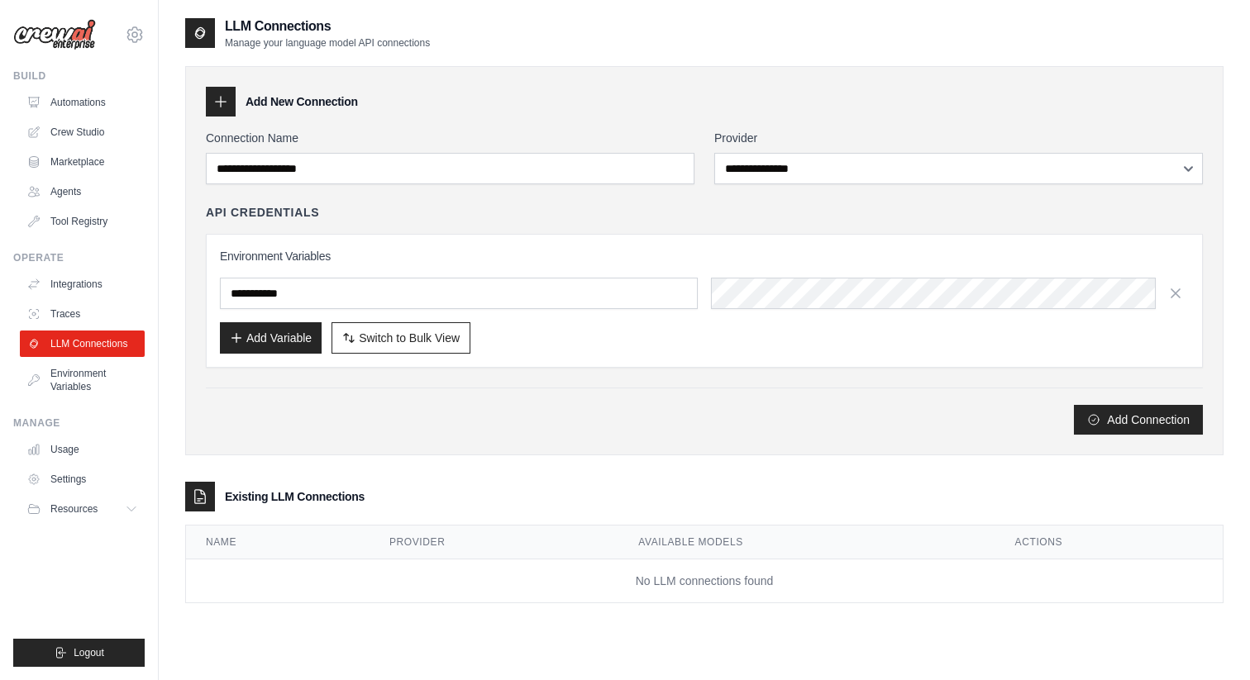
click at [567, 398] on div "Add Connection" at bounding box center [704, 411] width 997 height 47
click at [106, 372] on link "Environment Variables" at bounding box center [83, 380] width 125 height 40
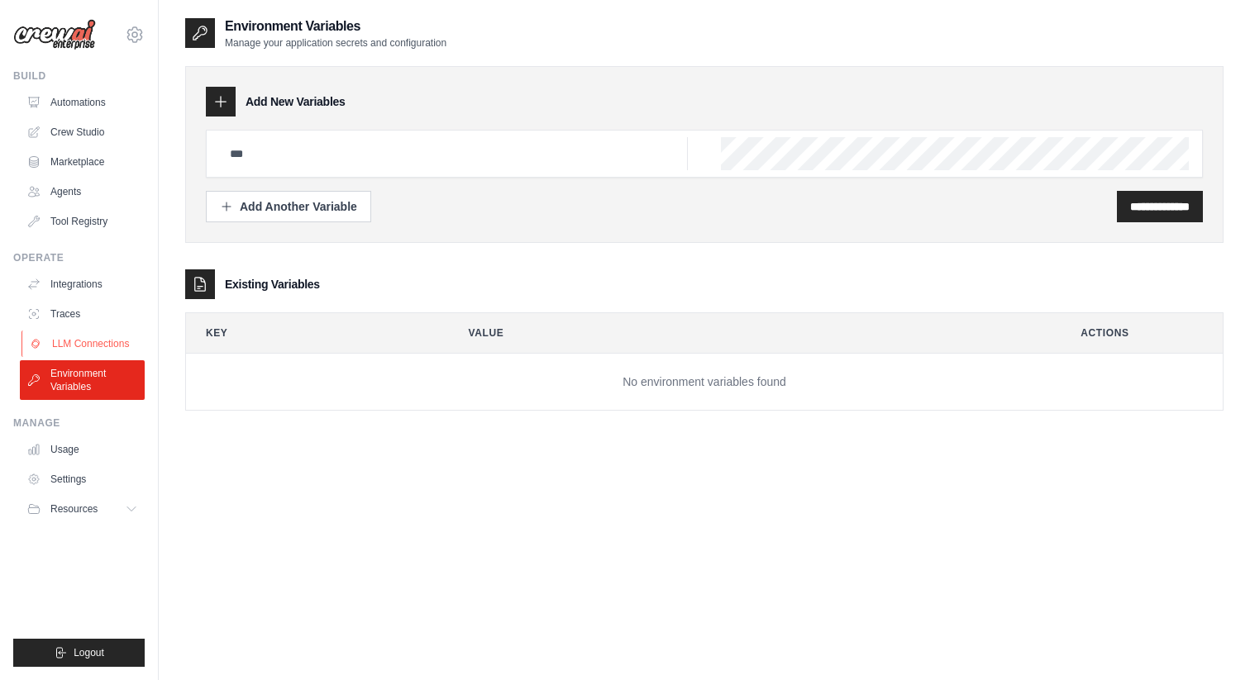
click at [88, 341] on link "LLM Connections" at bounding box center [83, 344] width 125 height 26
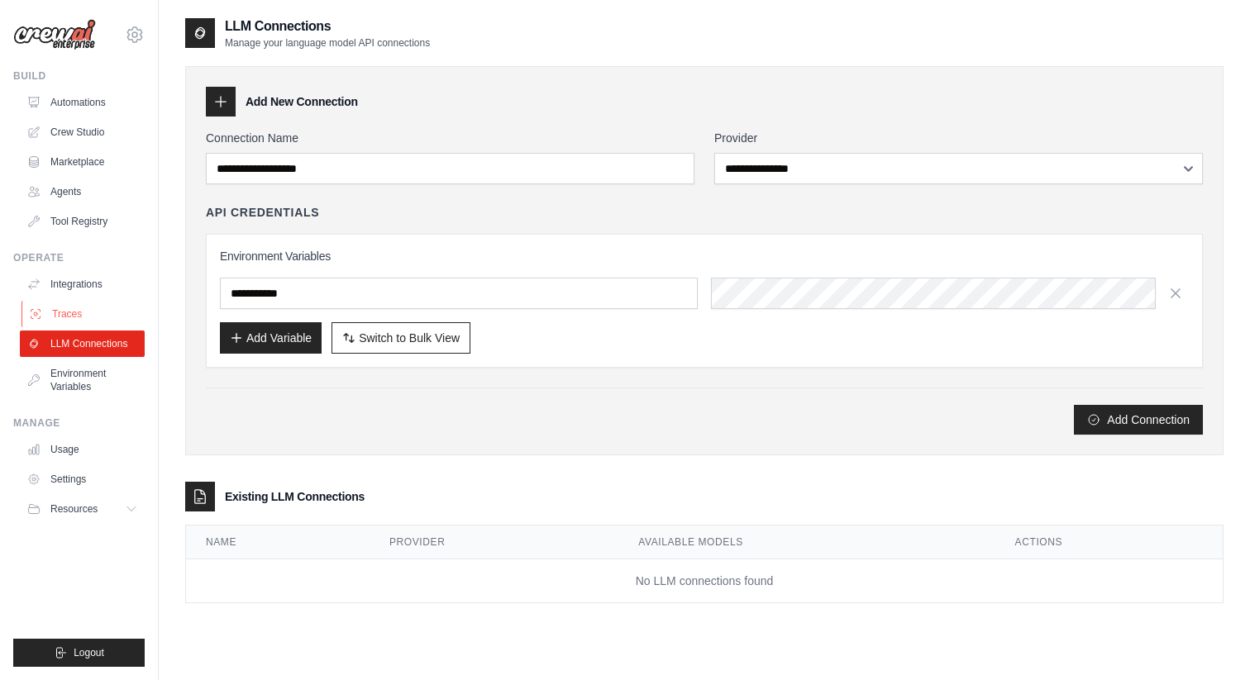
click at [84, 317] on link "Traces" at bounding box center [83, 314] width 125 height 26
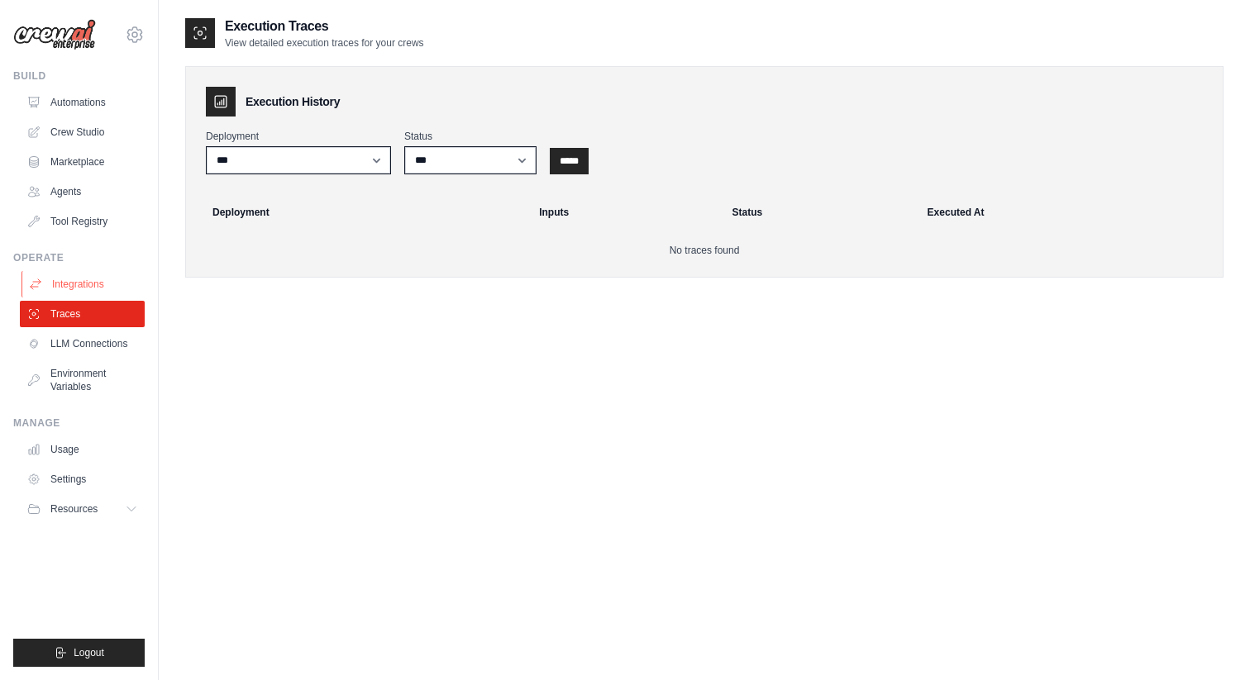
click at [84, 292] on link "Integrations" at bounding box center [83, 284] width 125 height 26
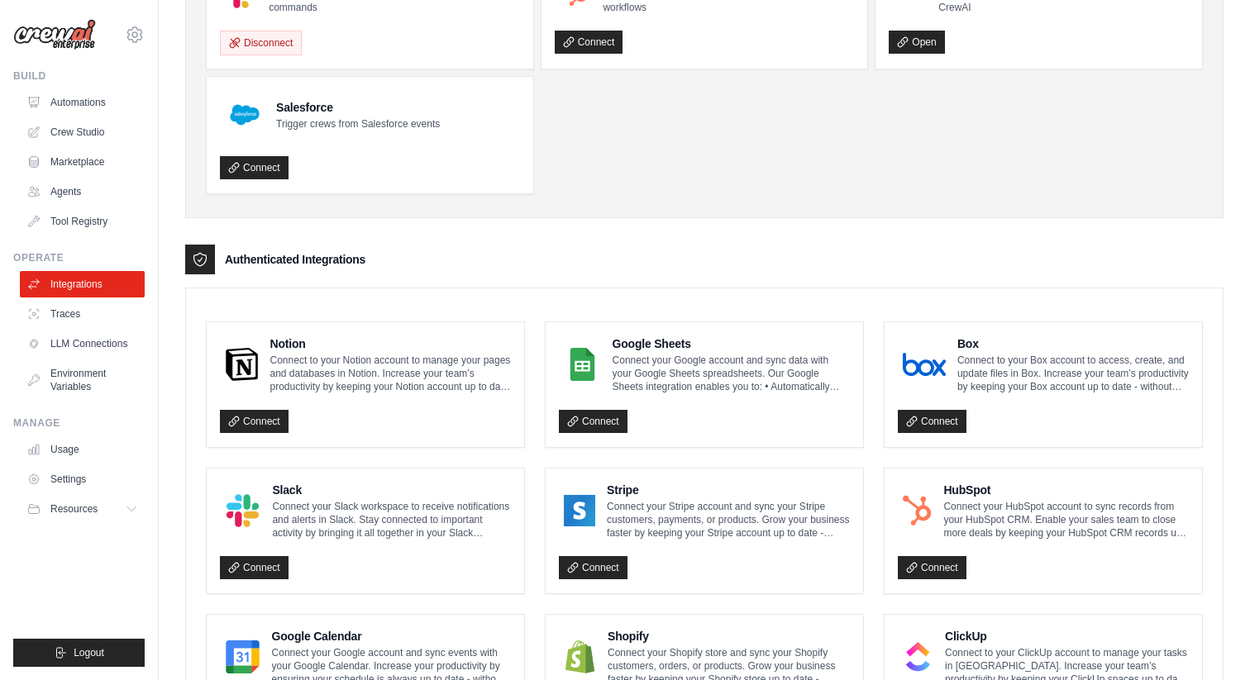
scroll to position [233, 0]
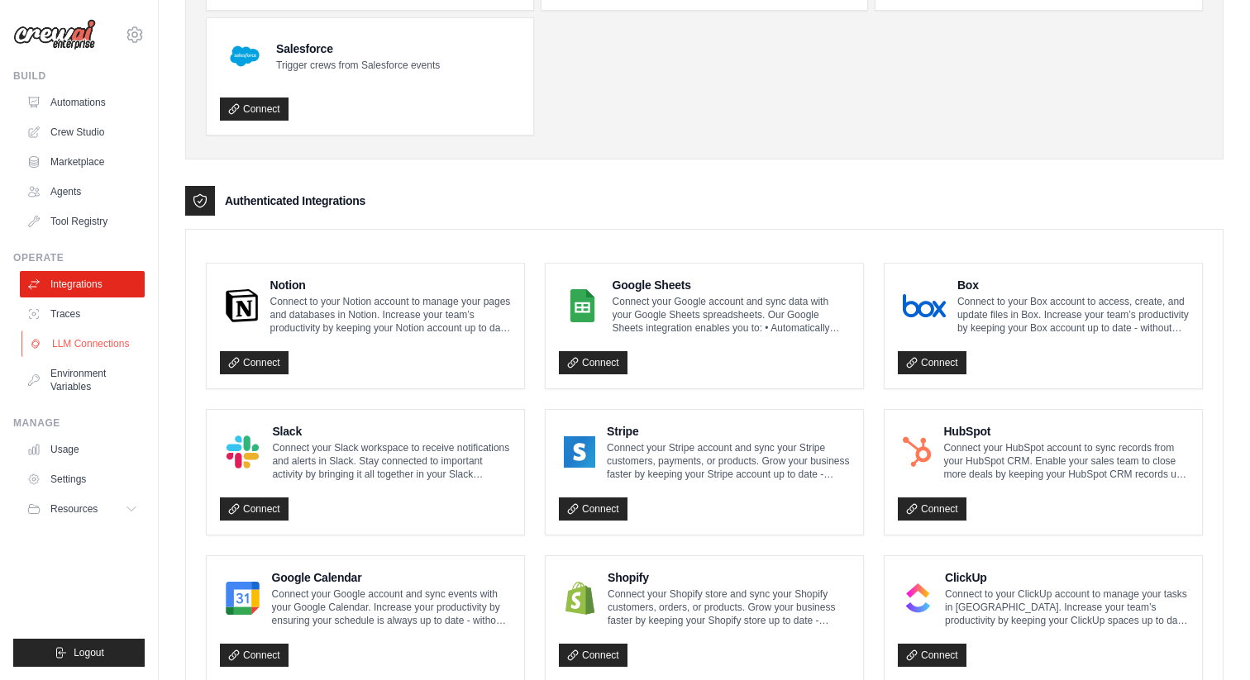
click at [112, 336] on link "LLM Connections" at bounding box center [83, 344] width 125 height 26
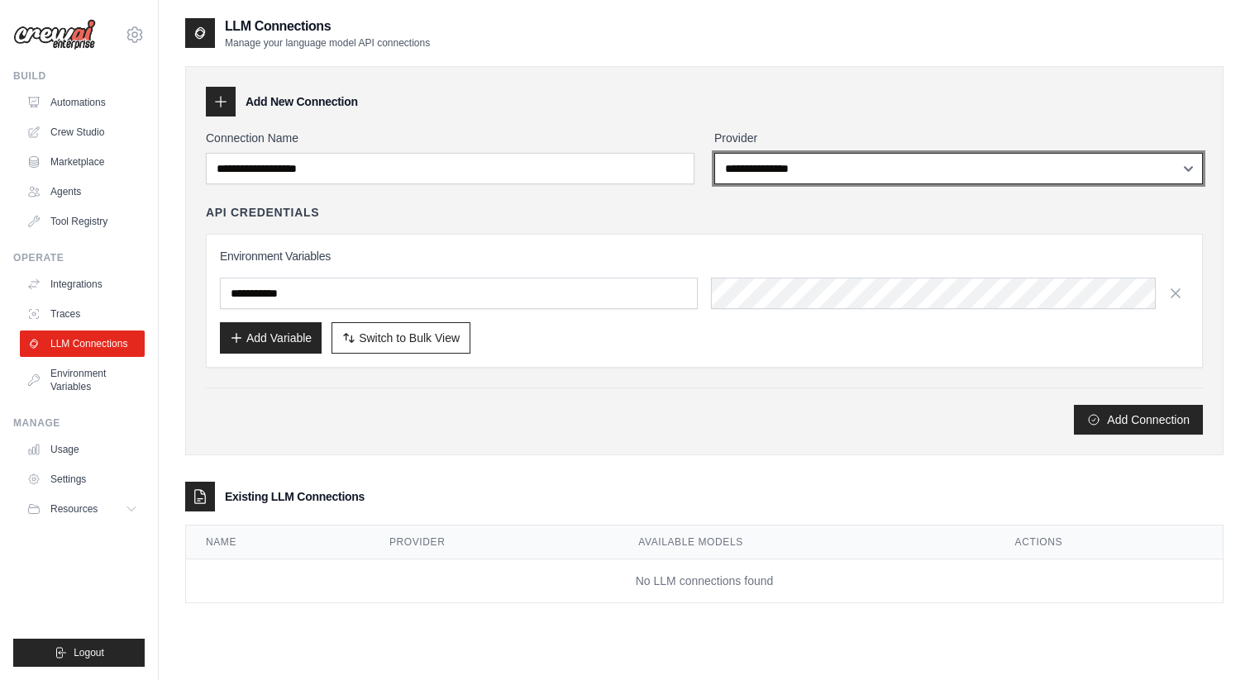
click at [811, 156] on select "**********" at bounding box center [958, 168] width 489 height 31
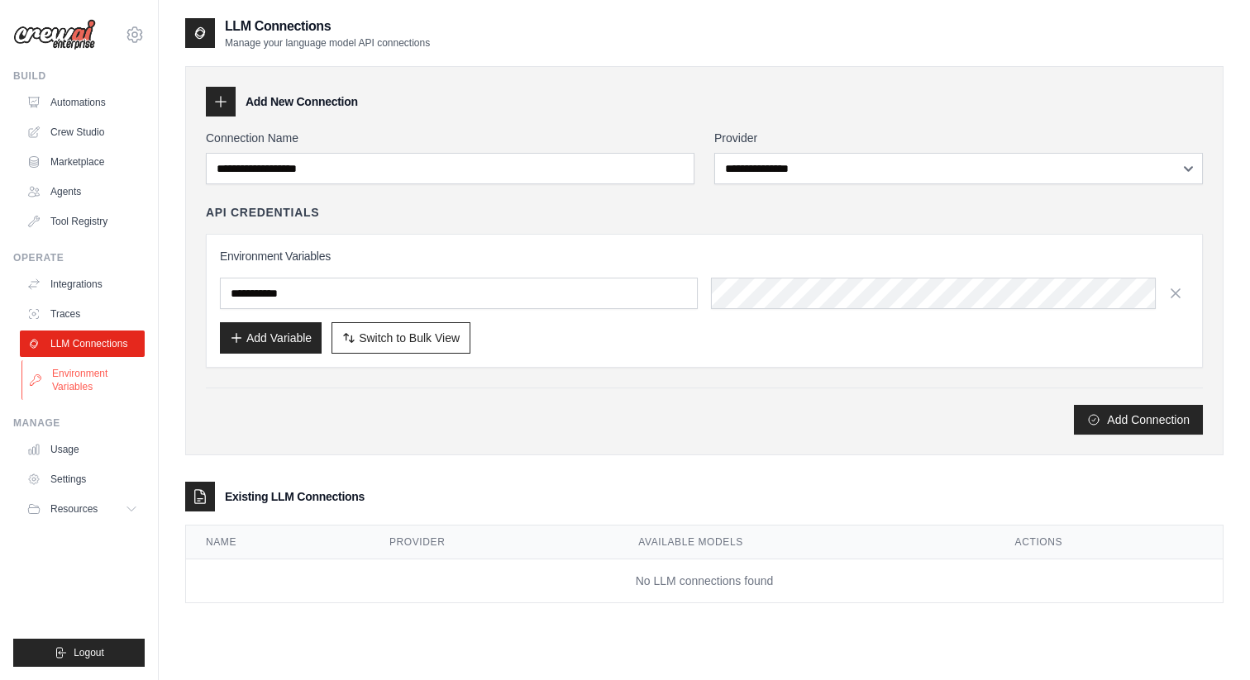
click at [77, 379] on link "Environment Variables" at bounding box center [83, 380] width 125 height 40
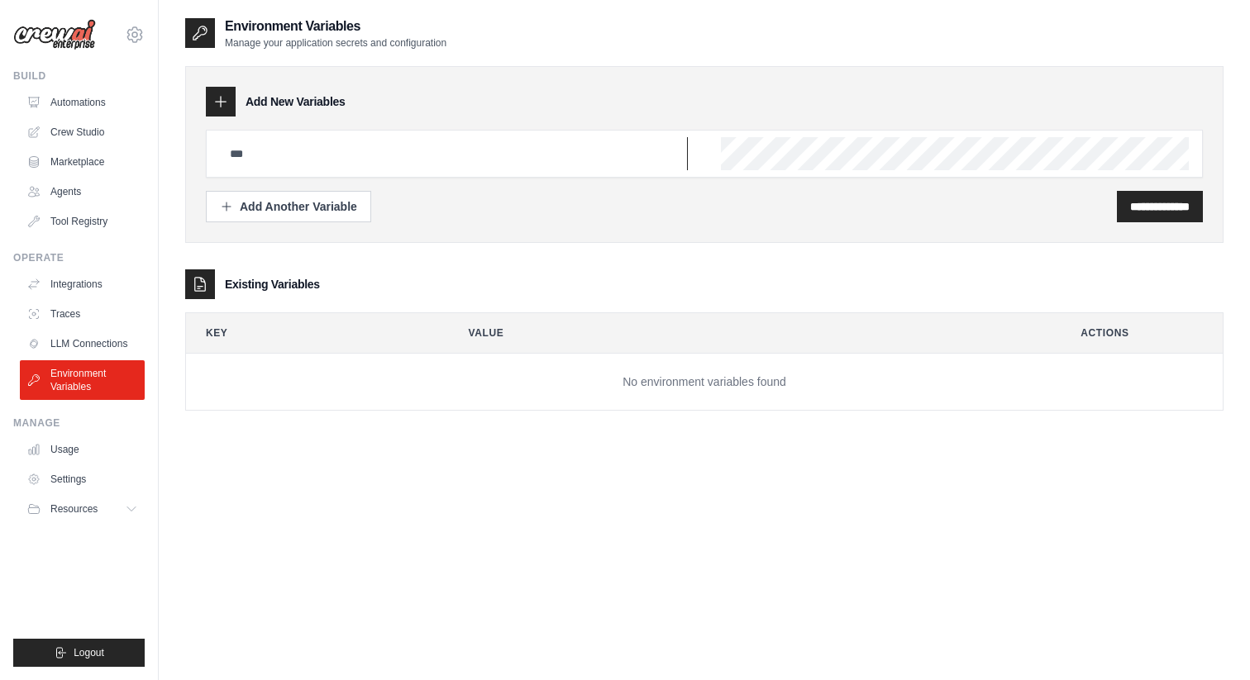
click at [238, 159] on input "text" at bounding box center [454, 153] width 468 height 33
click at [265, 200] on div "Add Another Variable" at bounding box center [288, 206] width 137 height 17
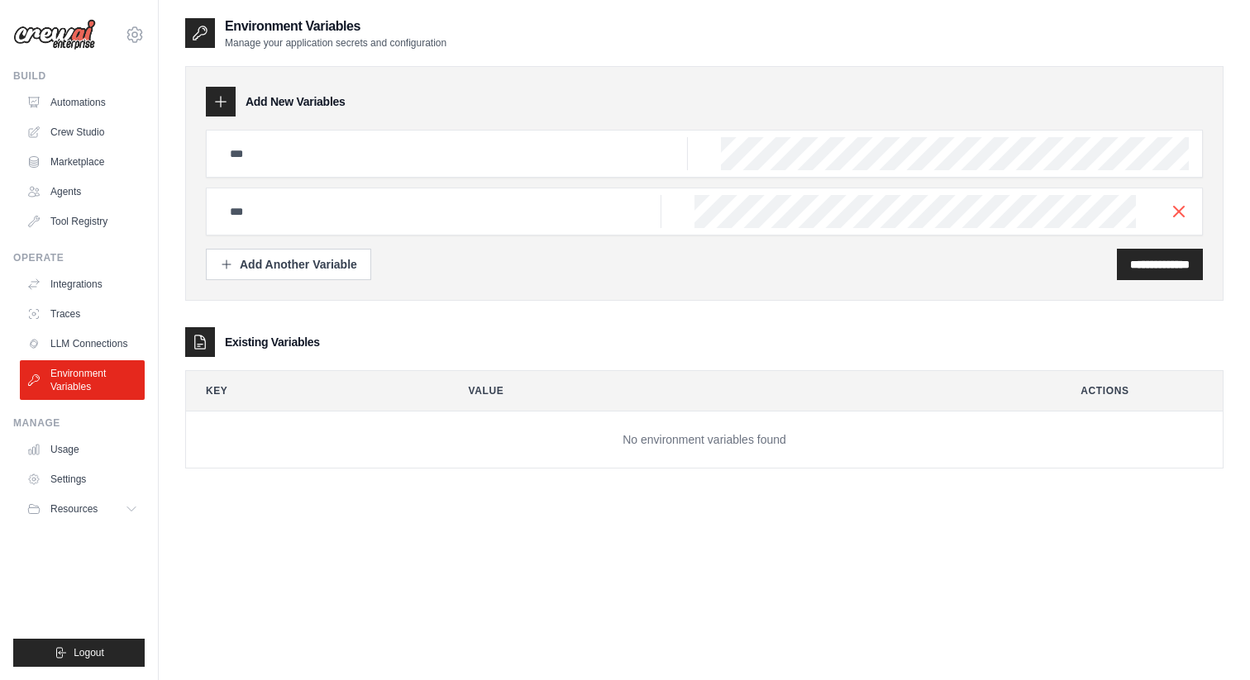
click at [1179, 201] on div at bounding box center [704, 212] width 997 height 48
click at [1179, 208] on icon "button" at bounding box center [1179, 211] width 20 height 20
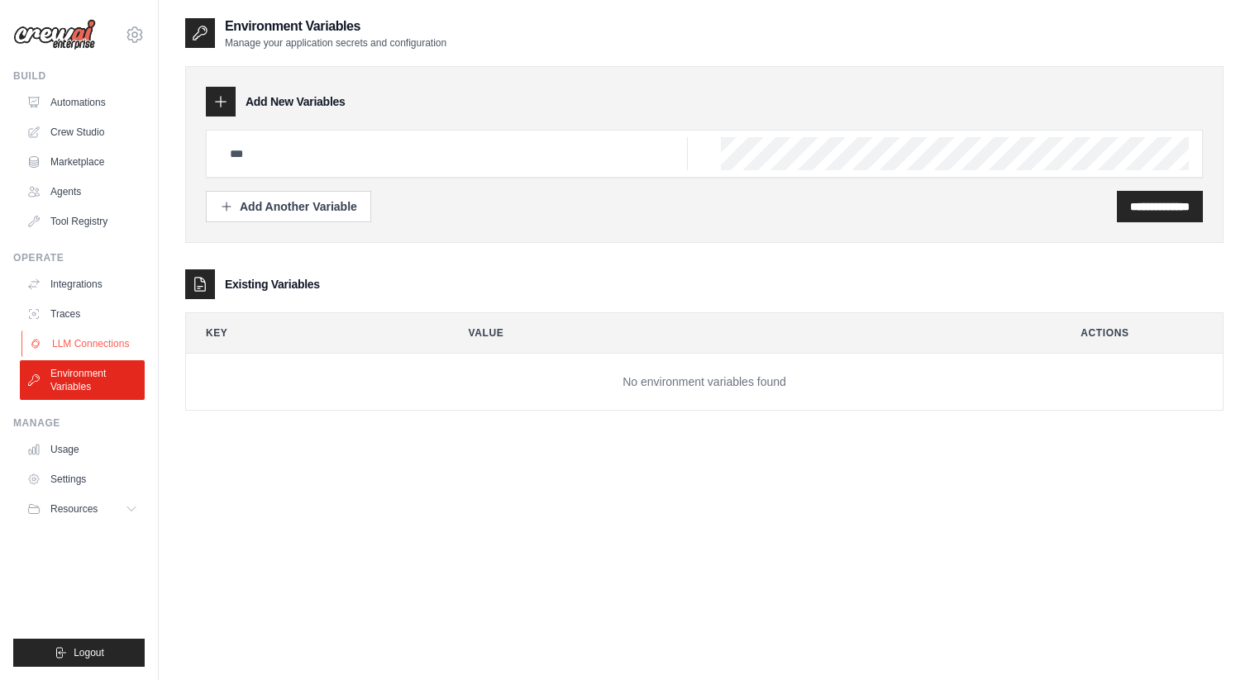
click at [79, 336] on link "LLM Connections" at bounding box center [83, 344] width 125 height 26
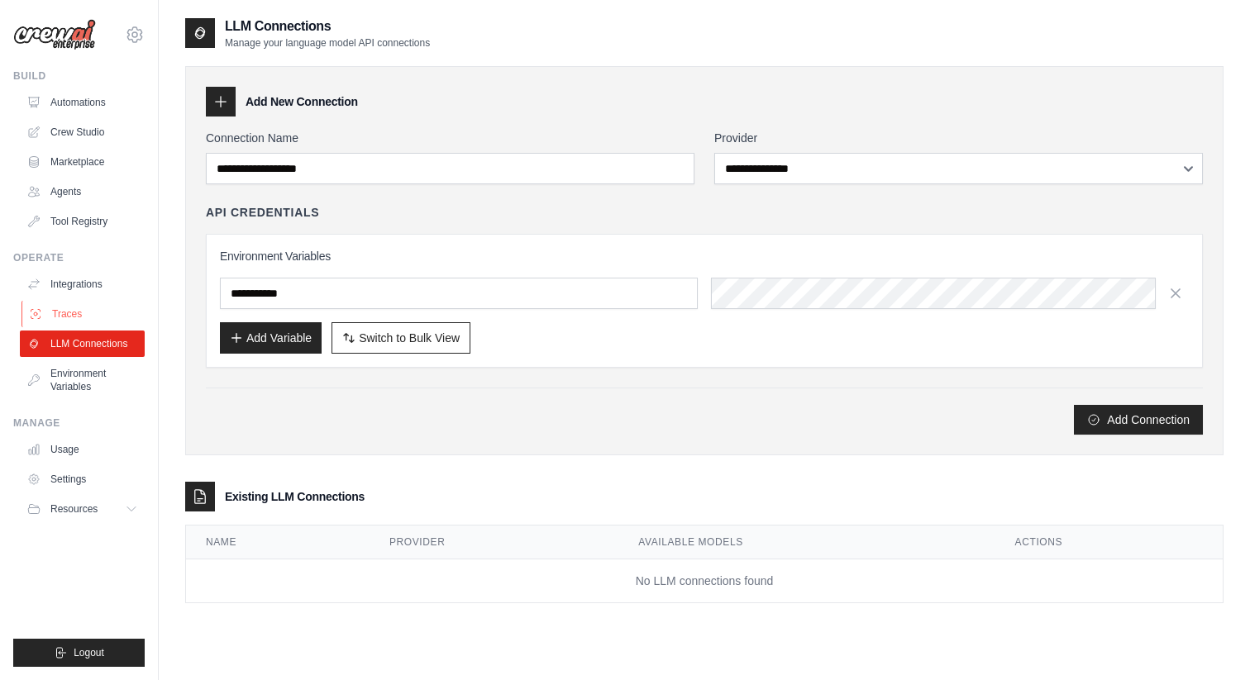
click at [78, 309] on link "Traces" at bounding box center [83, 314] width 125 height 26
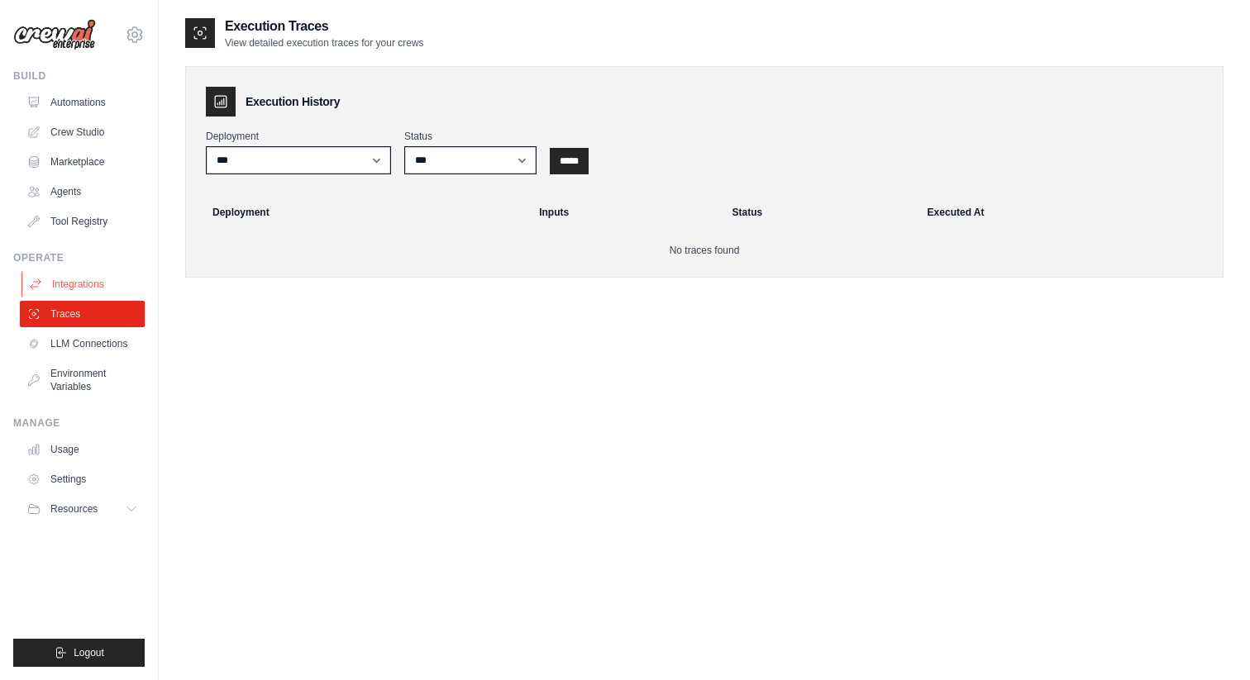
click at [78, 284] on link "Integrations" at bounding box center [83, 284] width 125 height 26
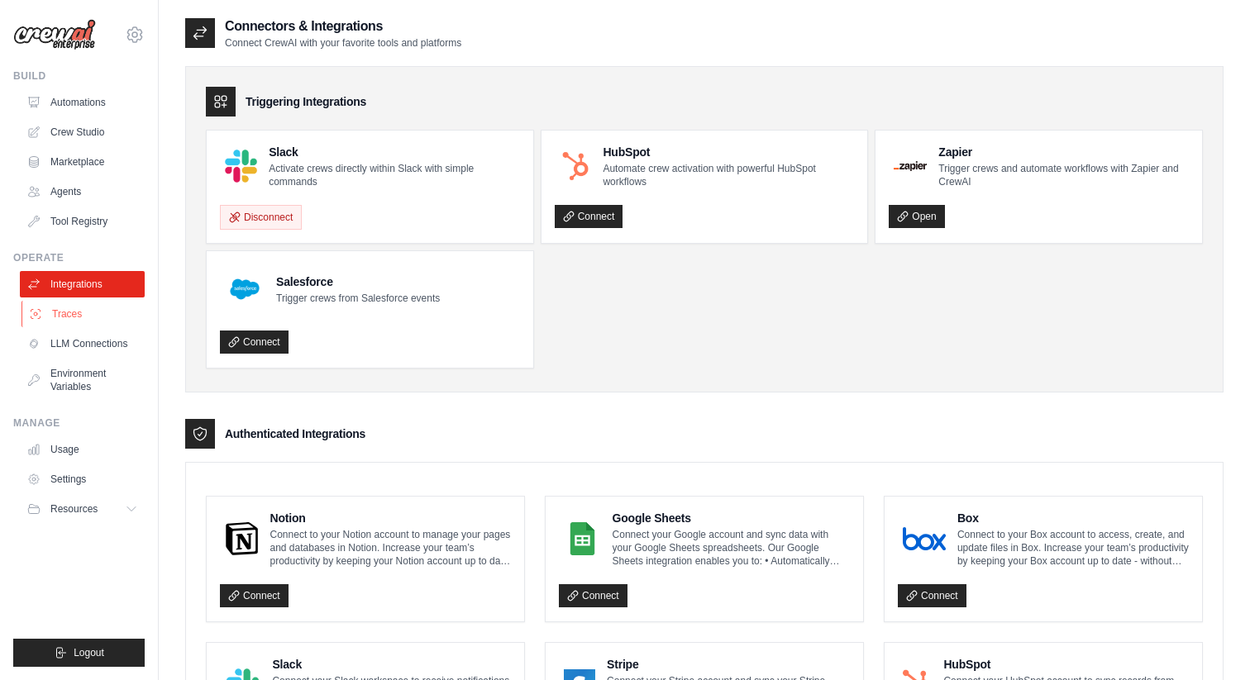
click at [88, 310] on link "Traces" at bounding box center [83, 314] width 125 height 26
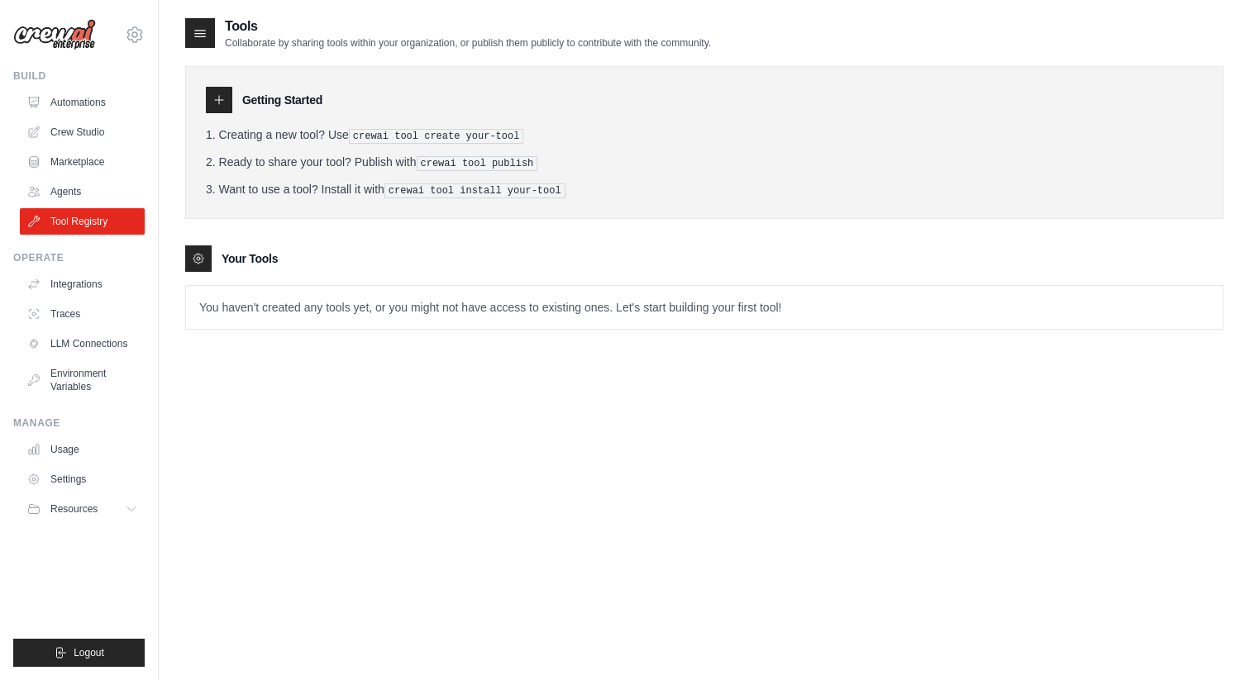
scroll to position [170, 0]
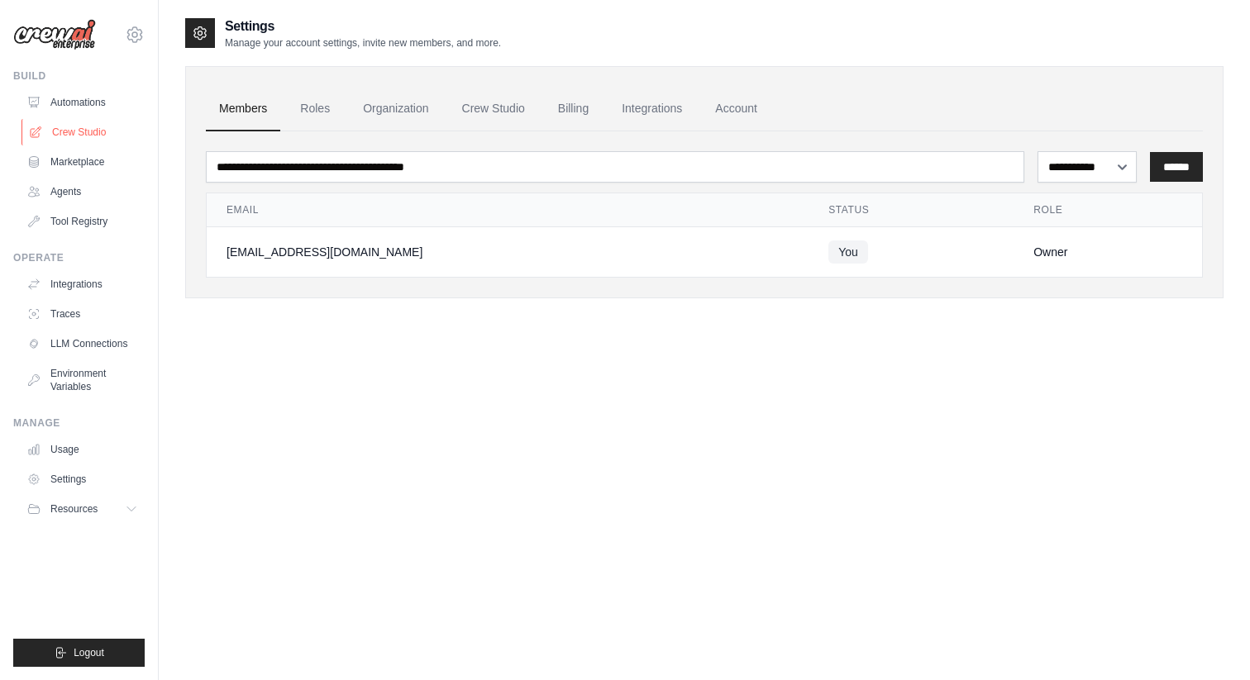
click at [59, 134] on link "Crew Studio" at bounding box center [83, 132] width 125 height 26
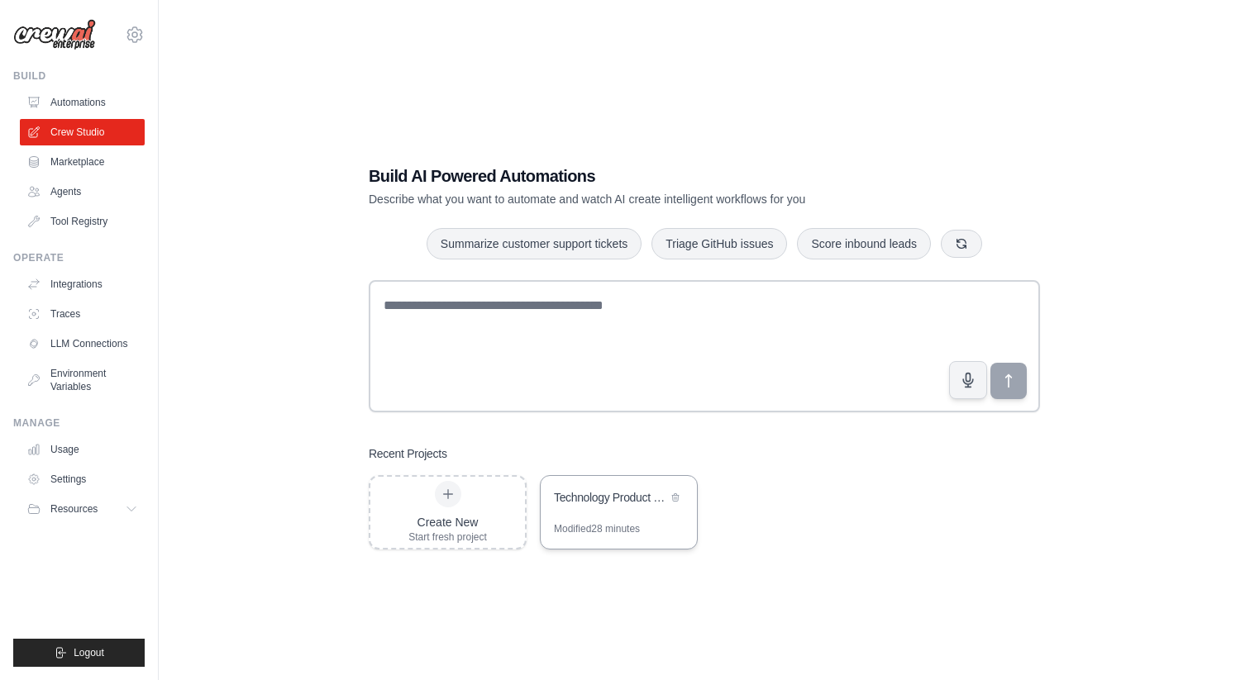
click at [599, 522] on div "Modified 28 minutes" at bounding box center [597, 528] width 86 height 13
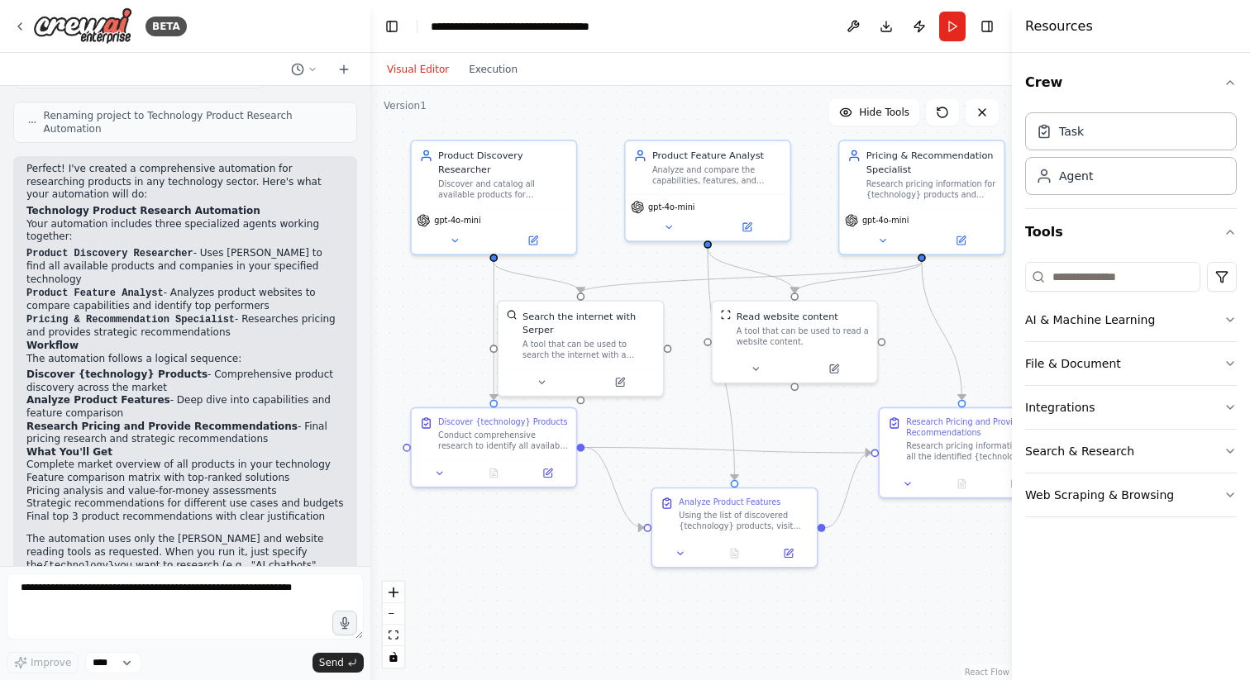
drag, startPoint x: 773, startPoint y: 359, endPoint x: 424, endPoint y: 84, distance: 443.9
click at [424, 85] on div "Visual Editor Execution Version 1 Hide Tools .deletable-edge-delete-btn { width…" at bounding box center [691, 366] width 642 height 627
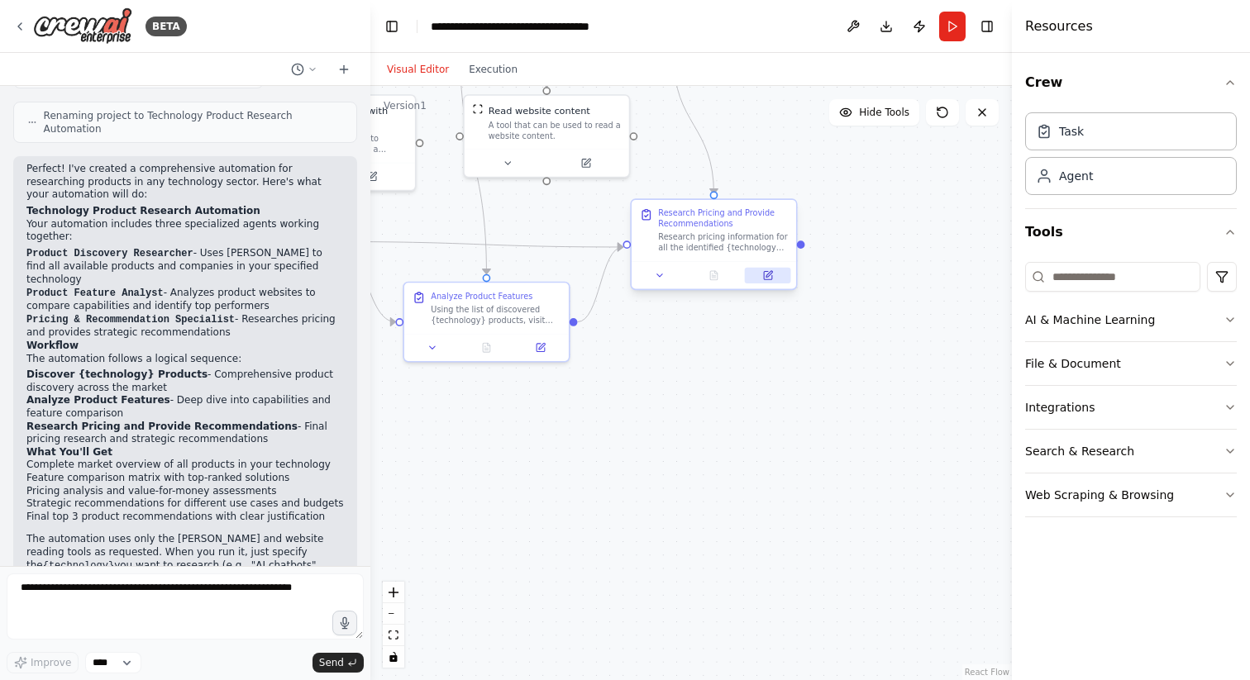
click at [771, 276] on icon at bounding box center [768, 276] width 8 height 8
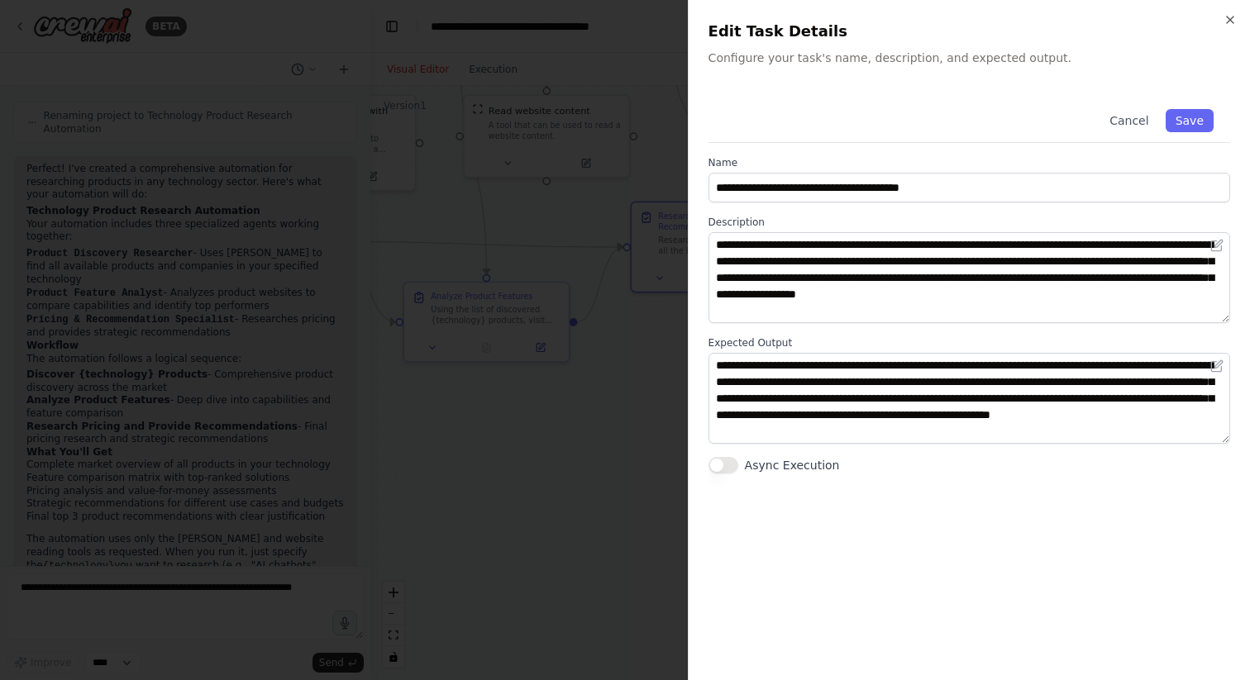
click at [592, 394] on div at bounding box center [625, 340] width 1250 height 680
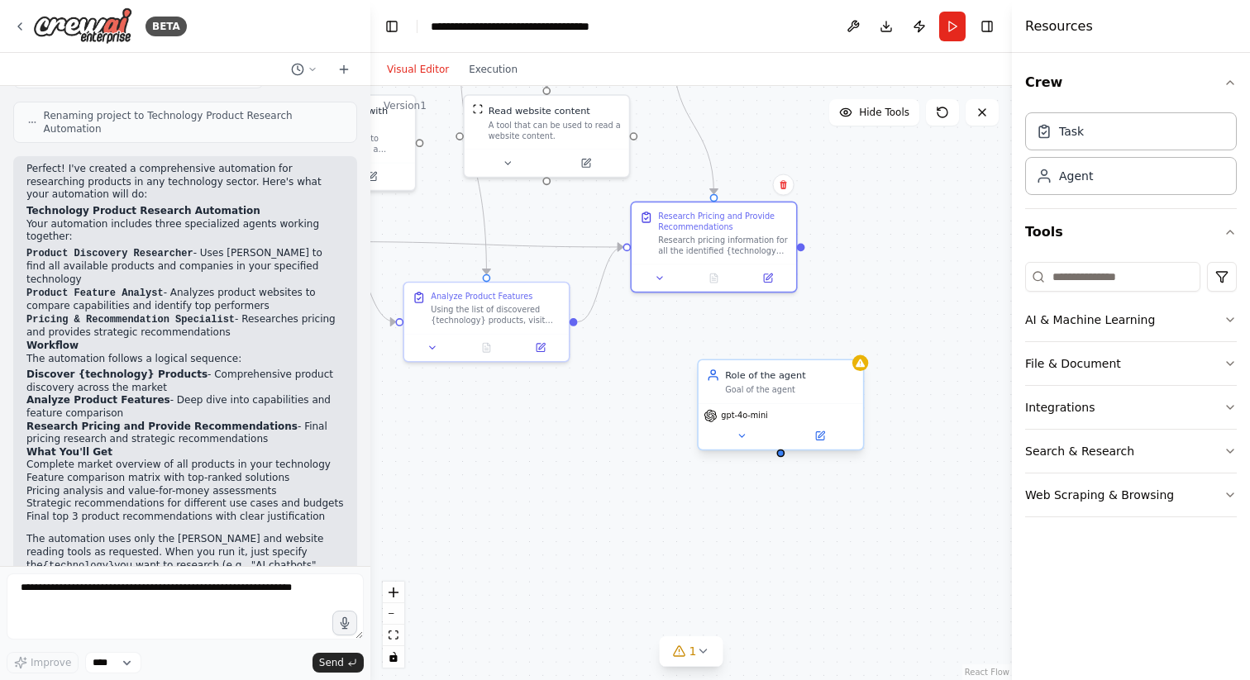
drag, startPoint x: 740, startPoint y: 378, endPoint x: 721, endPoint y: 366, distance: 22.3
click at [725, 369] on div "Role of the agent" at bounding box center [790, 375] width 130 height 13
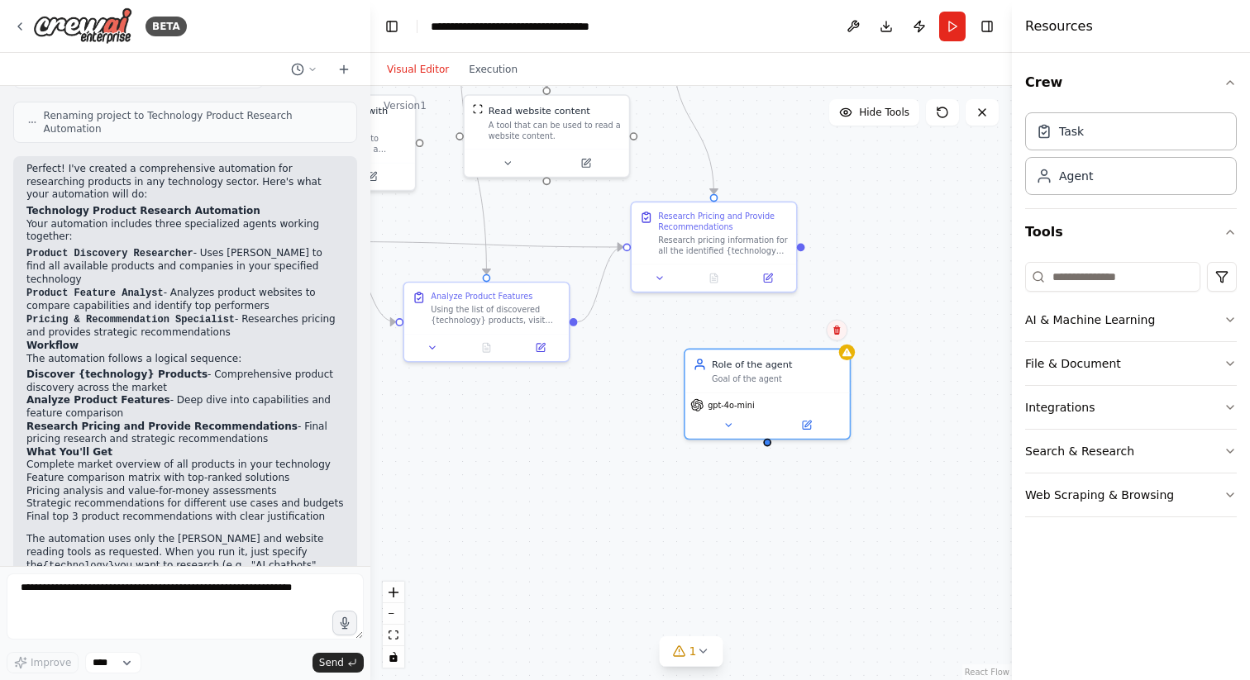
click at [838, 334] on icon at bounding box center [836, 330] width 7 height 9
click at [801, 327] on button "Confirm" at bounding box center [790, 331] width 59 height 20
click at [783, 328] on button "Confirm" at bounding box center [789, 331] width 59 height 20
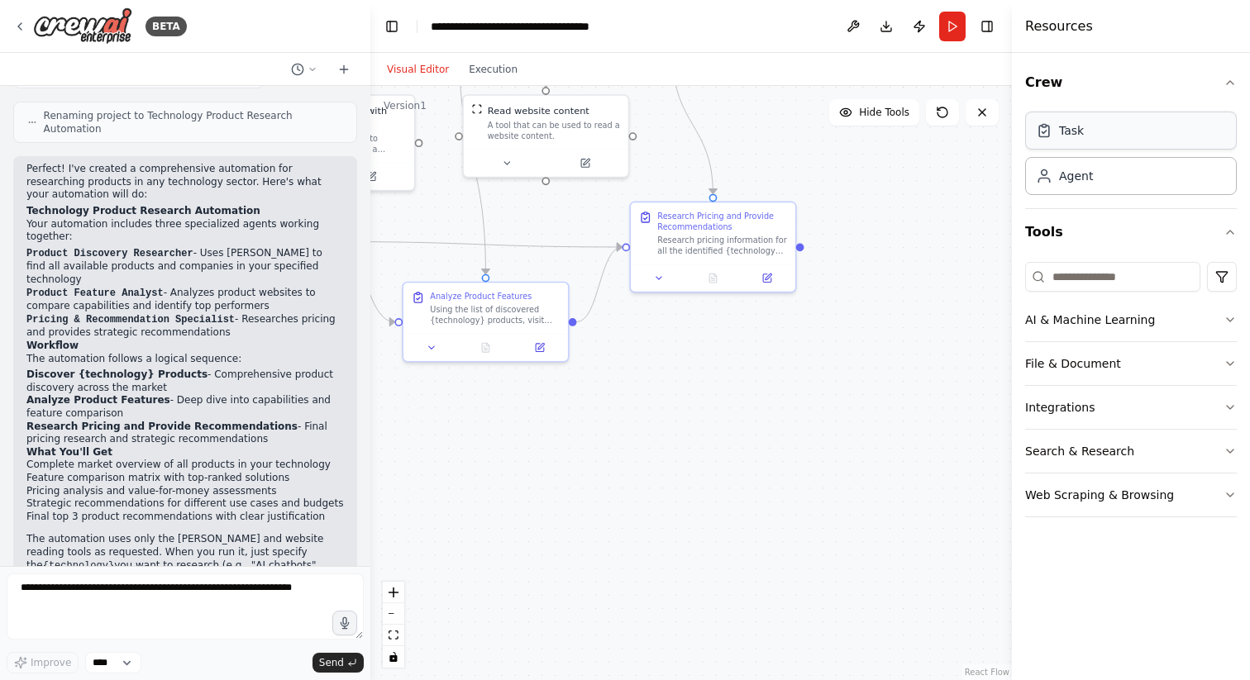
click at [1076, 136] on div "Task" at bounding box center [1071, 130] width 25 height 17
click at [1066, 126] on div "Task" at bounding box center [1071, 130] width 25 height 17
click at [765, 416] on div "New Task" at bounding box center [776, 413] width 130 height 11
click at [822, 453] on icon at bounding box center [821, 454] width 7 height 7
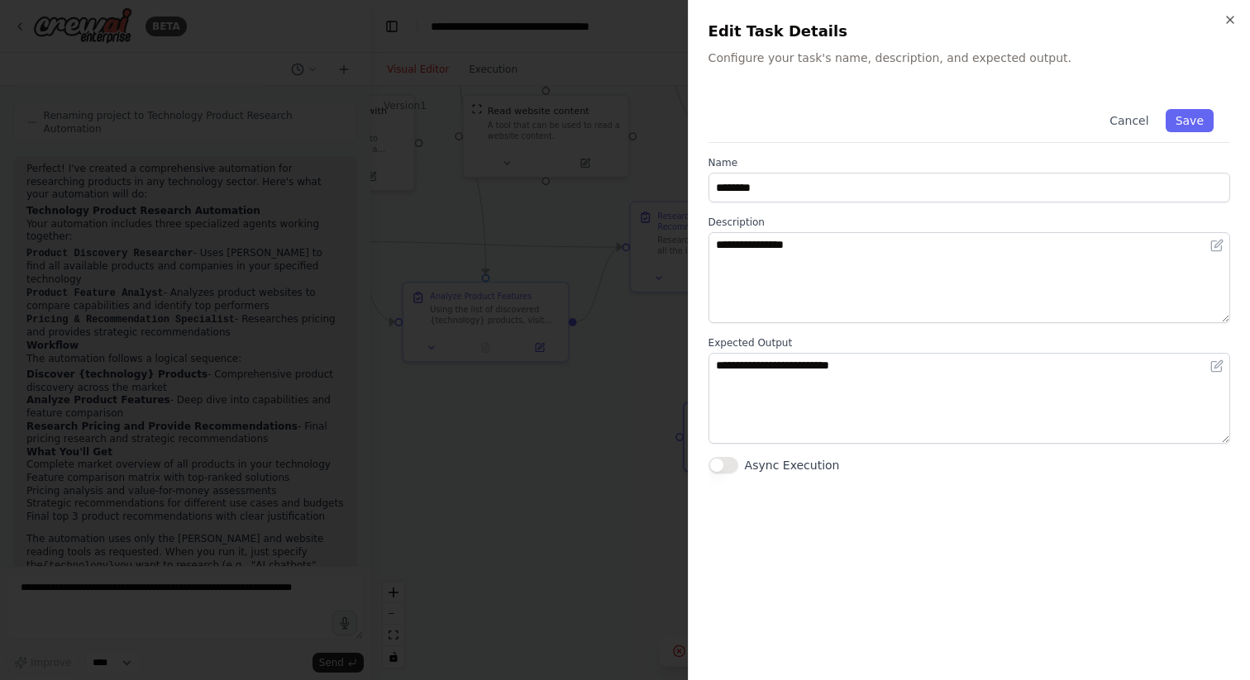
click at [585, 409] on div at bounding box center [625, 340] width 1250 height 680
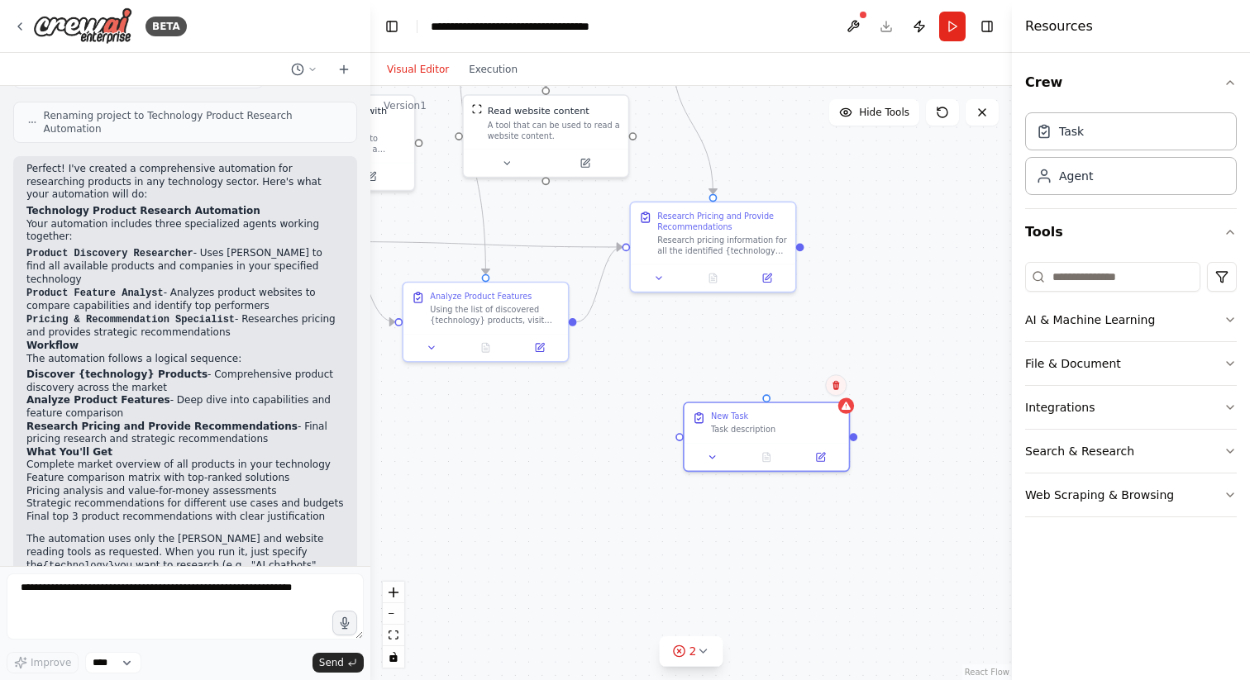
click at [836, 392] on button at bounding box center [835, 385] width 21 height 21
click at [800, 389] on button "Confirm" at bounding box center [789, 385] width 59 height 20
click at [721, 234] on div "Research pricing information for all the identified {technology} products by se…" at bounding box center [722, 242] width 130 height 21
click at [689, 221] on div "Research Pricing and Provide Recommendations" at bounding box center [722, 218] width 130 height 21
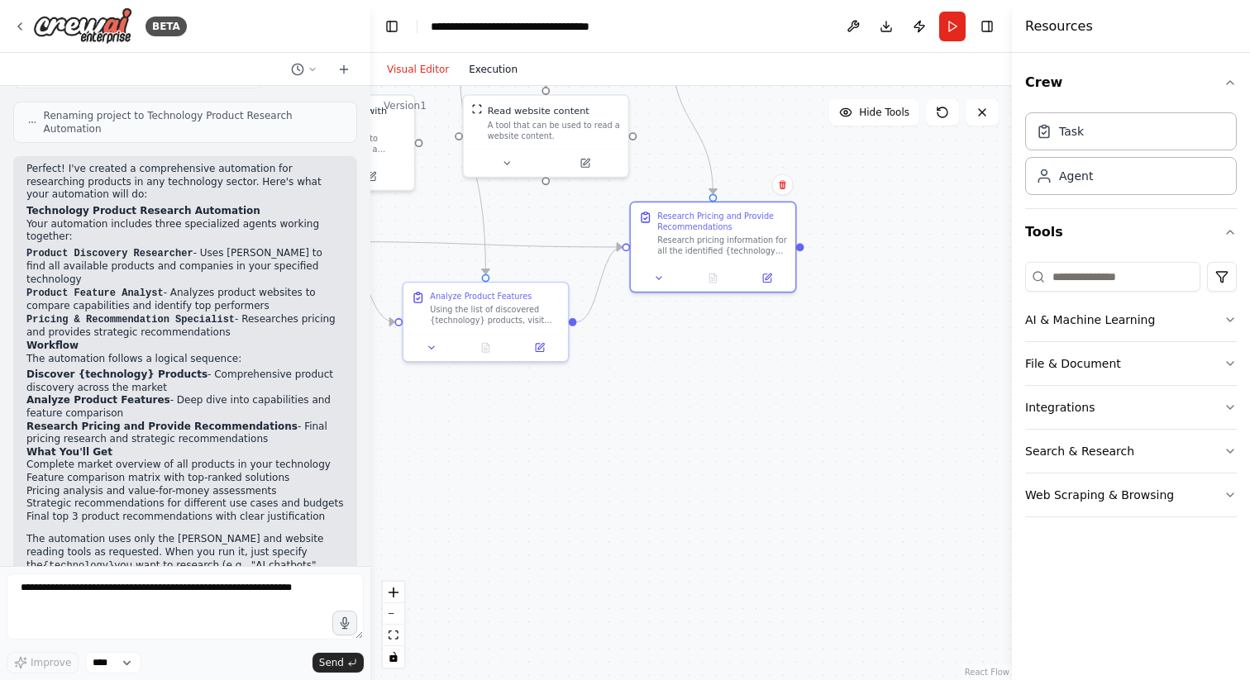
click at [487, 70] on button "Execution" at bounding box center [493, 70] width 69 height 20
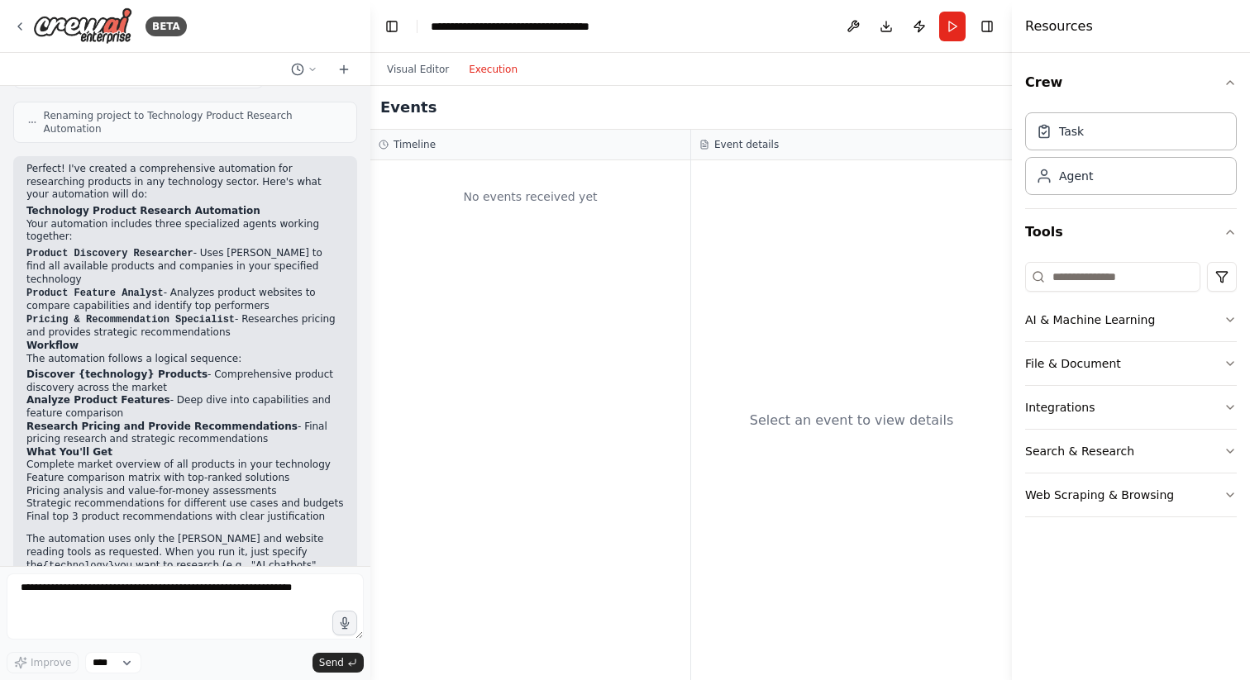
click at [417, 58] on div "Visual Editor Execution" at bounding box center [452, 69] width 150 height 33
click at [418, 67] on button "Visual Editor" at bounding box center [418, 70] width 82 height 20
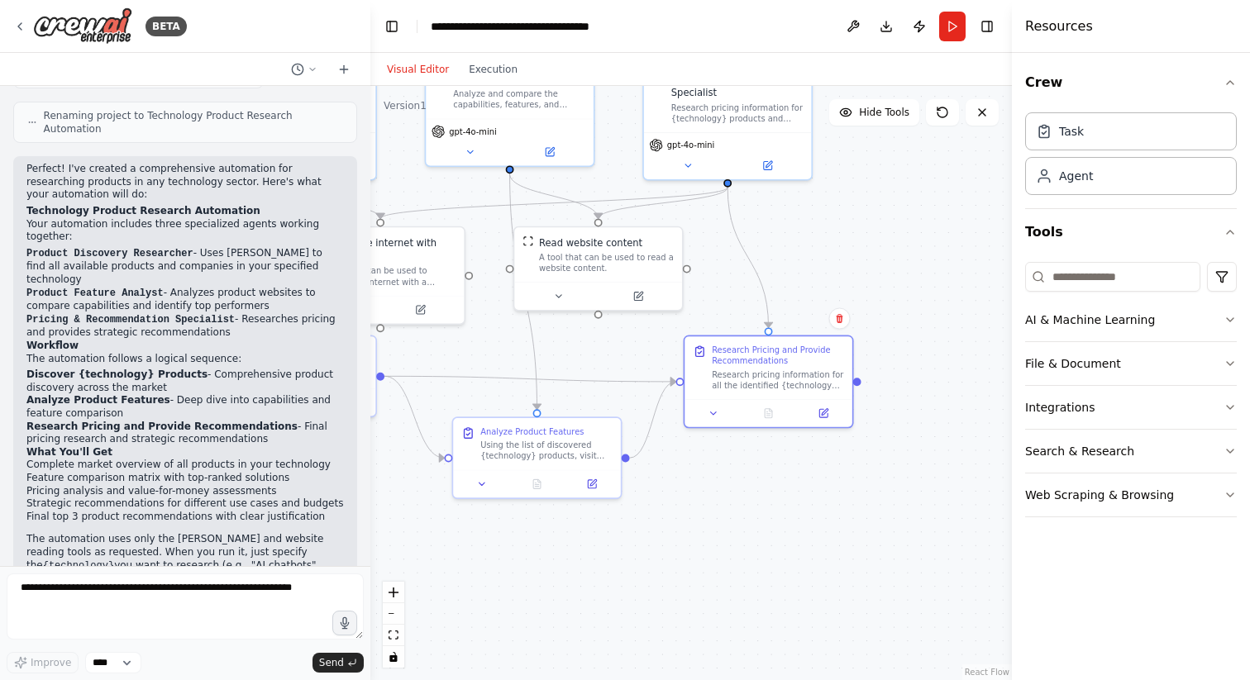
drag, startPoint x: 653, startPoint y: 320, endPoint x: 707, endPoint y: 453, distance: 143.5
click at [708, 454] on div ".deletable-edge-delete-btn { width: 20px; height: 20px; border: 0px solid #ffff…" at bounding box center [691, 383] width 642 height 594
click at [1066, 408] on button "Integrations" at bounding box center [1131, 407] width 212 height 43
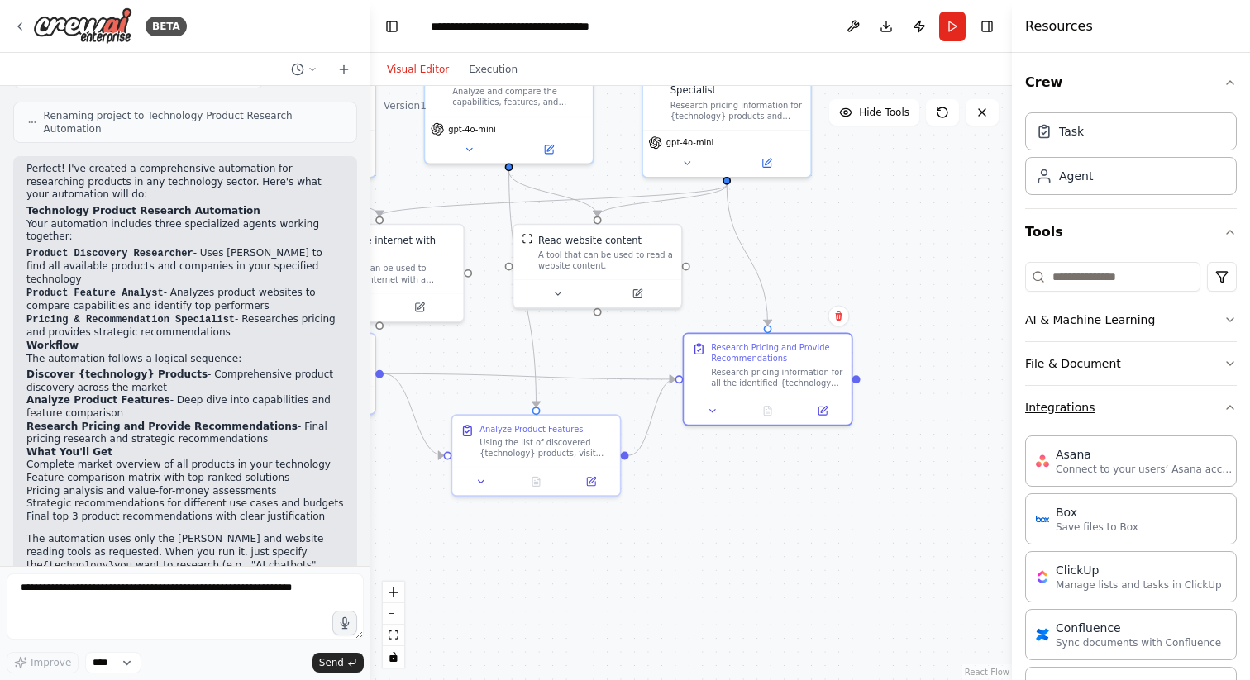
click at [1055, 405] on button "Integrations" at bounding box center [1131, 407] width 212 height 43
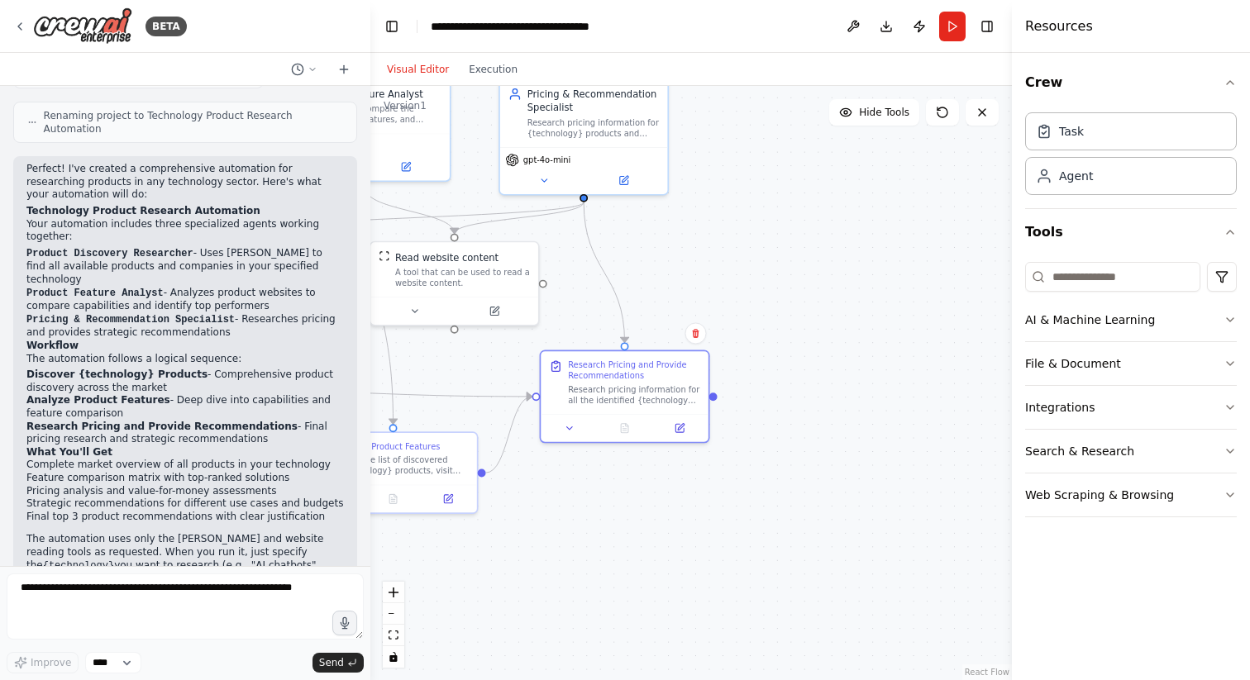
drag, startPoint x: 917, startPoint y: 237, endPoint x: 729, endPoint y: 244, distance: 187.8
click at [729, 244] on div ".deletable-edge-delete-btn { width: 20px; height: 20px; border: 0px solid #ffff…" at bounding box center [691, 383] width 642 height 594
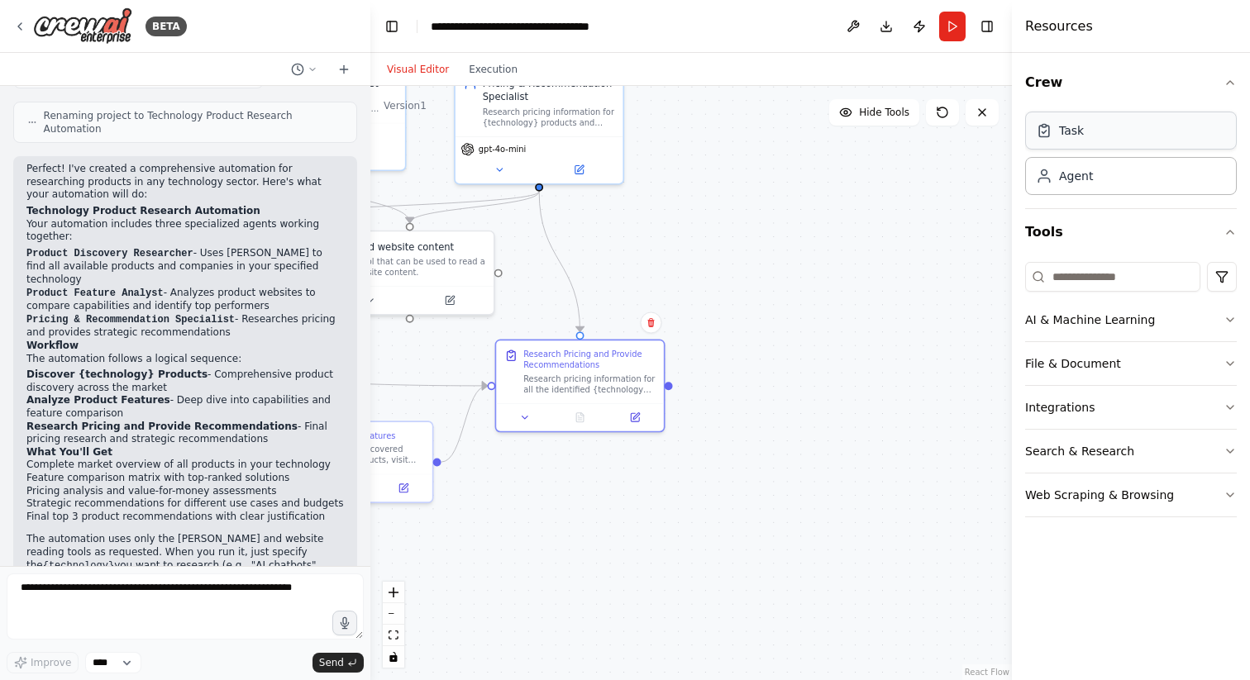
click at [1088, 134] on div "Task" at bounding box center [1131, 131] width 212 height 38
drag, startPoint x: 898, startPoint y: 289, endPoint x: 723, endPoint y: 289, distance: 175.3
click at [851, 289] on div "New Task Task description" at bounding box center [935, 276] width 168 height 41
click at [737, 282] on div "Task description" at bounding box center [766, 283] width 132 height 11
drag, startPoint x: 742, startPoint y: 269, endPoint x: 754, endPoint y: 284, distance: 18.9
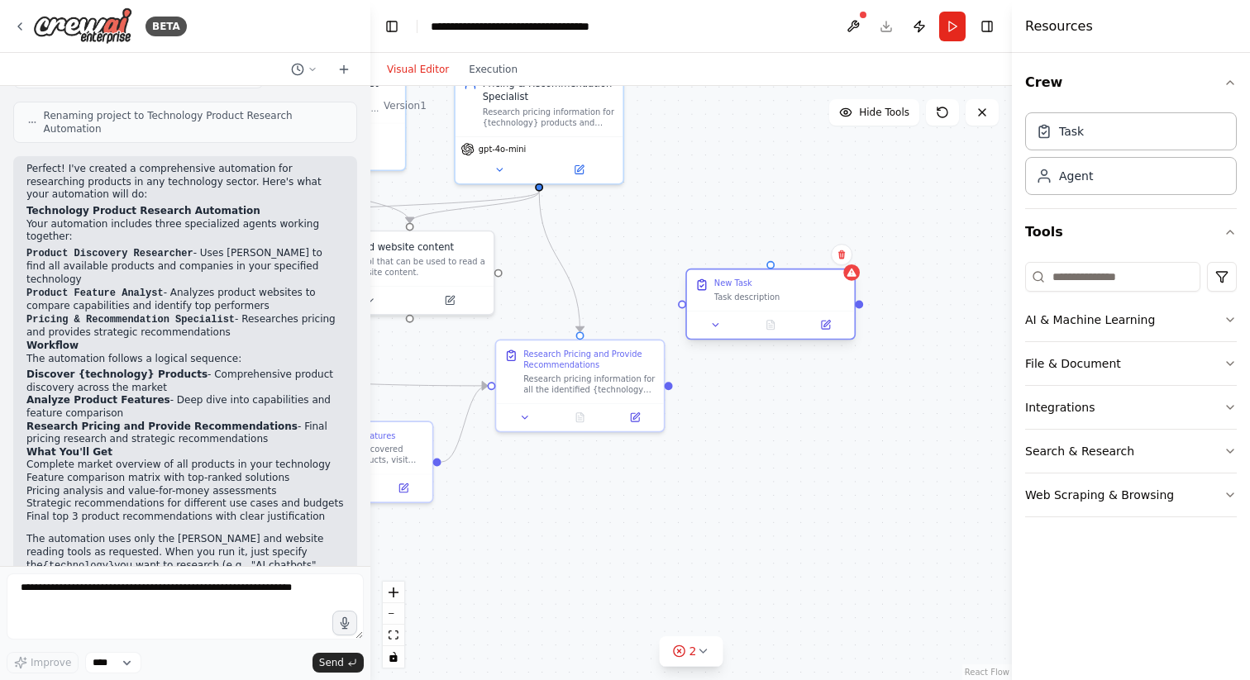
click at [754, 284] on div "New Task" at bounding box center [780, 283] width 132 height 11
click at [822, 323] on icon at bounding box center [826, 325] width 8 height 8
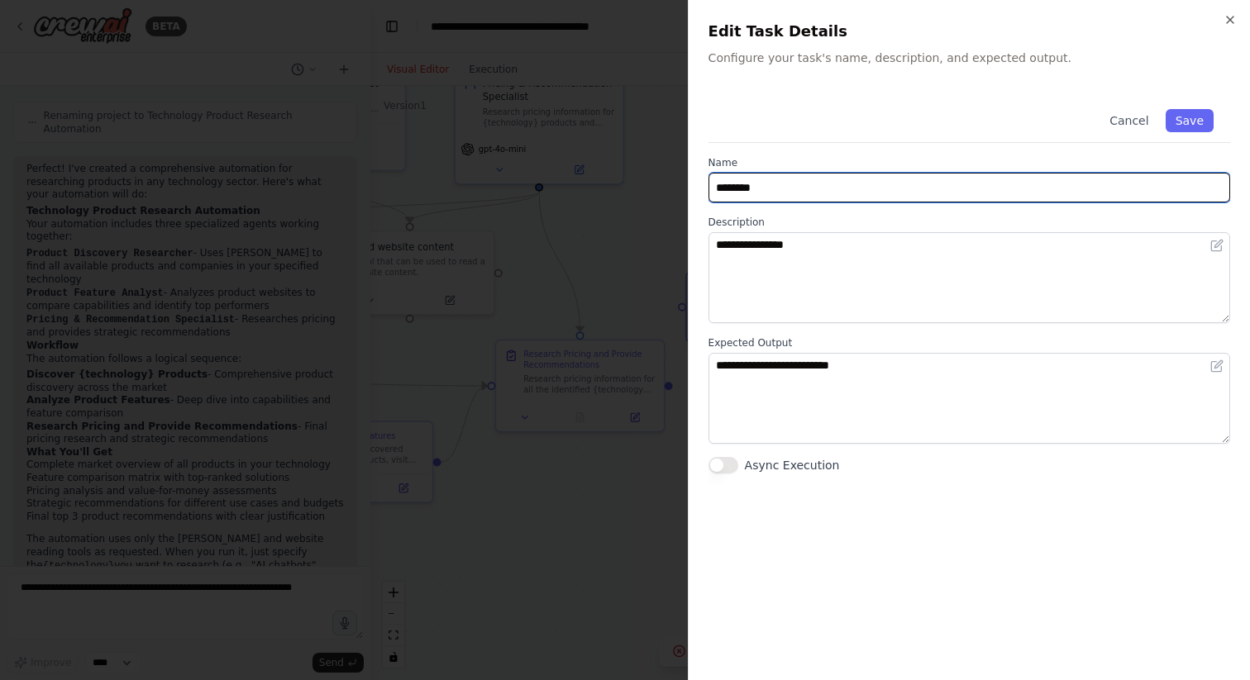
click at [787, 188] on input "********" at bounding box center [970, 188] width 522 height 30
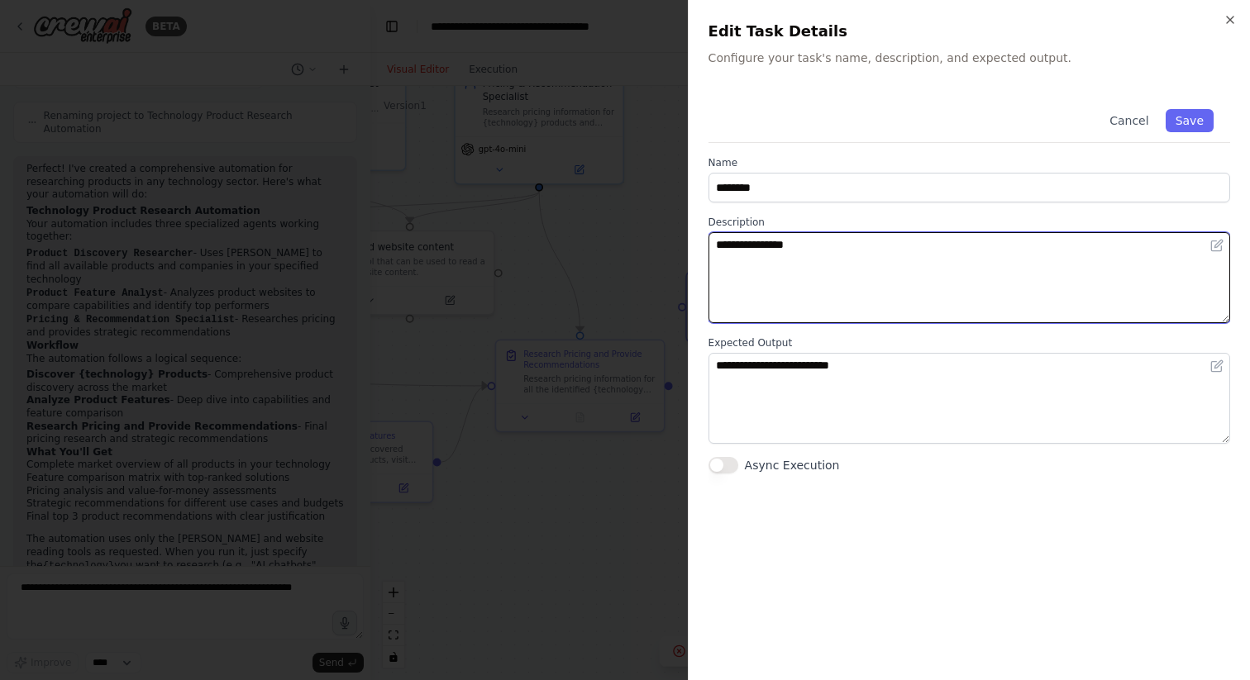
click at [814, 292] on textarea "**********" at bounding box center [970, 277] width 522 height 91
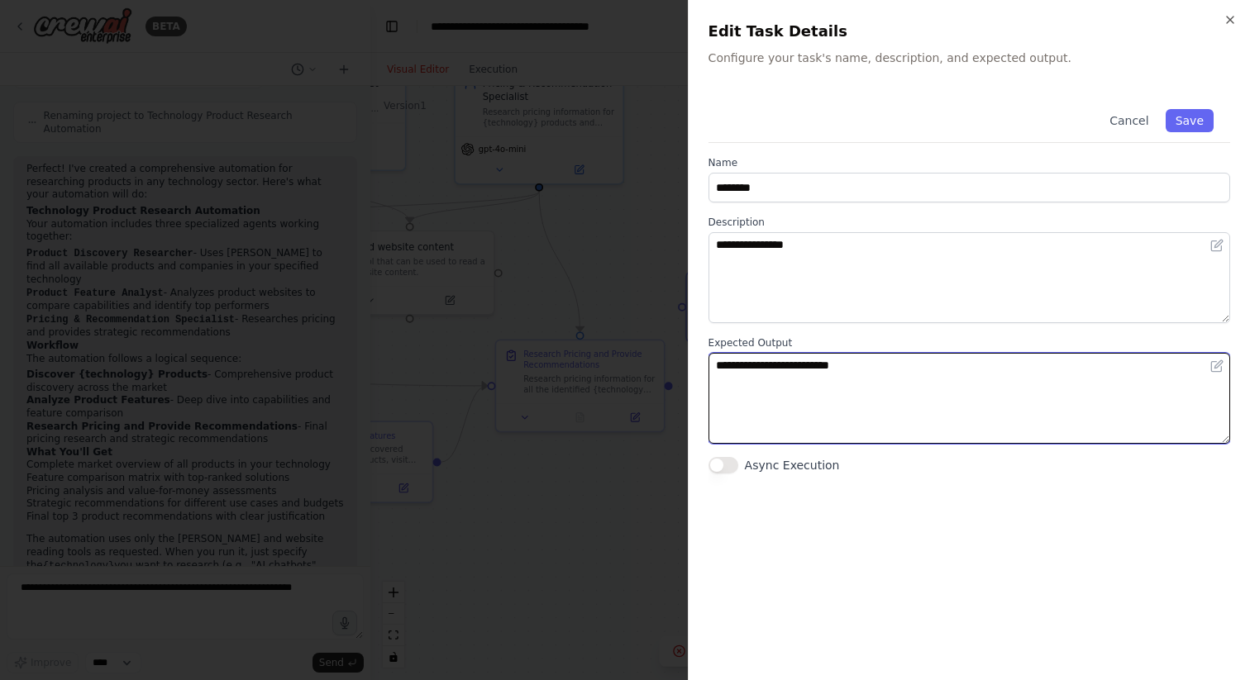
click at [836, 387] on textarea "**********" at bounding box center [970, 398] width 522 height 91
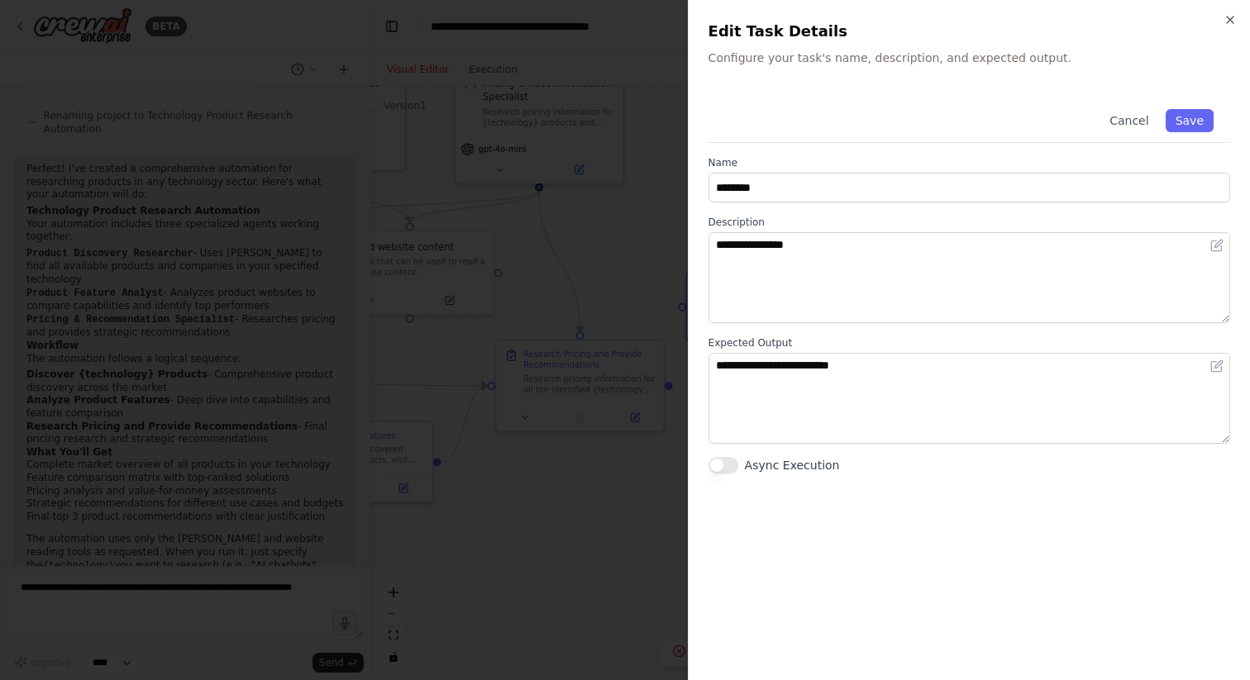
click at [728, 465] on button "Async Execution" at bounding box center [724, 465] width 30 height 17
click at [723, 466] on button "Async Execution" at bounding box center [724, 465] width 30 height 17
click at [1231, 16] on icon "button" at bounding box center [1230, 19] width 13 height 13
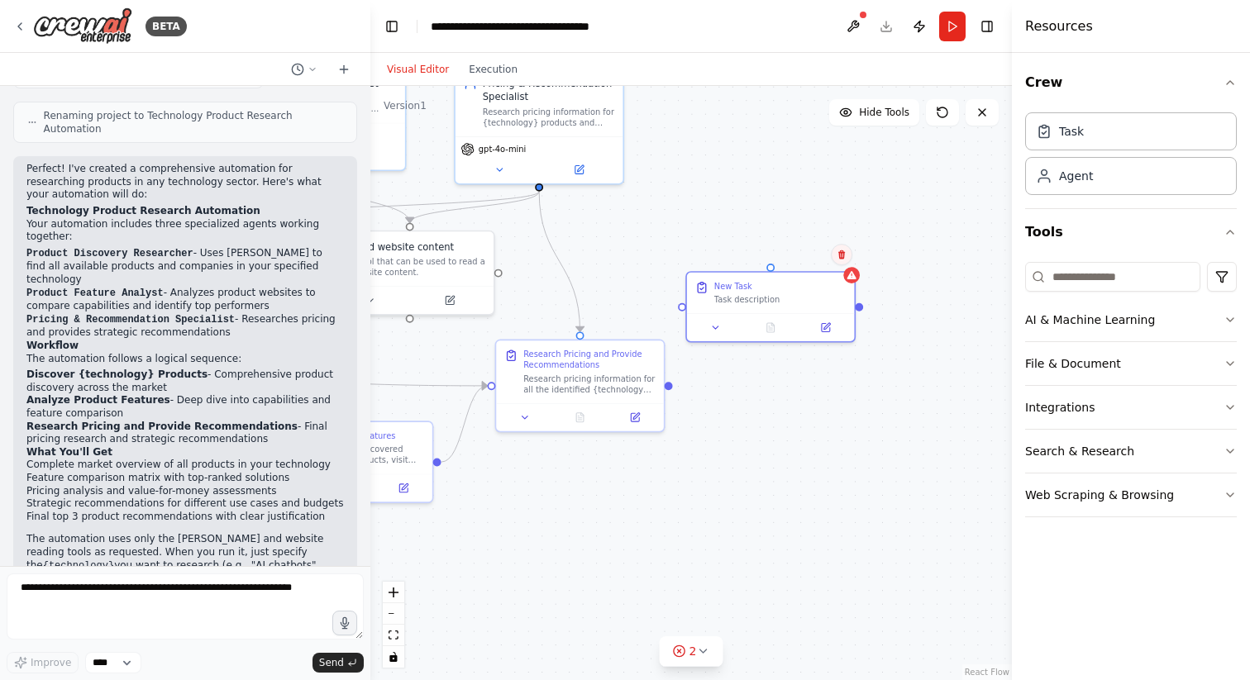
click at [838, 253] on icon at bounding box center [842, 255] width 10 height 10
click at [786, 260] on button "Confirm" at bounding box center [795, 255] width 59 height 20
